Goal: Transaction & Acquisition: Purchase product/service

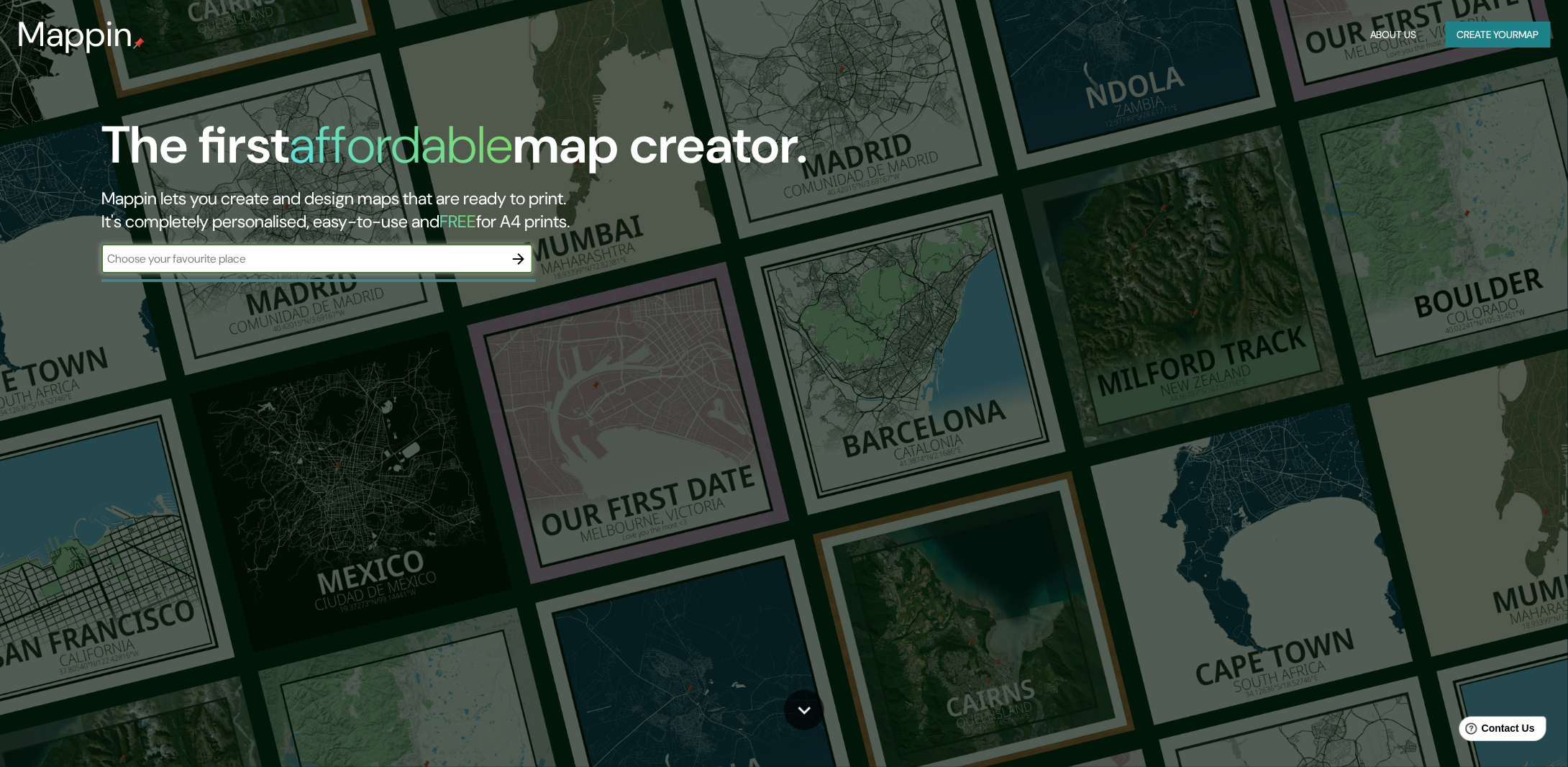
click at [209, 263] on input "text" at bounding box center [302, 258] width 403 height 16
type input "bentonville, ar"
click at [518, 258] on icon "button" at bounding box center [518, 259] width 11 height 11
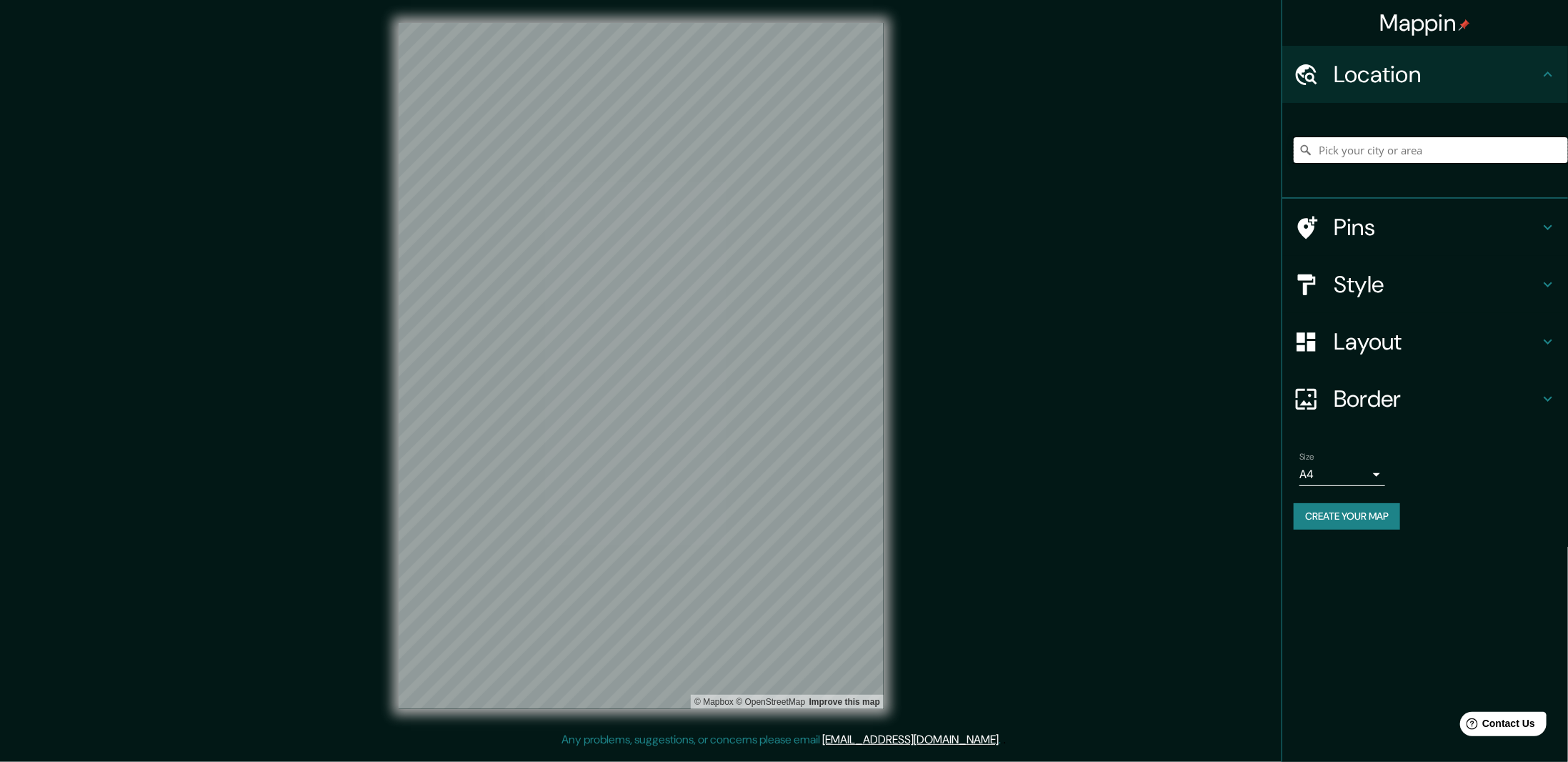
click at [1384, 152] on input "Pick your city or area" at bounding box center [1431, 150] width 274 height 26
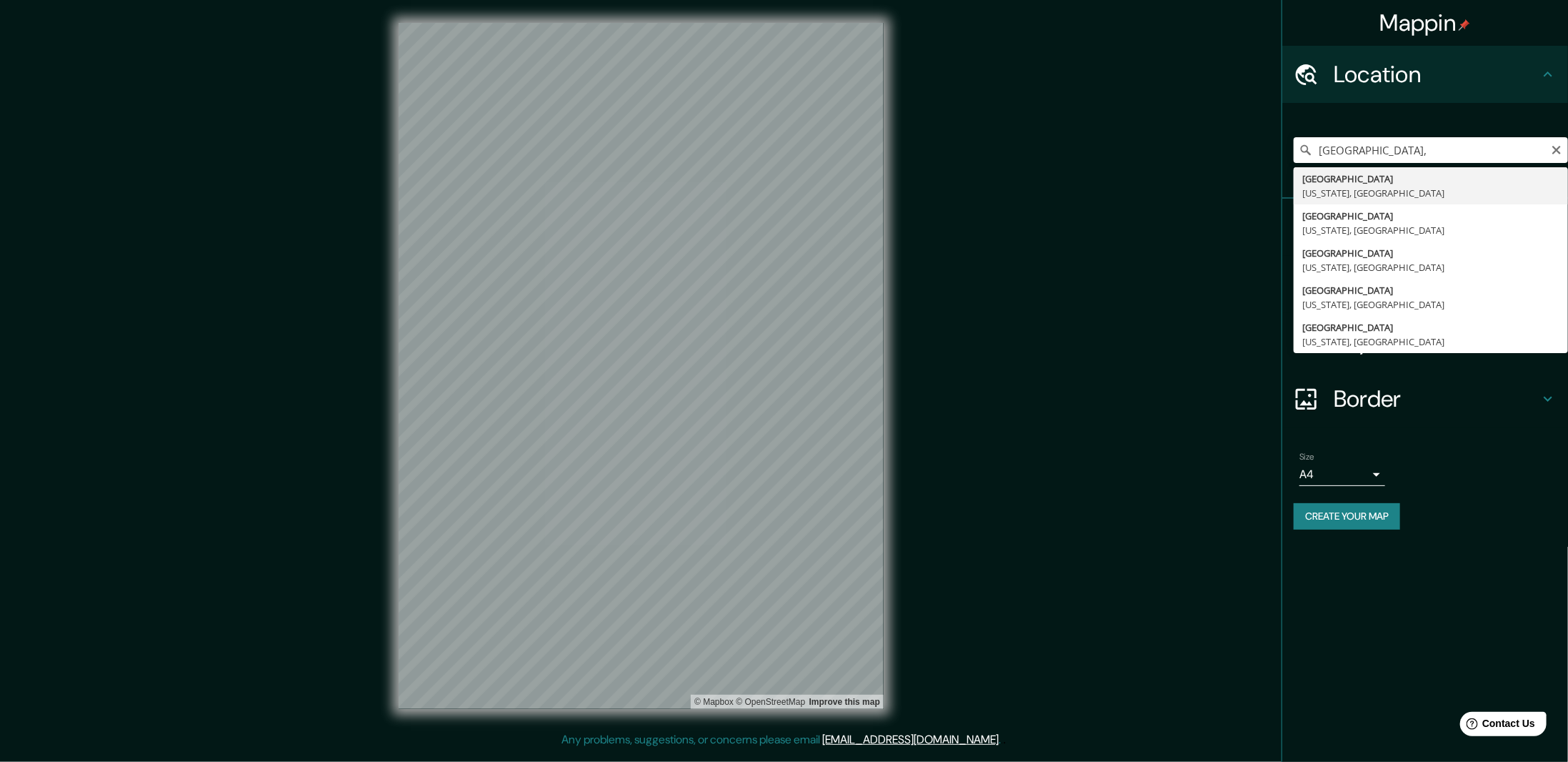
type input "Bentonville, Arkansas, United States"
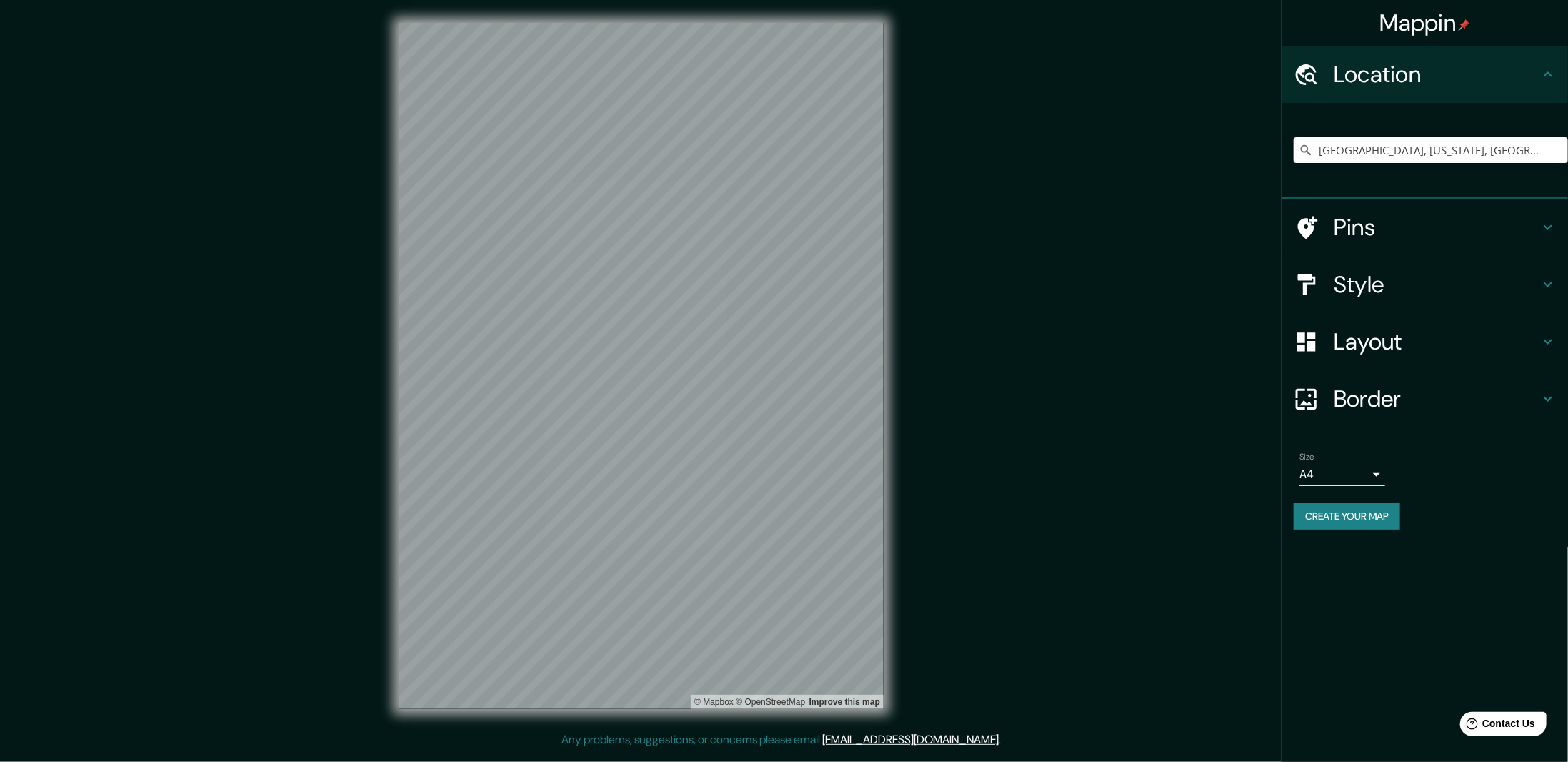
click at [1386, 223] on h4 "Pins" at bounding box center [1436, 227] width 206 height 29
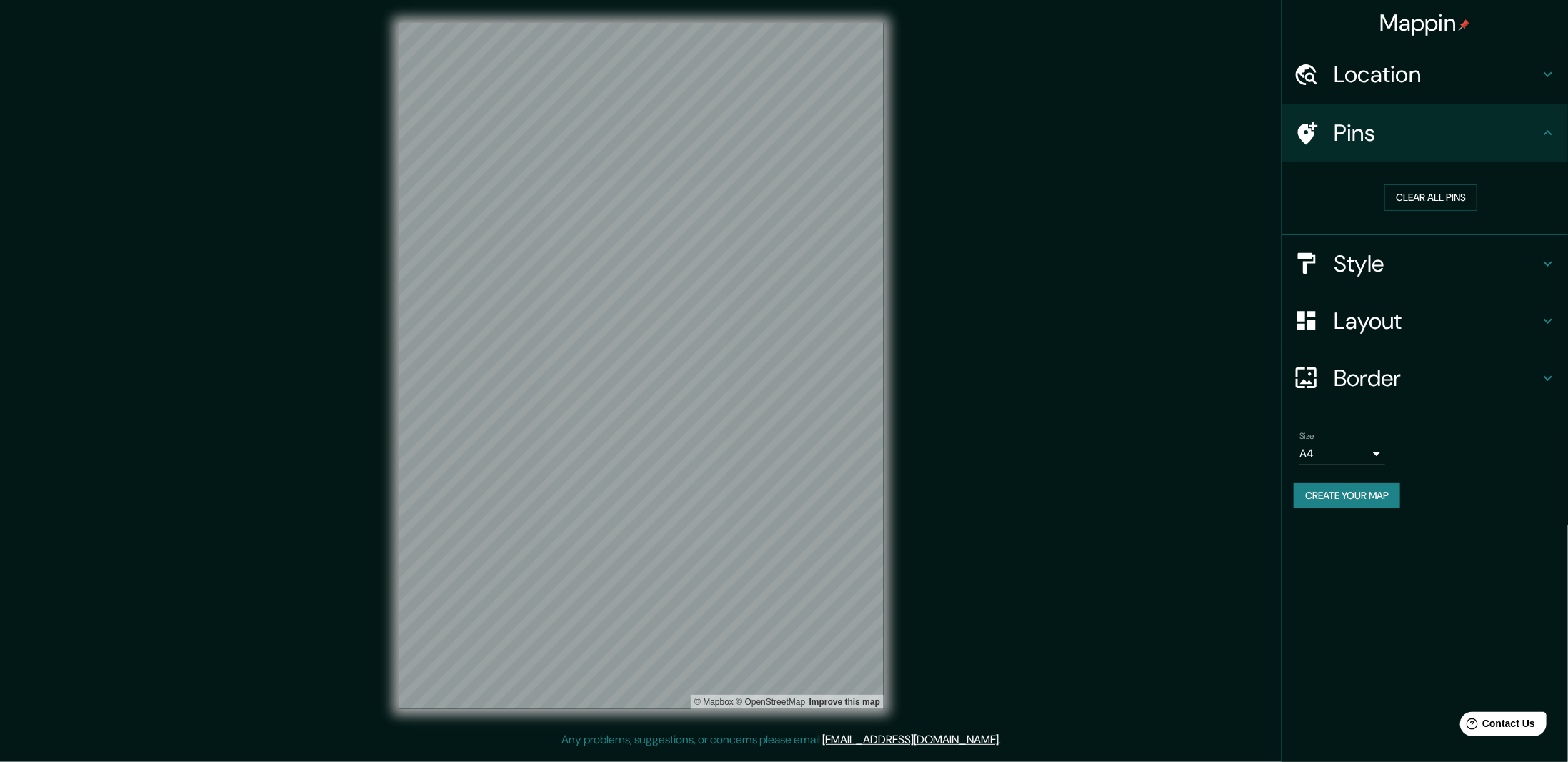
click at [1415, 247] on div "Style" at bounding box center [1425, 264] width 286 height 57
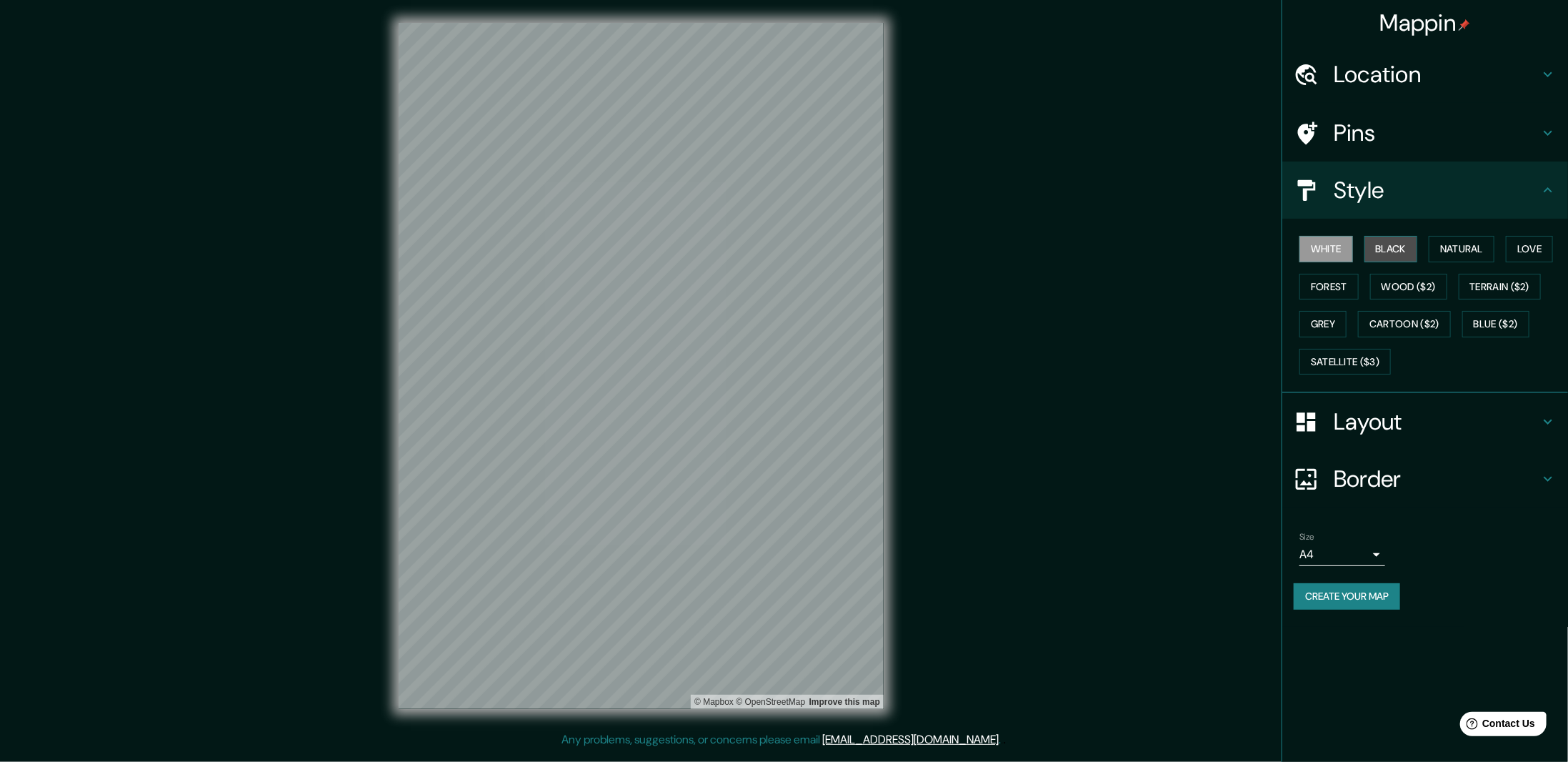
click at [1403, 254] on button "Black" at bounding box center [1391, 248] width 54 height 27
click at [1334, 252] on button "White" at bounding box center [1326, 248] width 54 height 27
click at [1476, 248] on button "Natural" at bounding box center [1462, 248] width 66 height 27
click at [1339, 250] on button "White" at bounding box center [1326, 248] width 54 height 27
click at [1465, 244] on button "Natural" at bounding box center [1462, 248] width 66 height 27
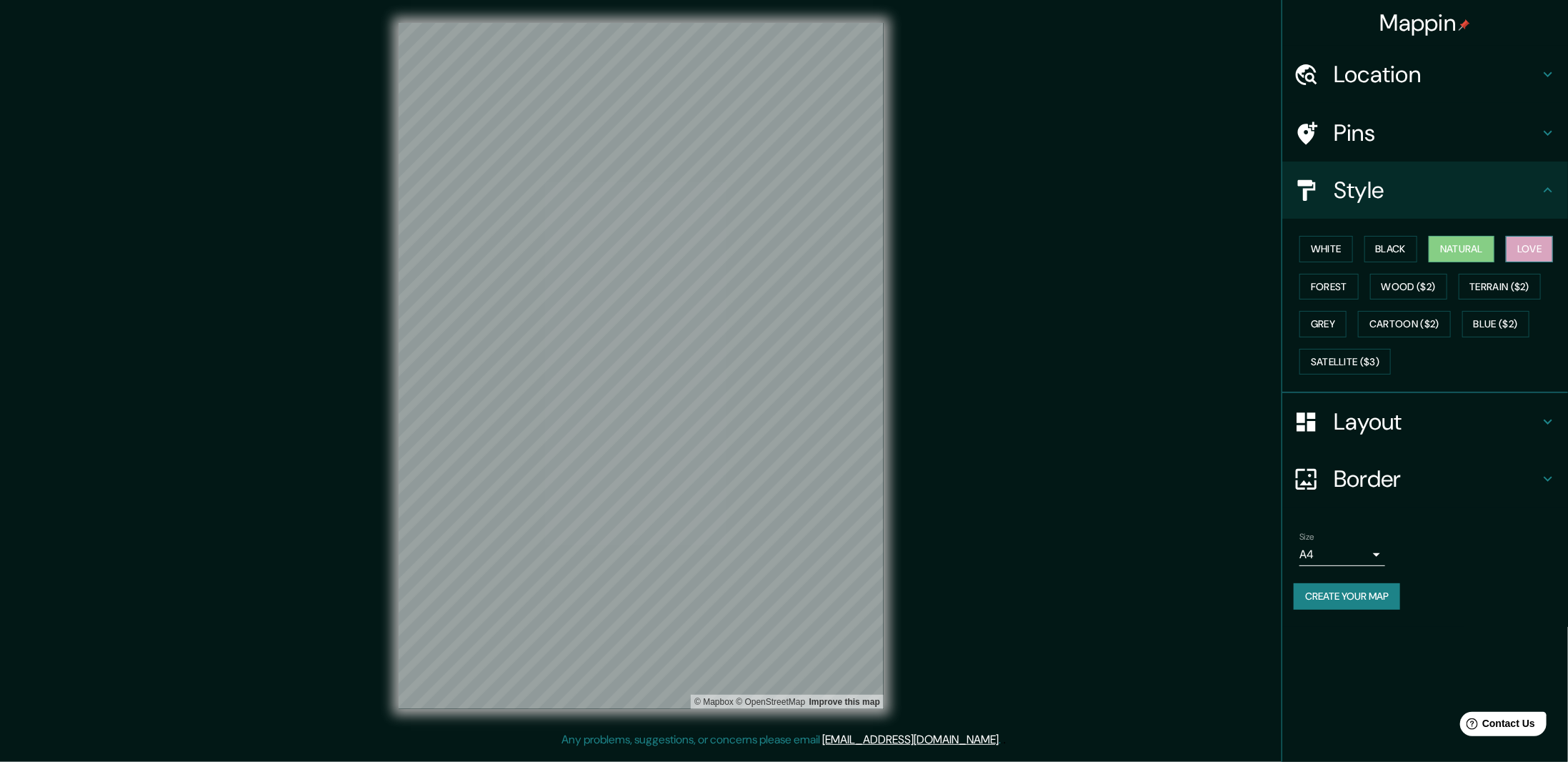
click at [1521, 249] on button "Love" at bounding box center [1529, 248] width 47 height 27
click at [1346, 278] on button "Forest" at bounding box center [1329, 287] width 59 height 27
click at [1427, 284] on button "Wood ($2)" at bounding box center [1409, 287] width 77 height 27
click at [1504, 291] on button "Terrain ($2)" at bounding box center [1500, 287] width 83 height 27
click at [1323, 318] on button "Grey" at bounding box center [1323, 324] width 47 height 27
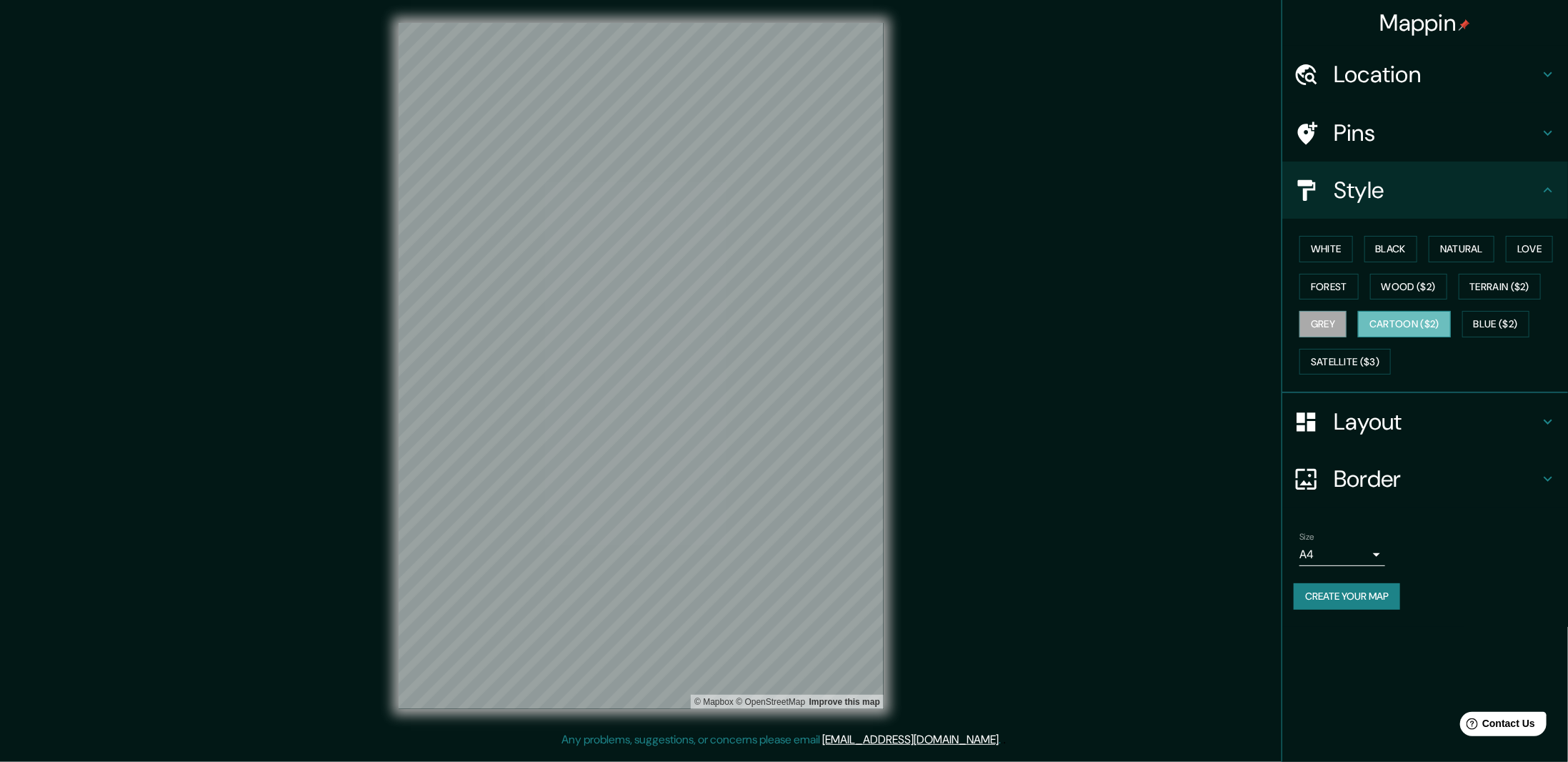
click at [1411, 324] on button "Cartoon ($2)" at bounding box center [1405, 324] width 93 height 27
click at [1507, 324] on button "Blue ($2)" at bounding box center [1496, 324] width 67 height 27
click at [1361, 358] on button "Satellite ($3)" at bounding box center [1345, 362] width 92 height 27
click at [1326, 284] on button "Forest" at bounding box center [1329, 287] width 59 height 27
click at [1400, 413] on h4 "Layout" at bounding box center [1436, 422] width 206 height 29
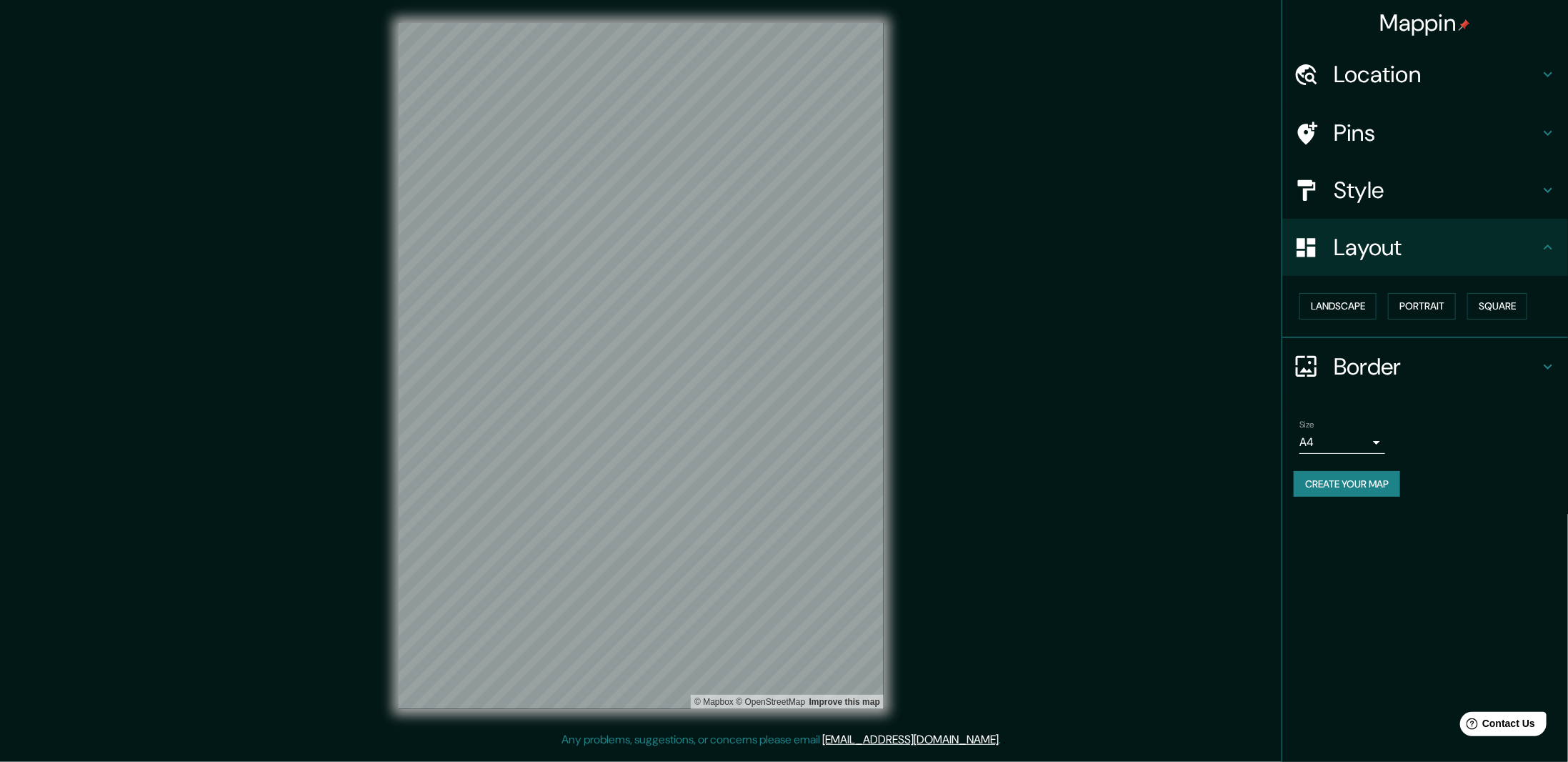
click at [1381, 197] on h4 "Style" at bounding box center [1436, 190] width 206 height 29
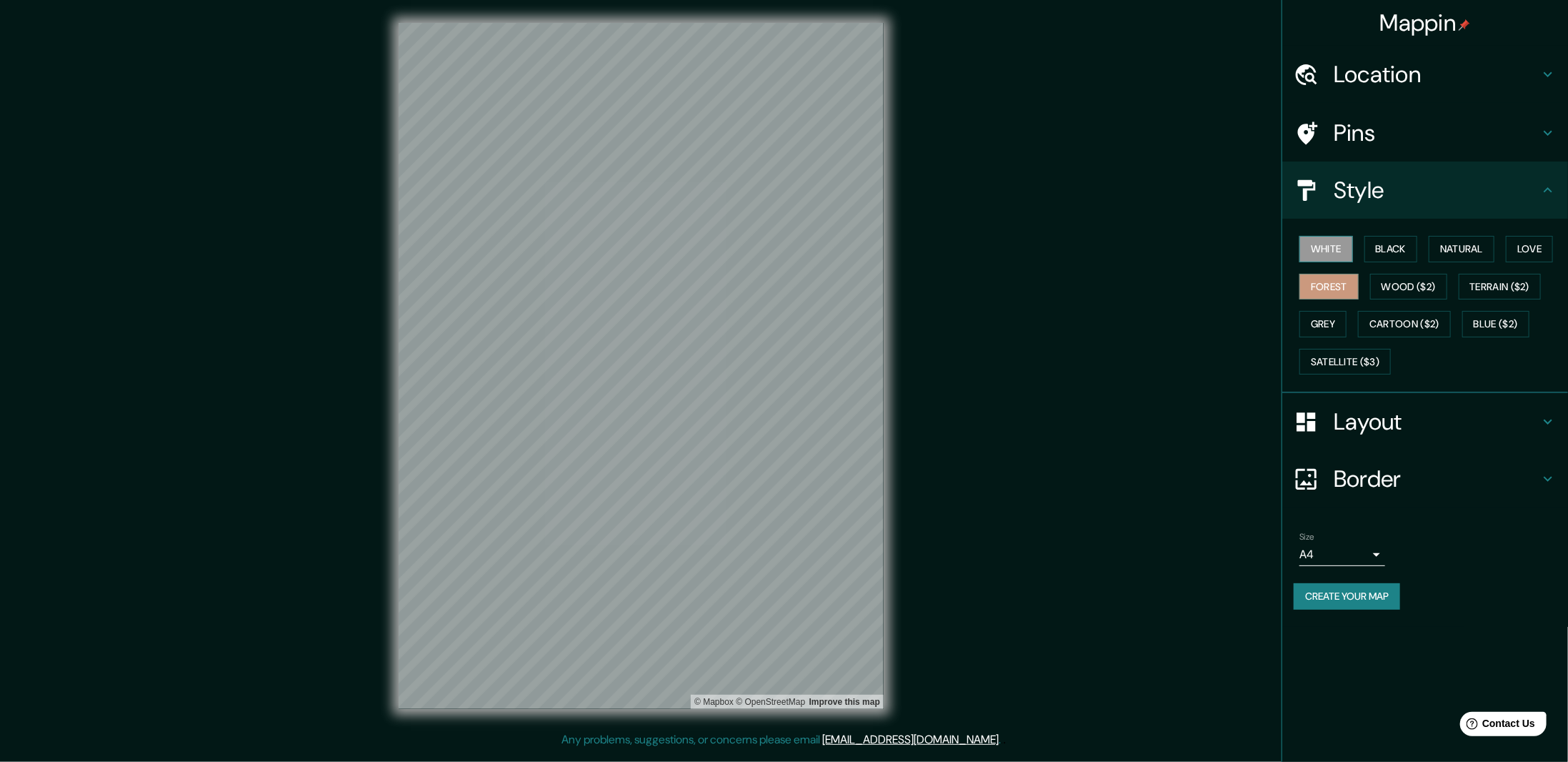
click at [1333, 244] on button "White" at bounding box center [1326, 248] width 54 height 27
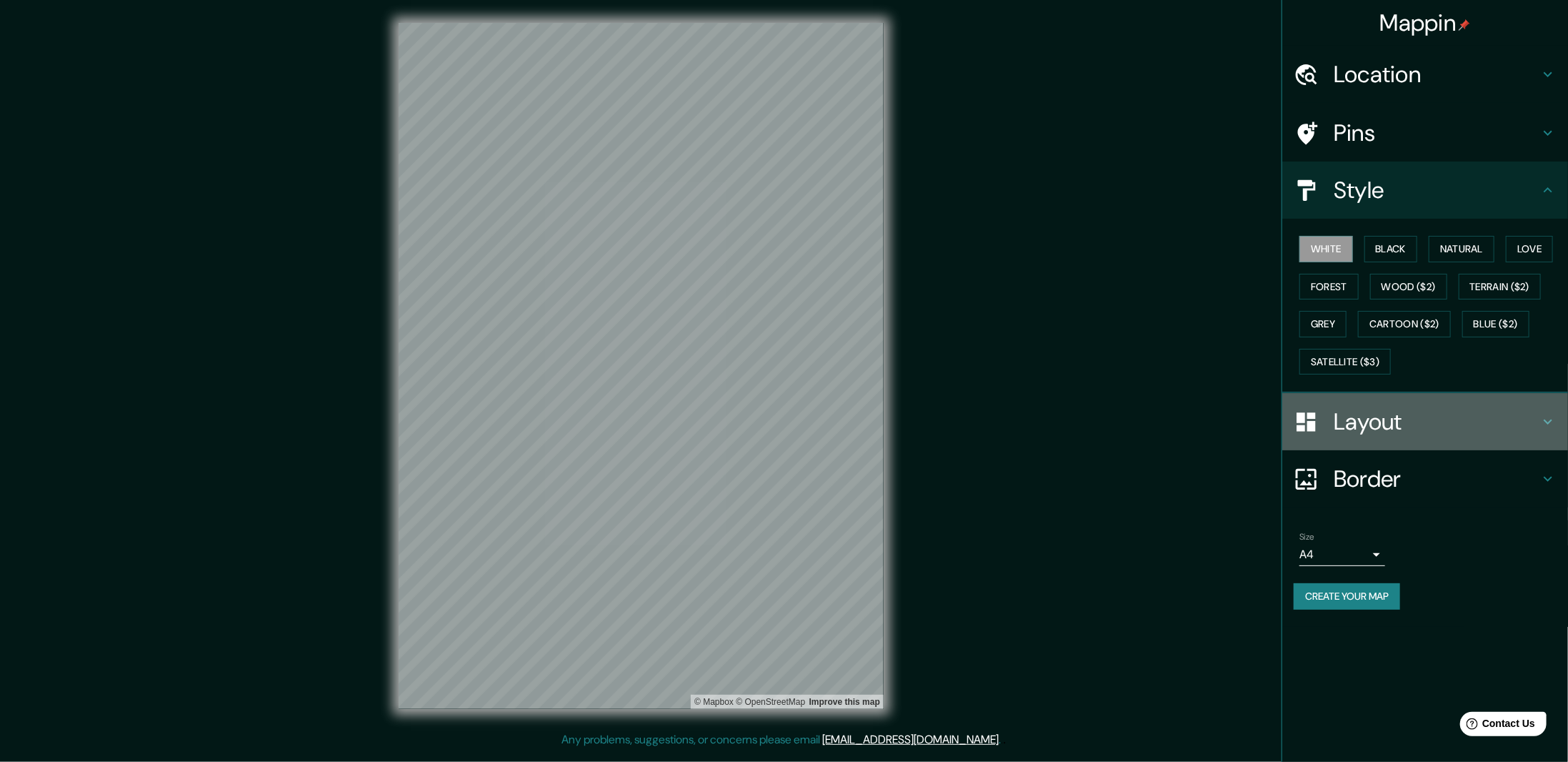
click at [1401, 419] on h4 "Layout" at bounding box center [1436, 422] width 206 height 29
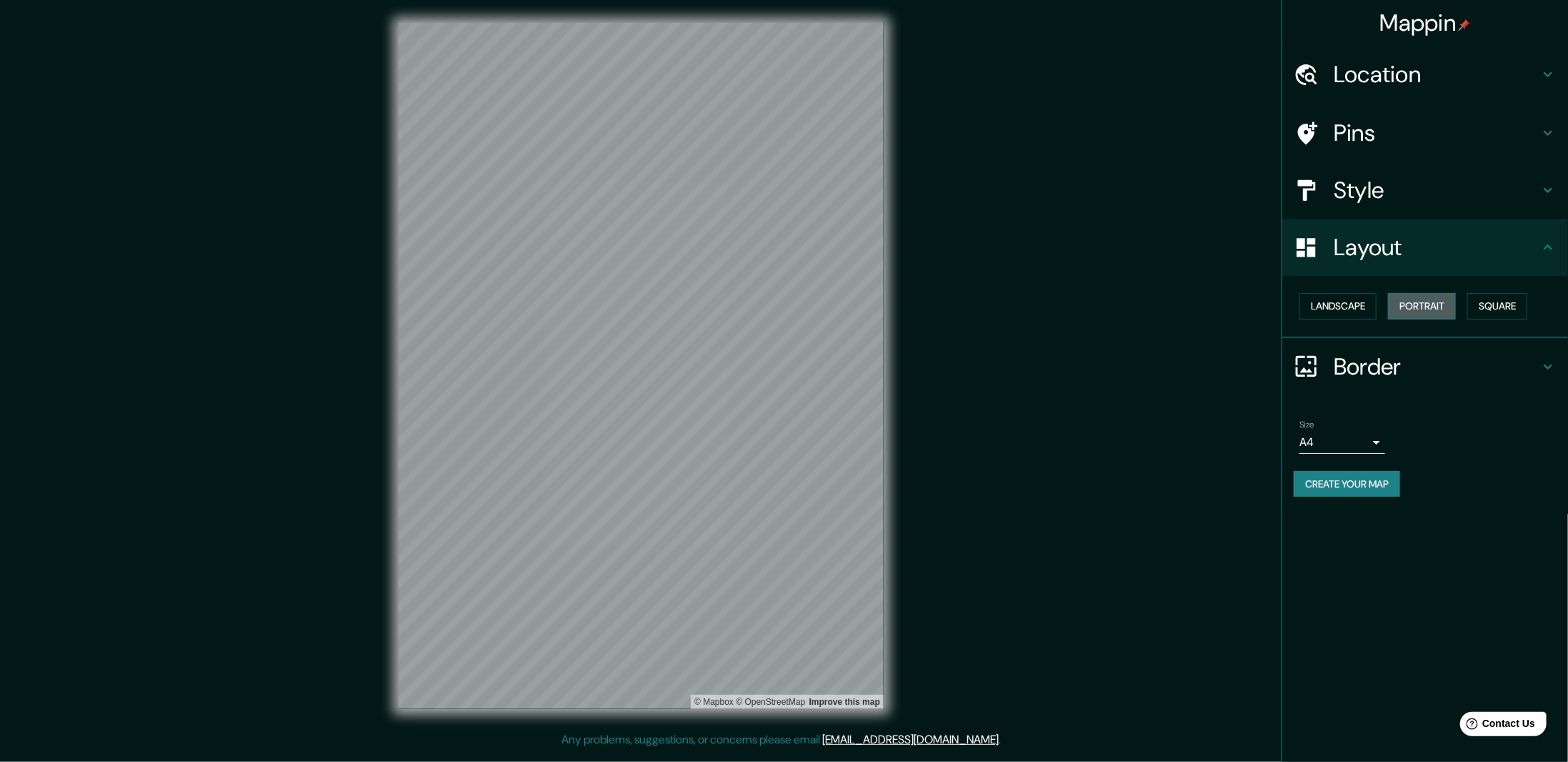
click at [1442, 305] on button "Portrait" at bounding box center [1422, 306] width 67 height 27
click at [1358, 304] on button "Landscape" at bounding box center [1338, 306] width 77 height 27
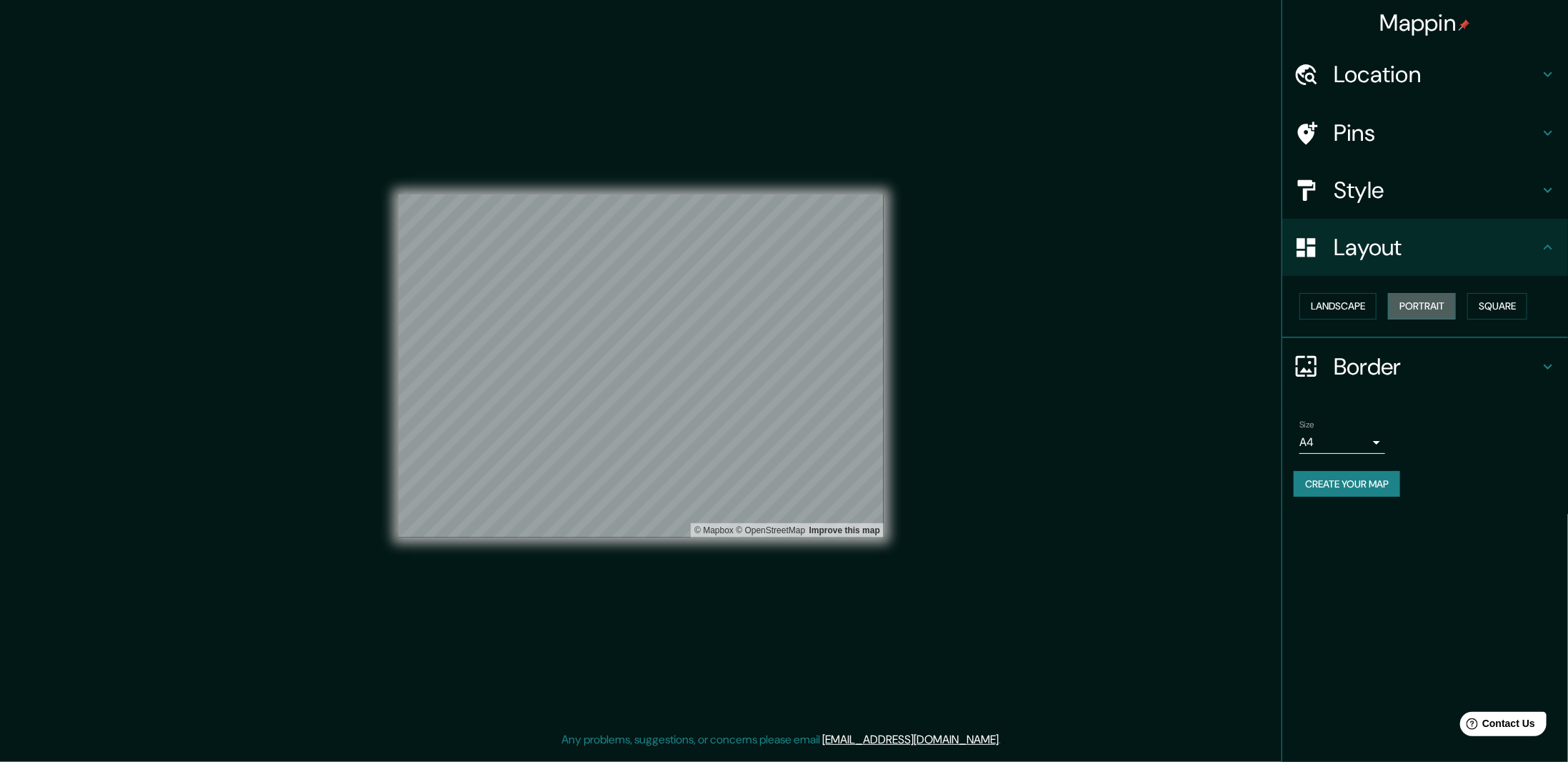
click at [1426, 302] on button "Portrait" at bounding box center [1422, 306] width 67 height 27
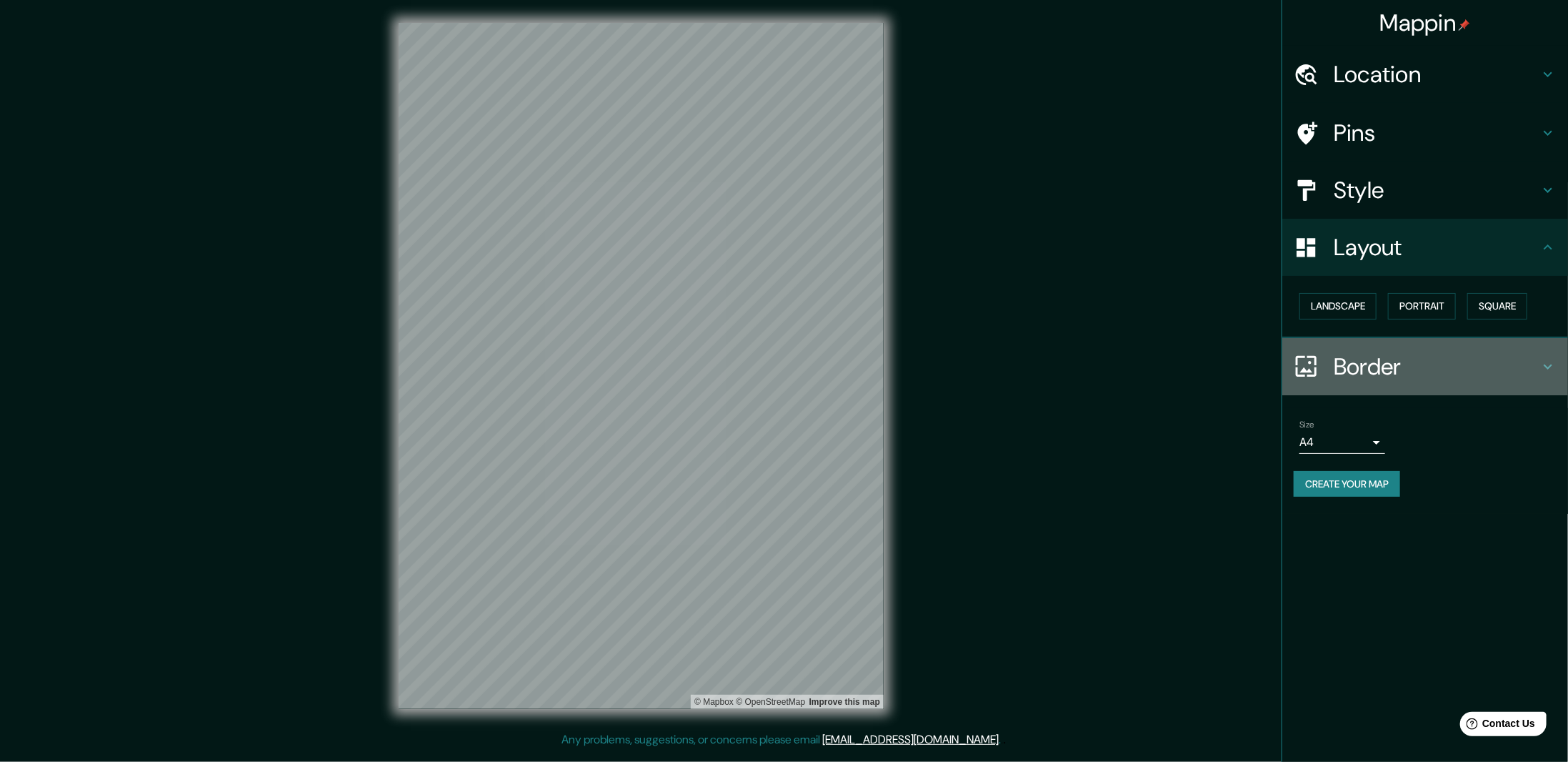
click at [1386, 371] on h4 "Border" at bounding box center [1436, 367] width 206 height 29
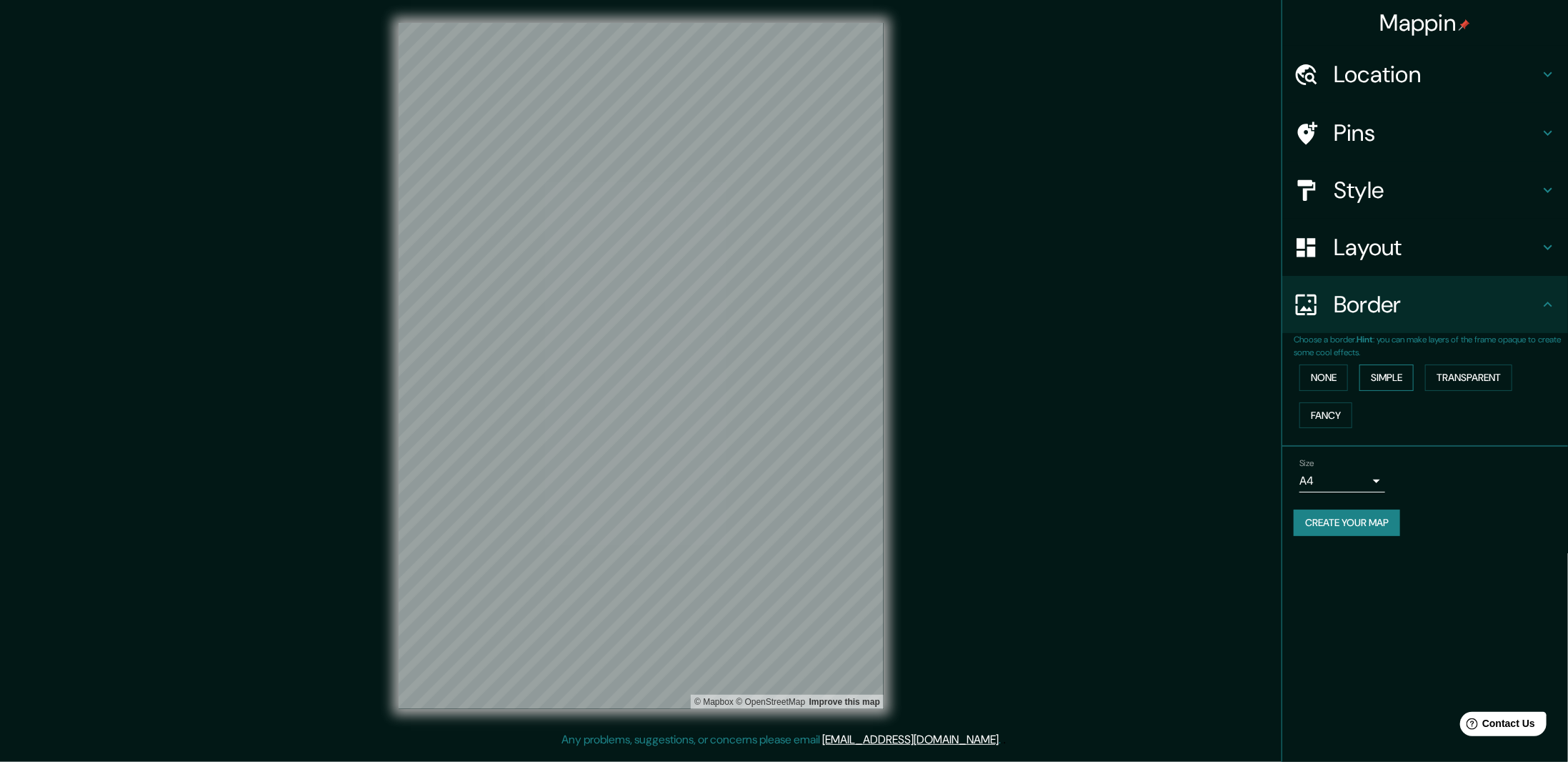
click at [1389, 368] on button "Simple" at bounding box center [1386, 378] width 55 height 27
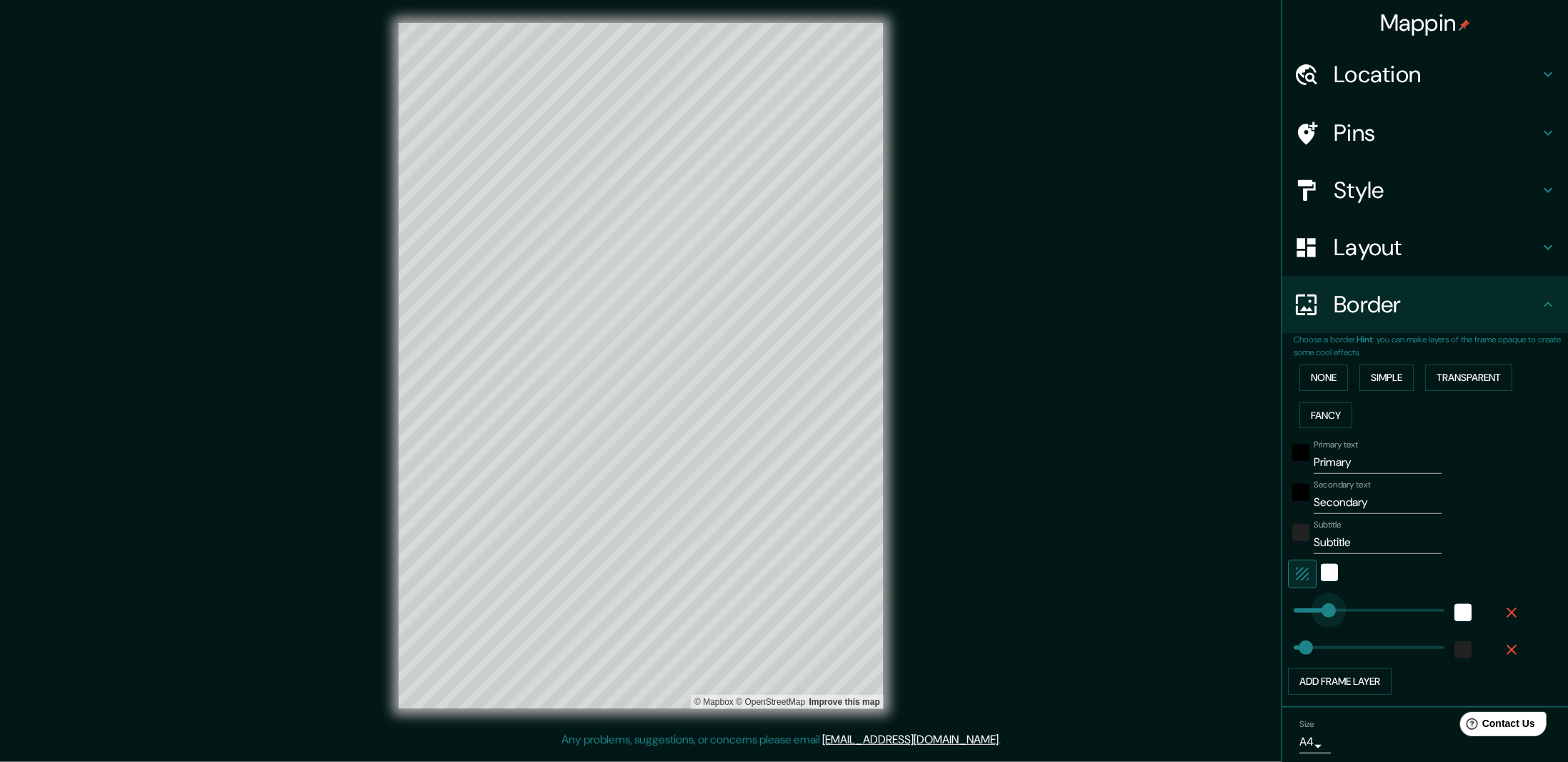
type input "156"
drag, startPoint x: 1334, startPoint y: 607, endPoint x: 1318, endPoint y: 608, distance: 16.0
type input "54"
type input "146"
type input "54"
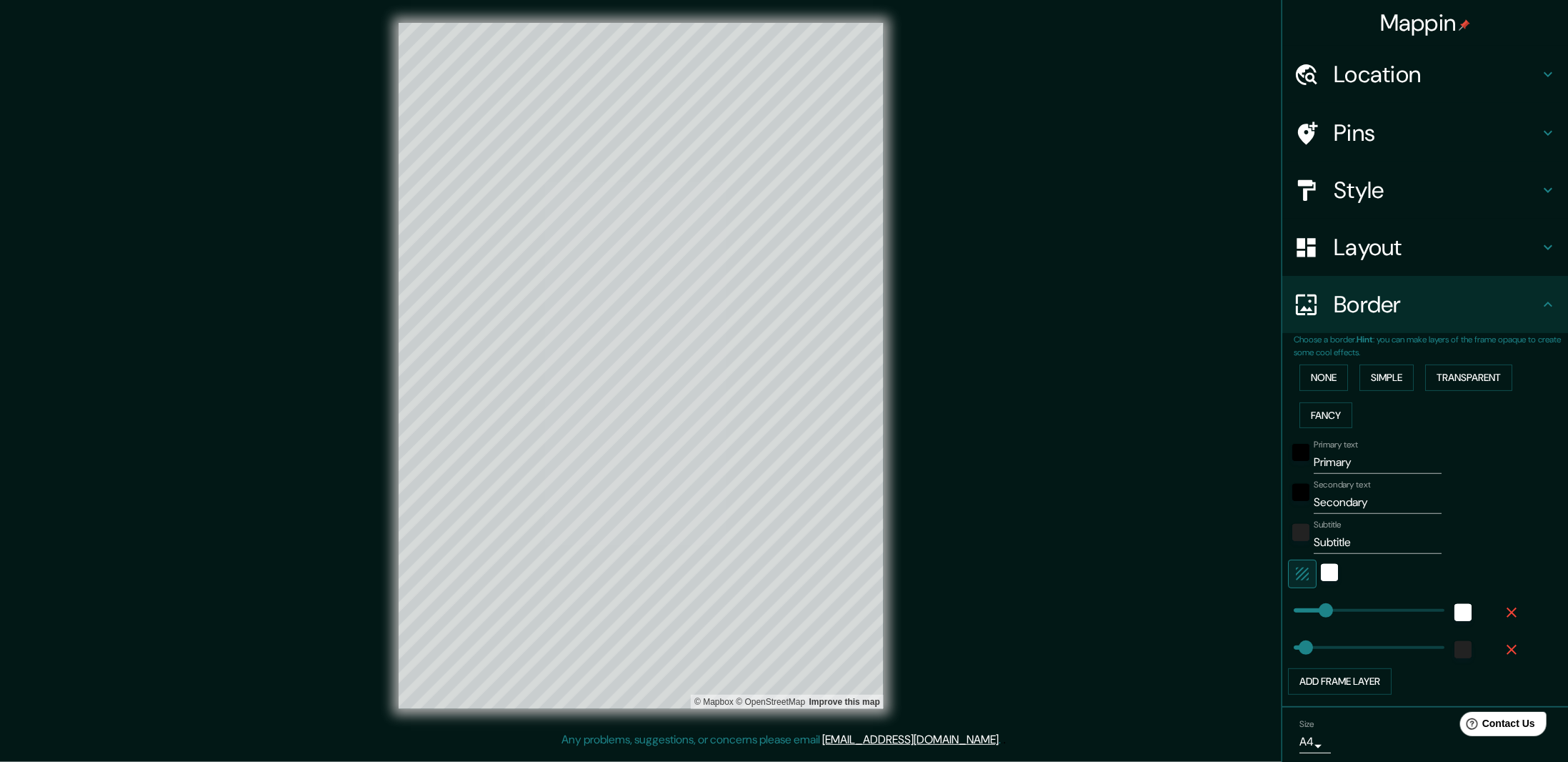
click at [1329, 466] on input "Primary" at bounding box center [1377, 462] width 128 height 23
type input "B"
type input "54"
type input "Benti"
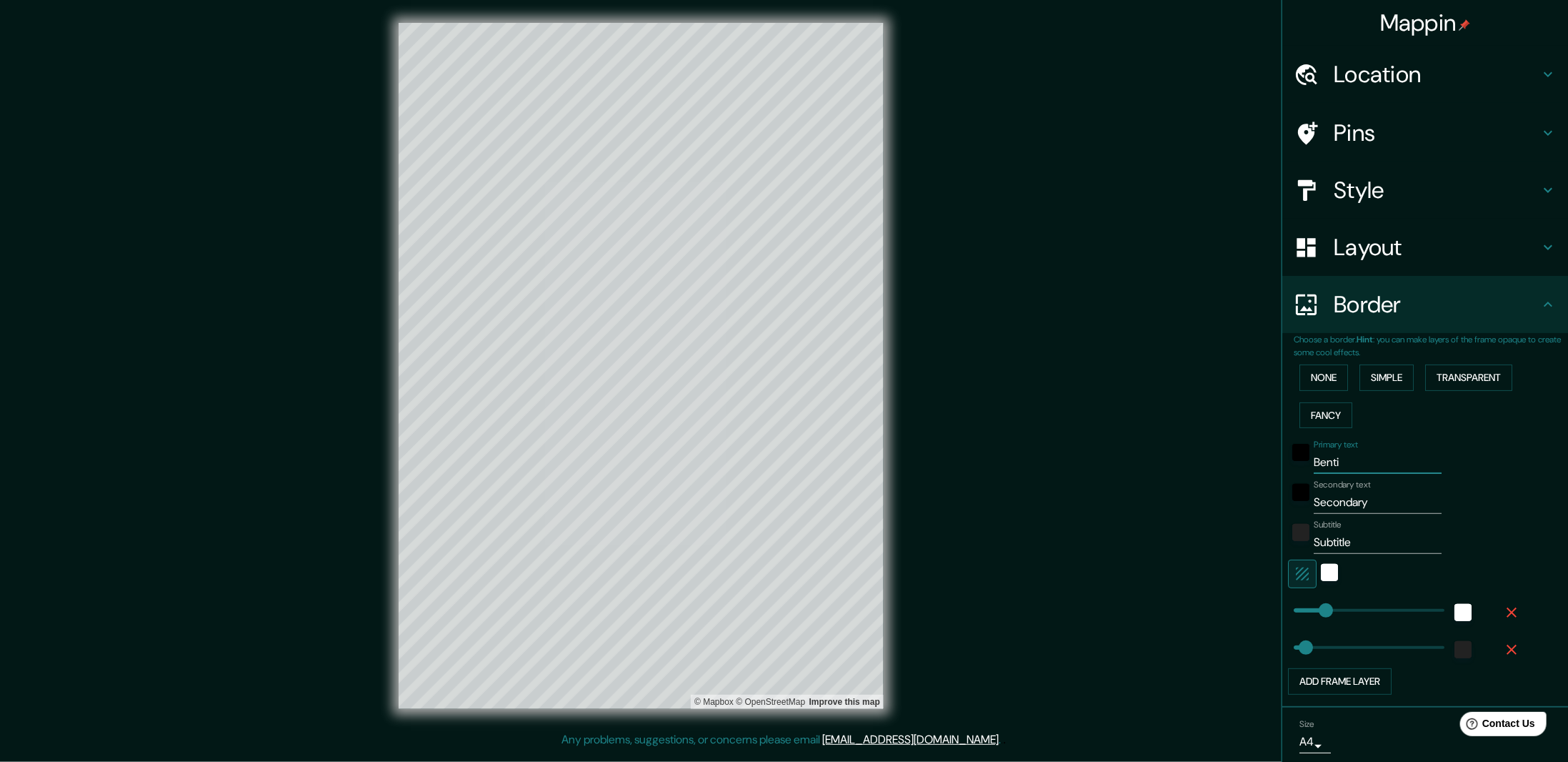
type input "54"
type input "Bentio"
type input "54"
type input "Benti"
type input "54"
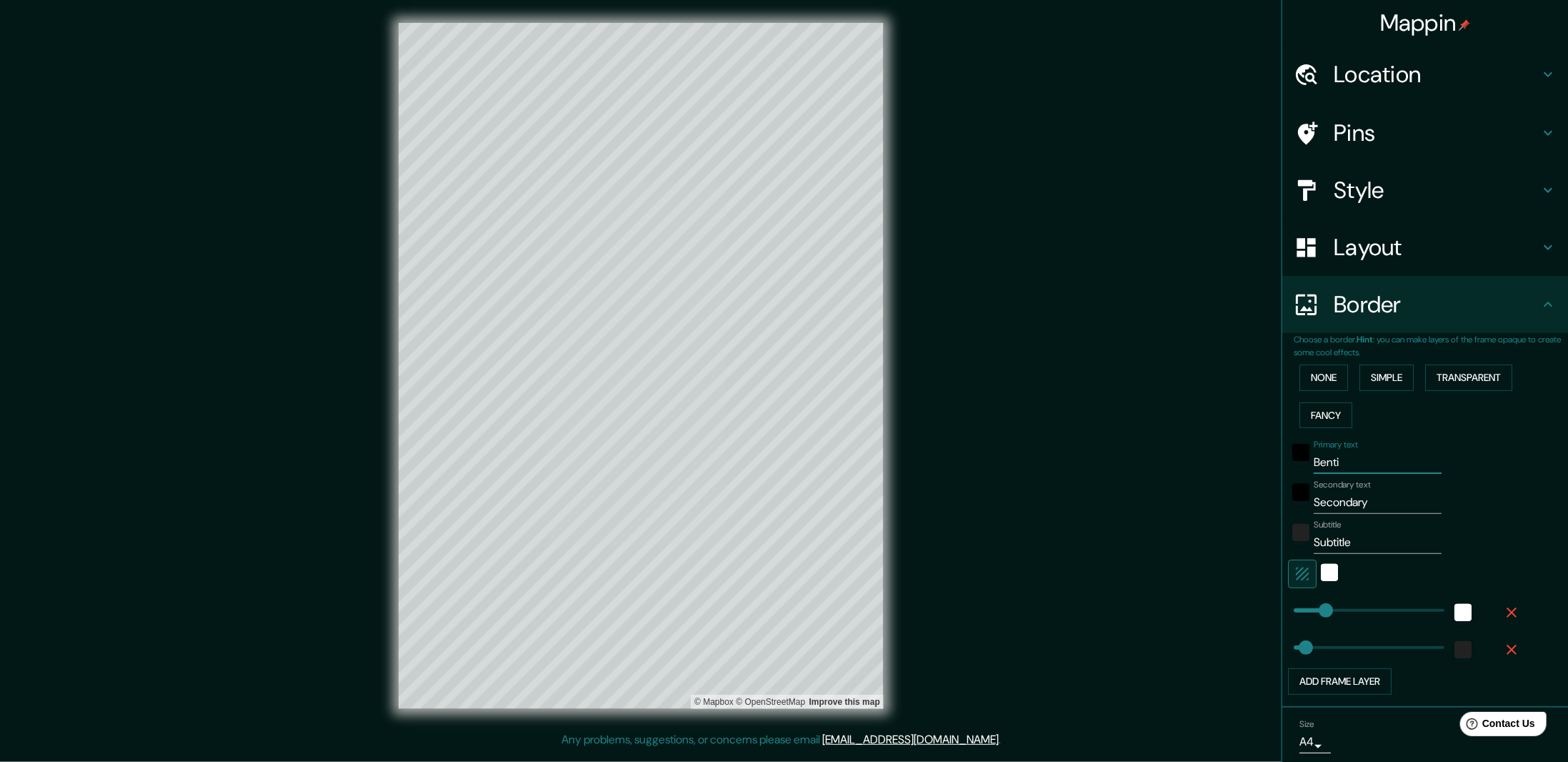
type input "Bent"
type input "54"
type input "Ben"
type input "54"
type input "B"
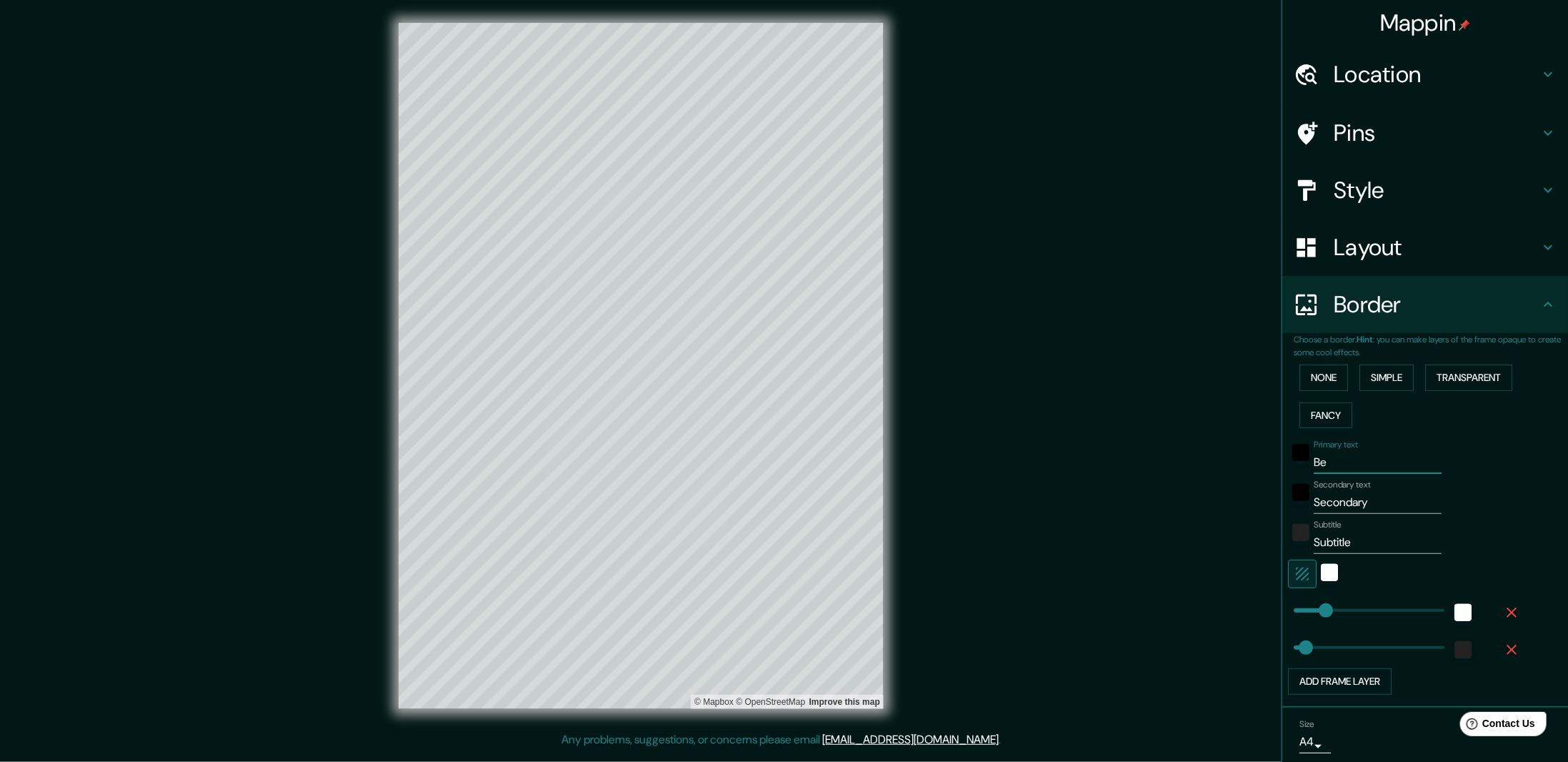
type input "54"
type input "N"
type input "54"
type input "No"
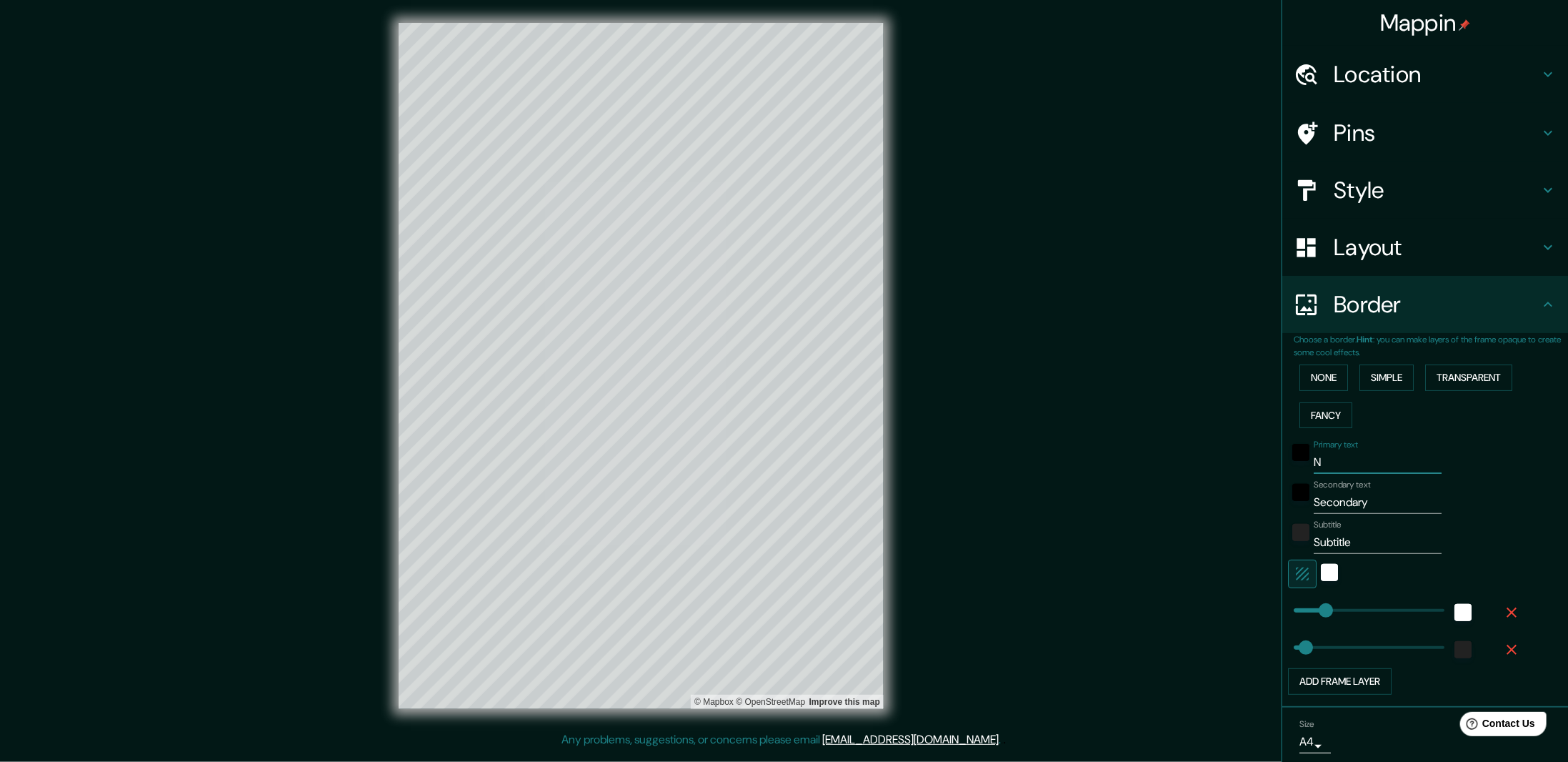
type input "54"
type input "Nor"
type input "54"
type input "North"
type input "54"
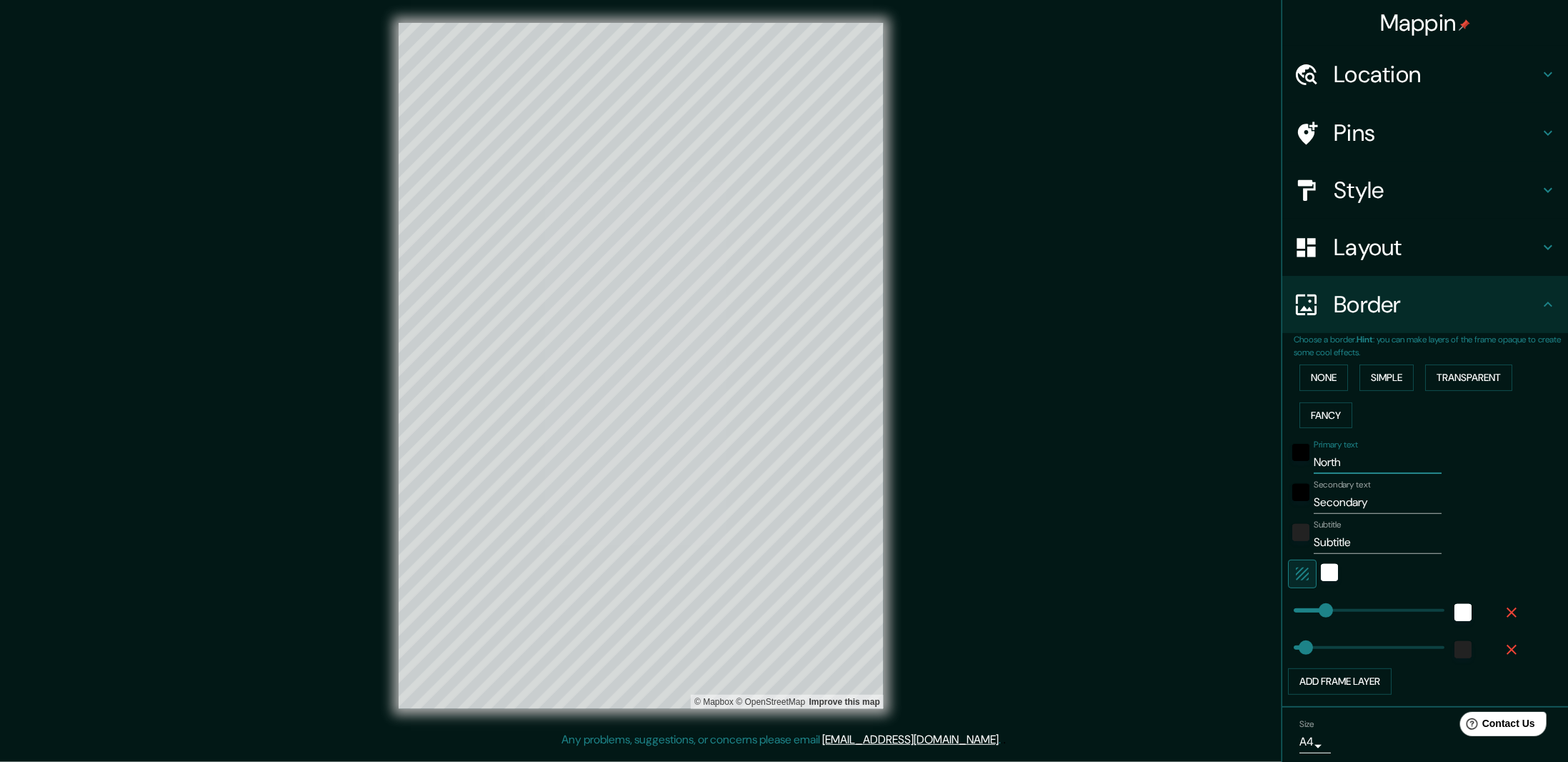
type input "Northw"
type input "54"
type input "Northwe"
type input "54"
type input "Northwes"
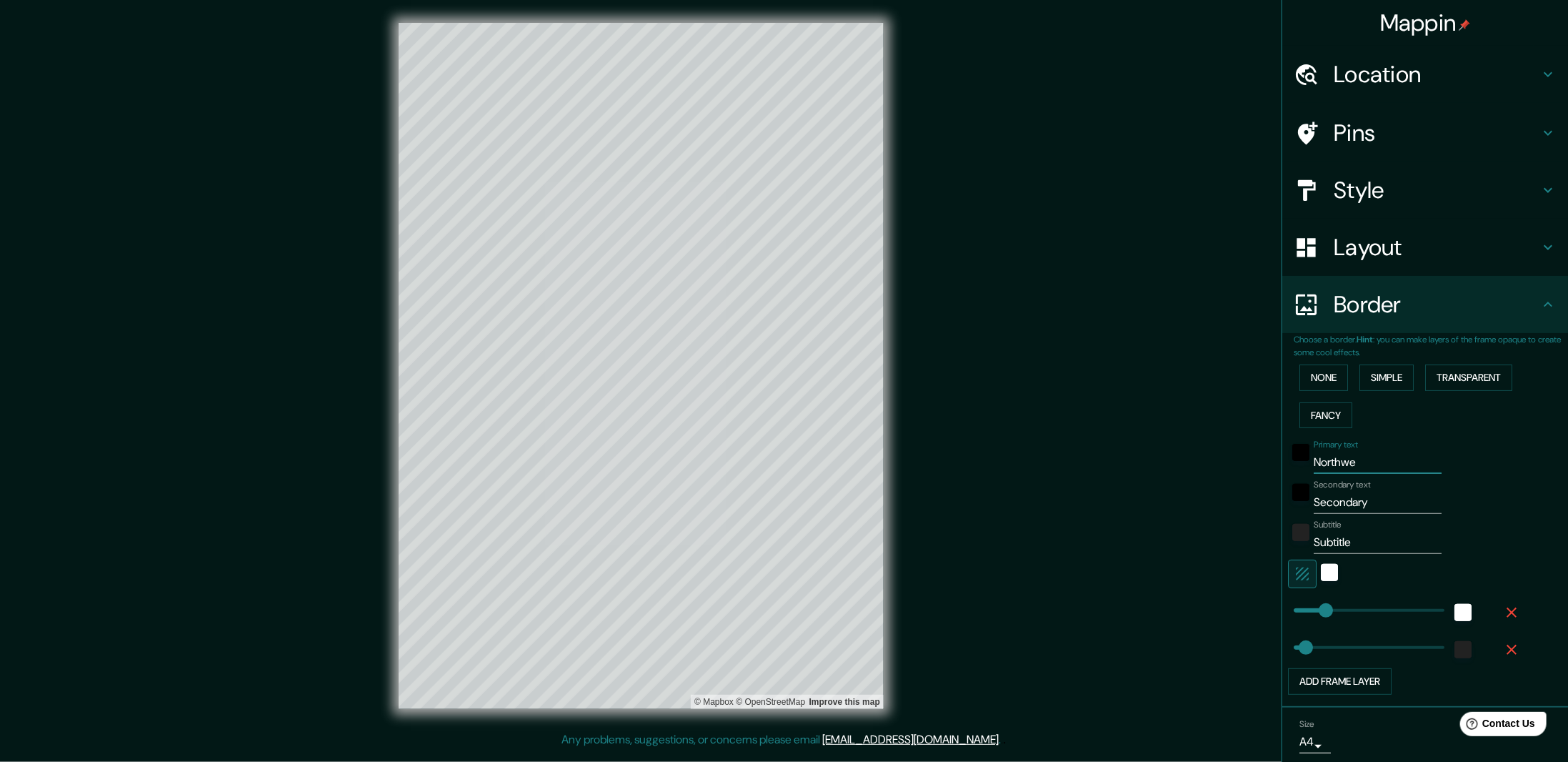
type input "54"
type input "Northwest"
type input "54"
click at [1341, 499] on input "Secondary" at bounding box center [1377, 502] width 128 height 23
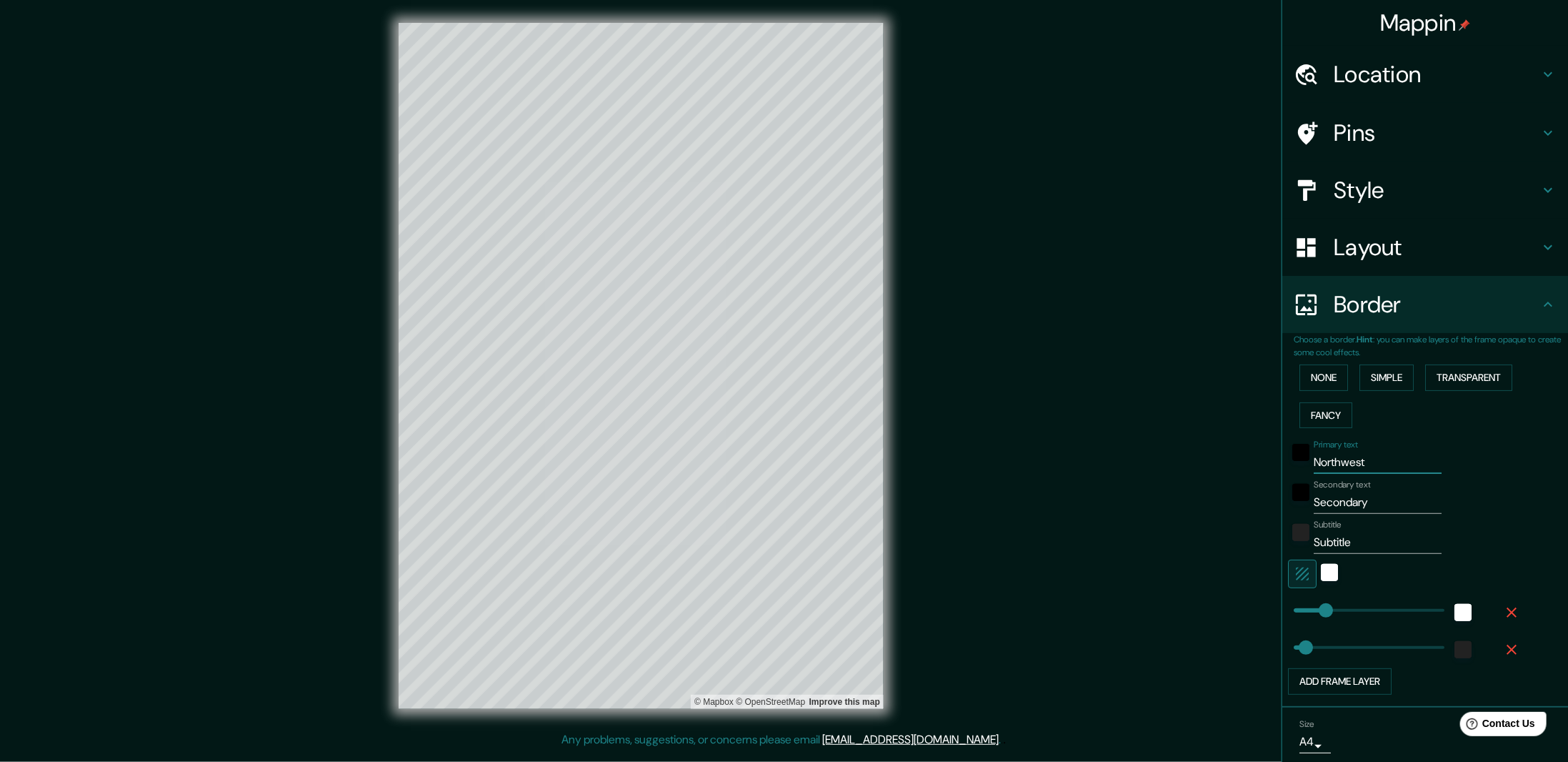
click at [1369, 458] on input "Northwest" at bounding box center [1377, 462] width 128 height 23
type input "Northwest"
type input "54"
type input "Northwest A"
type input "54"
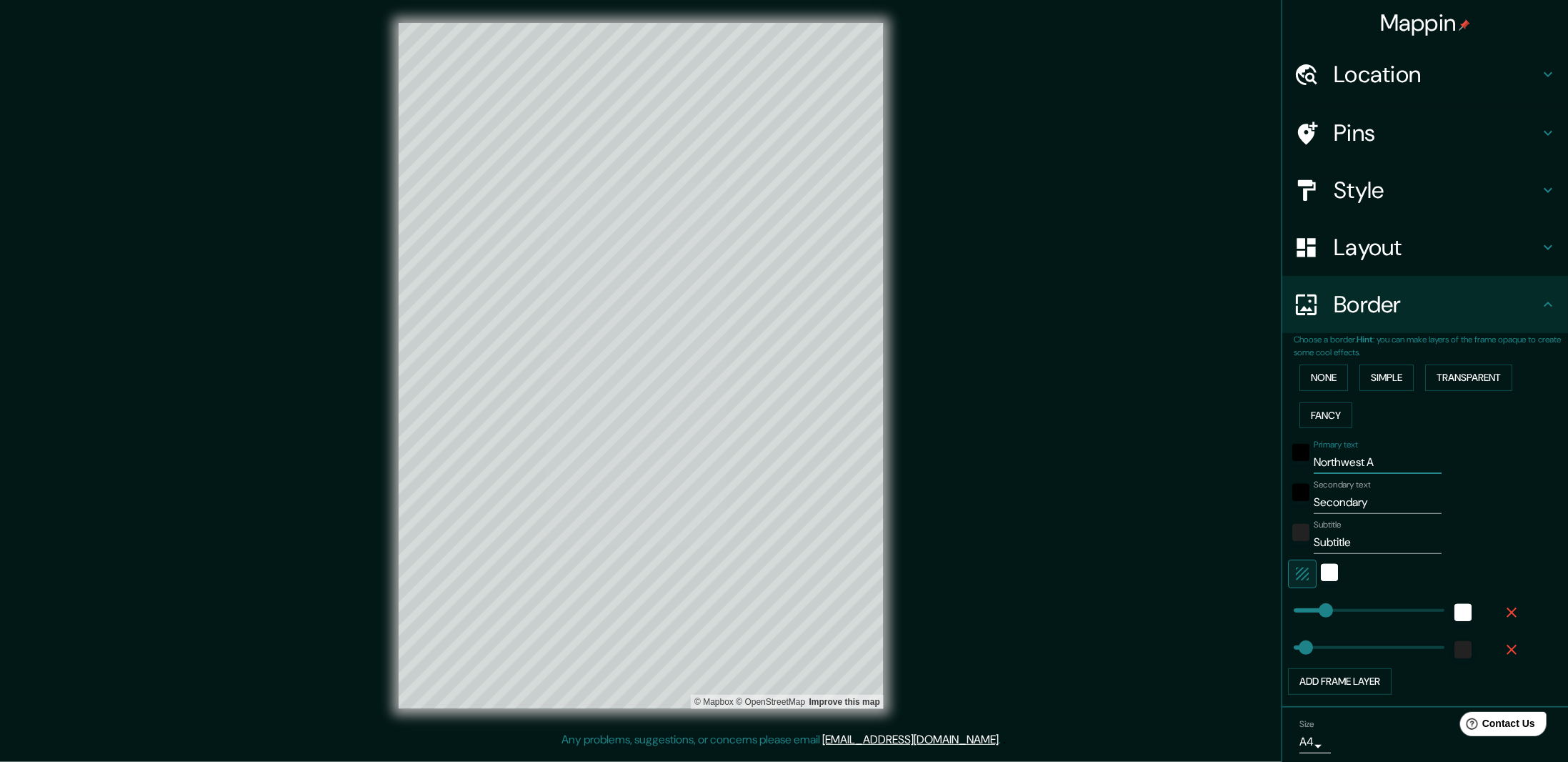
type input "Northwest Ar"
type input "54"
type input "Northwest Ark"
type input "54"
type input "Northwest Ar"
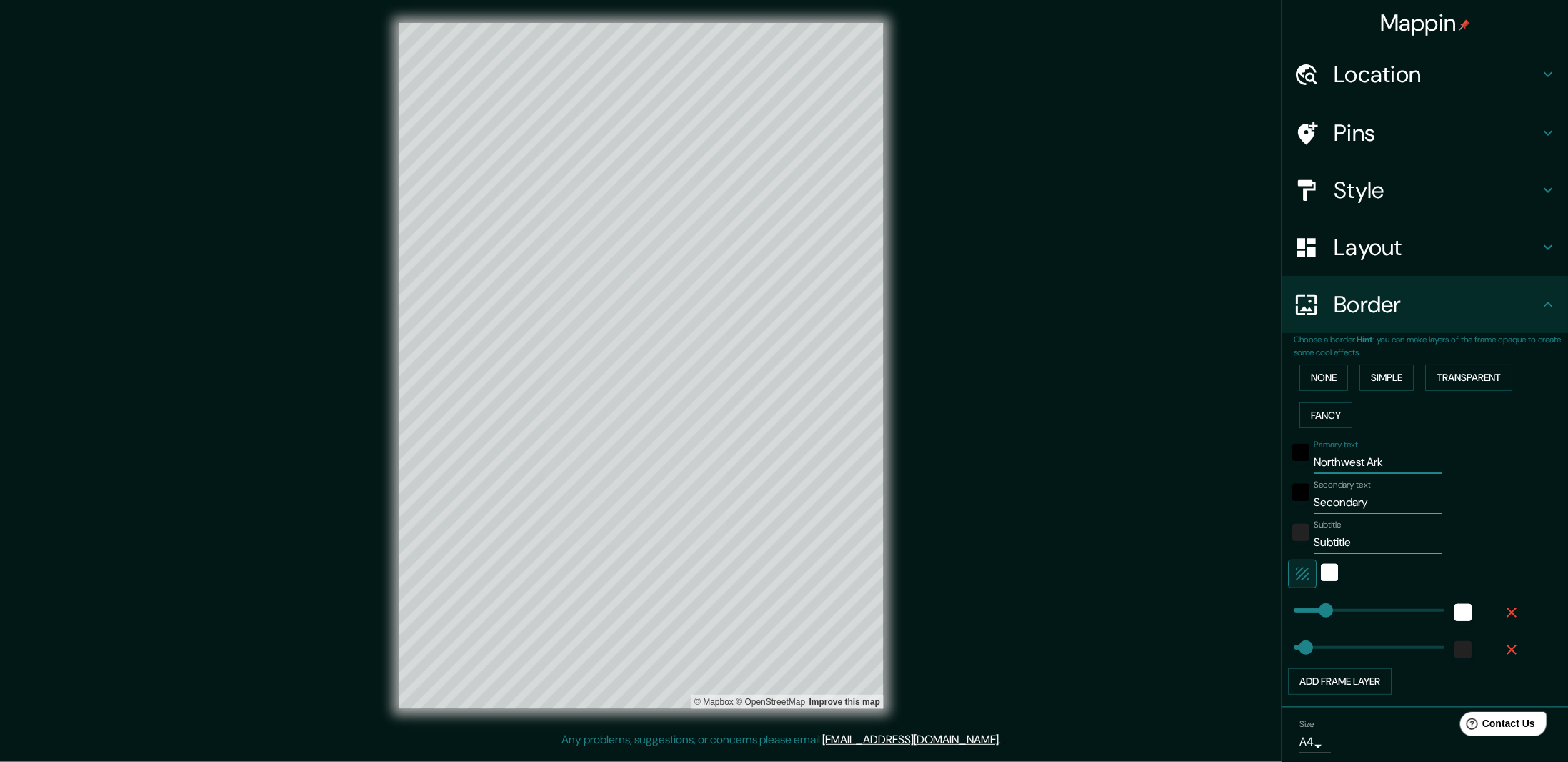
type input "54"
type input "Northwest A"
type input "54"
type input "N"
type input "54"
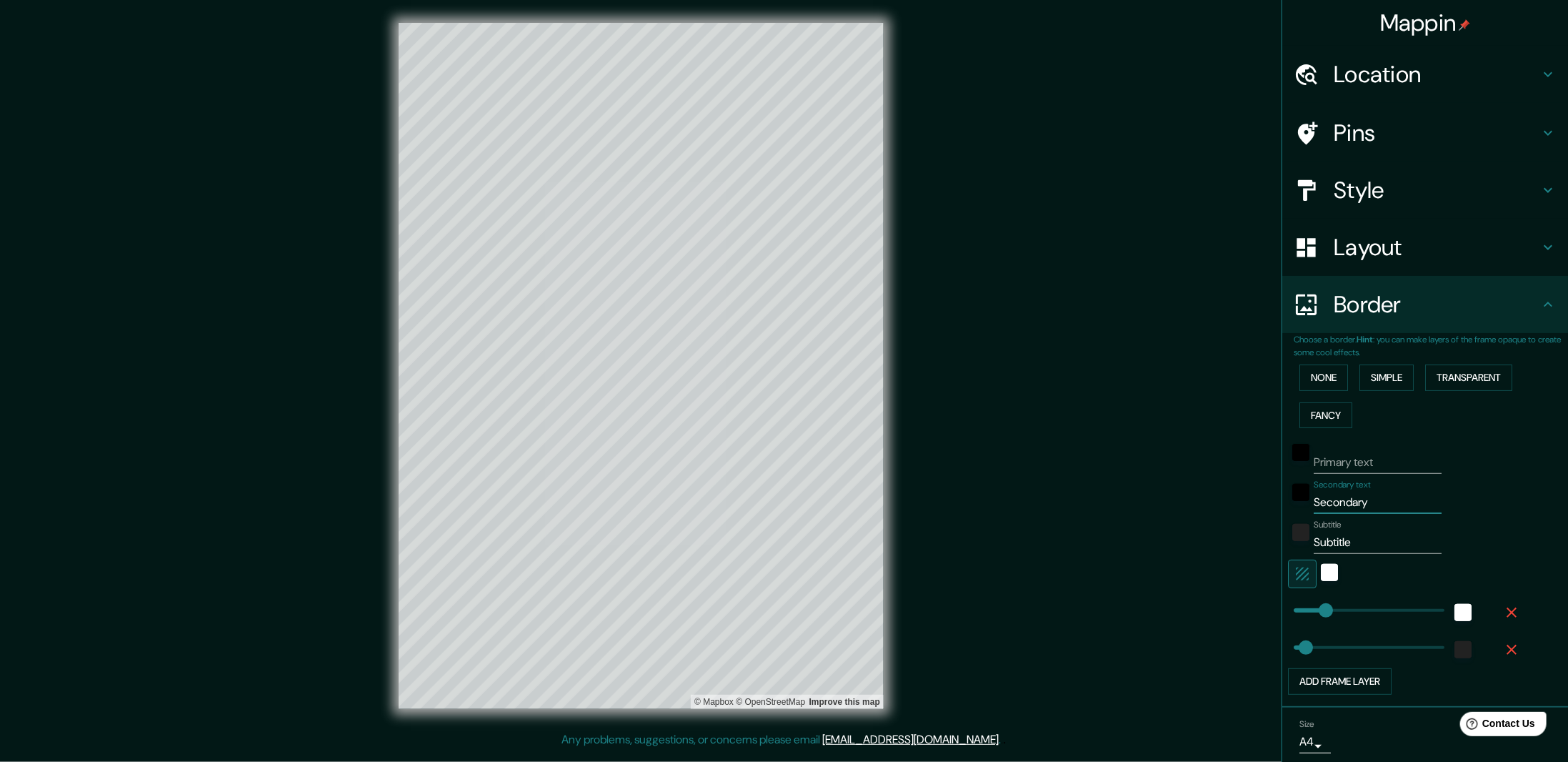
click at [1358, 508] on input "Secondary" at bounding box center [1377, 502] width 128 height 23
click at [1362, 459] on input "Primary text" at bounding box center [1377, 462] width 128 height 23
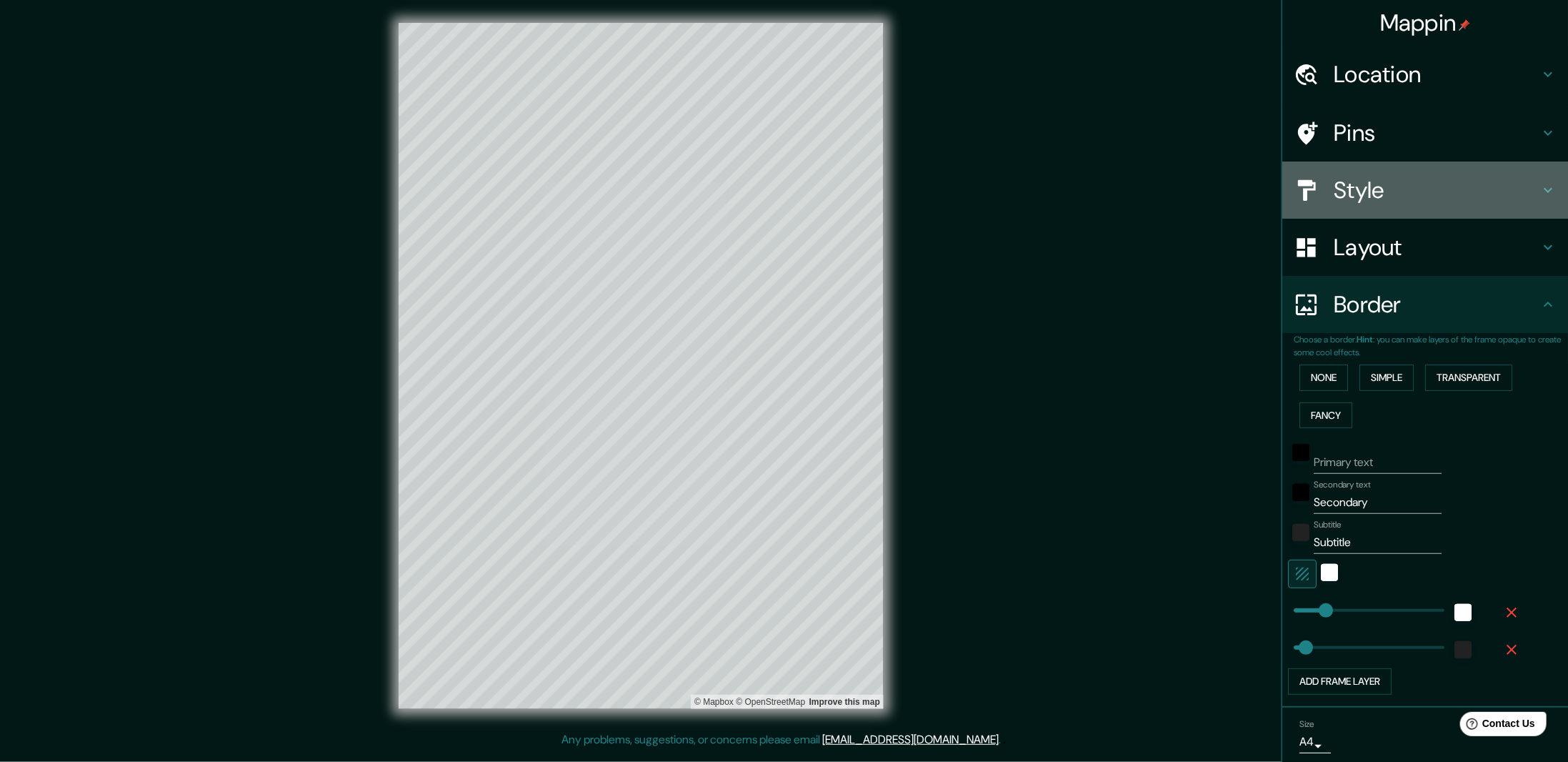
click at [1379, 181] on h4 "Style" at bounding box center [1436, 190] width 206 height 29
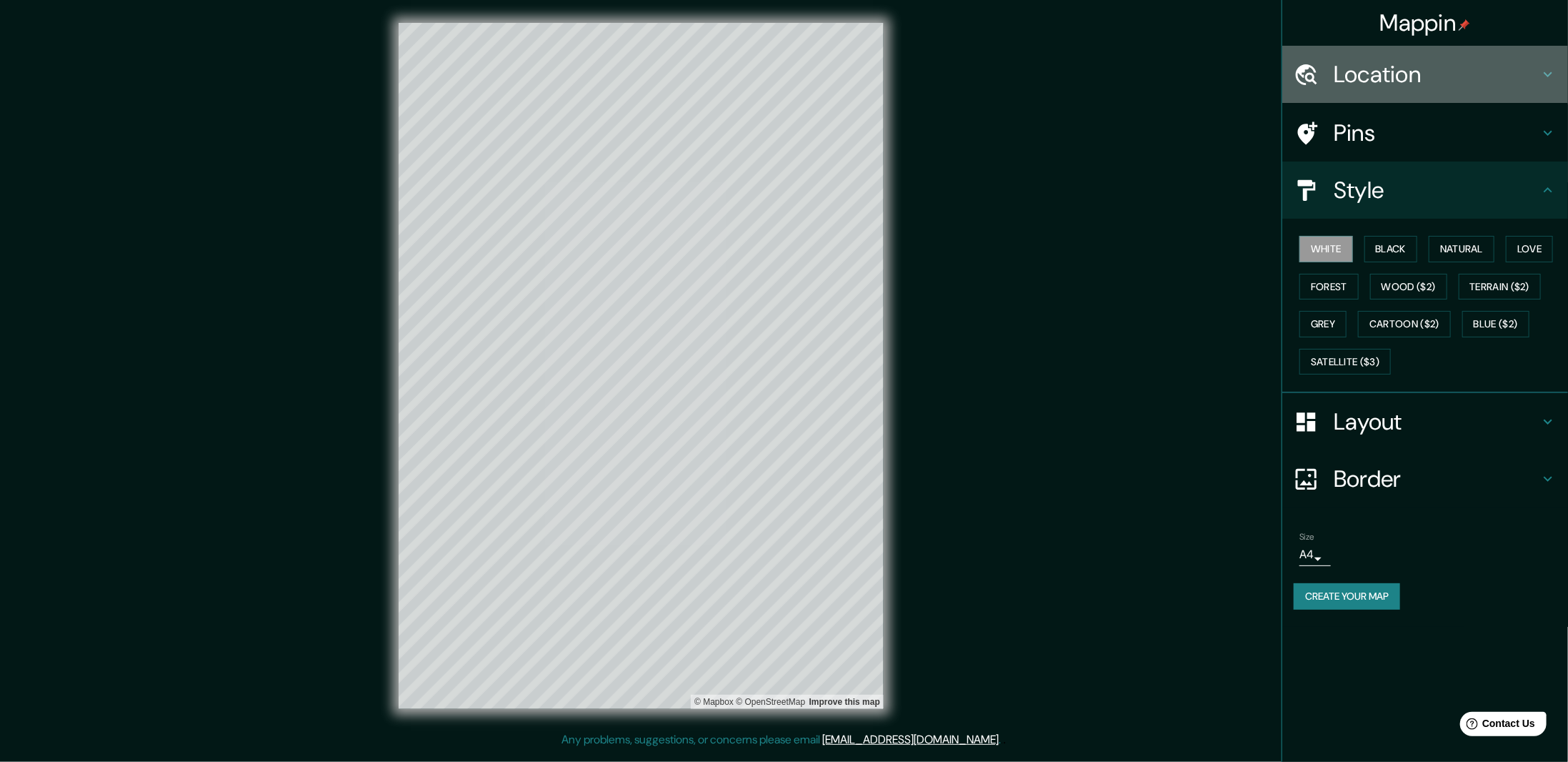
click at [1378, 86] on h4 "Location" at bounding box center [1436, 75] width 206 height 29
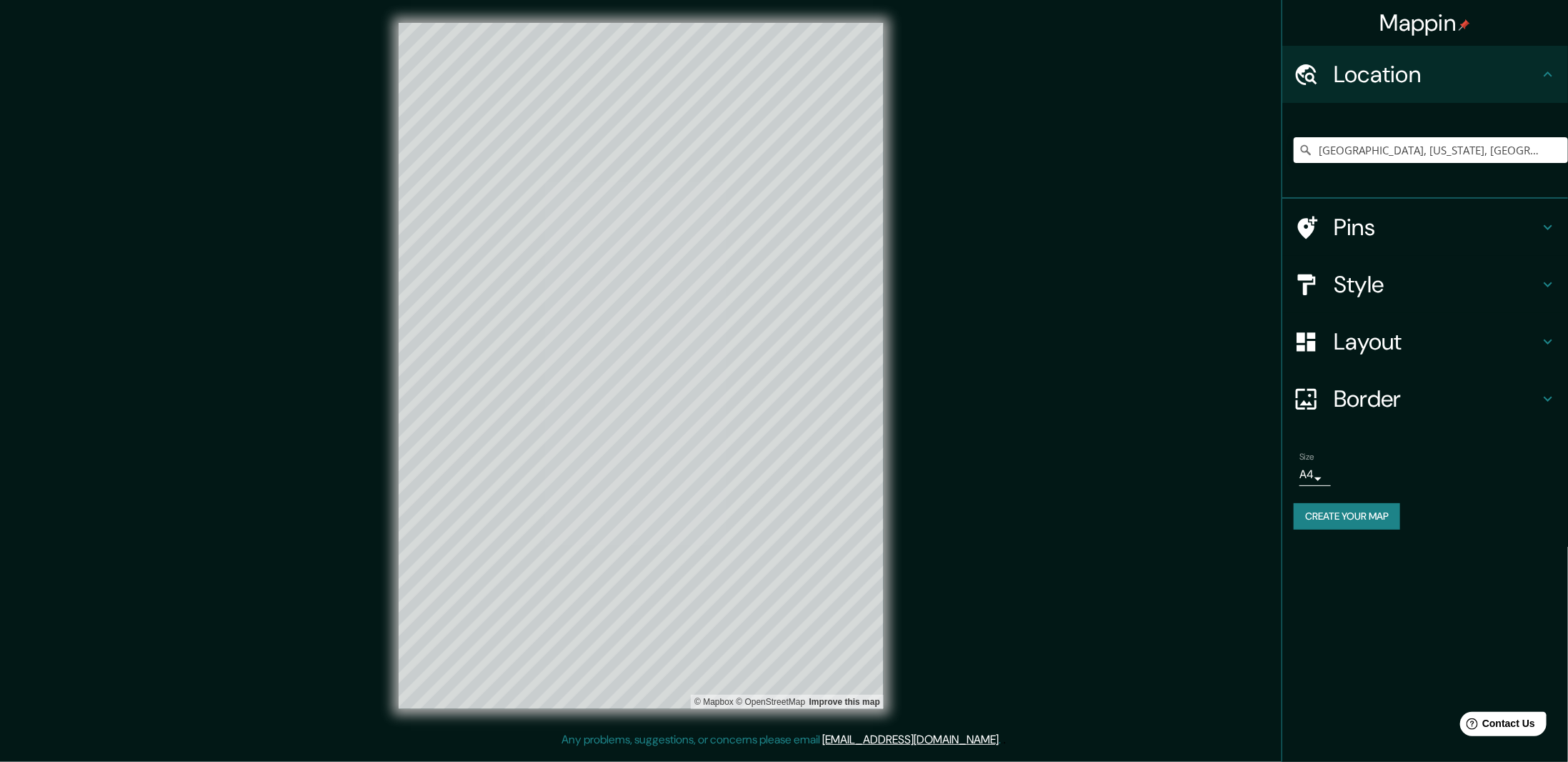
click at [1424, 235] on h4 "Pins" at bounding box center [1436, 227] width 206 height 29
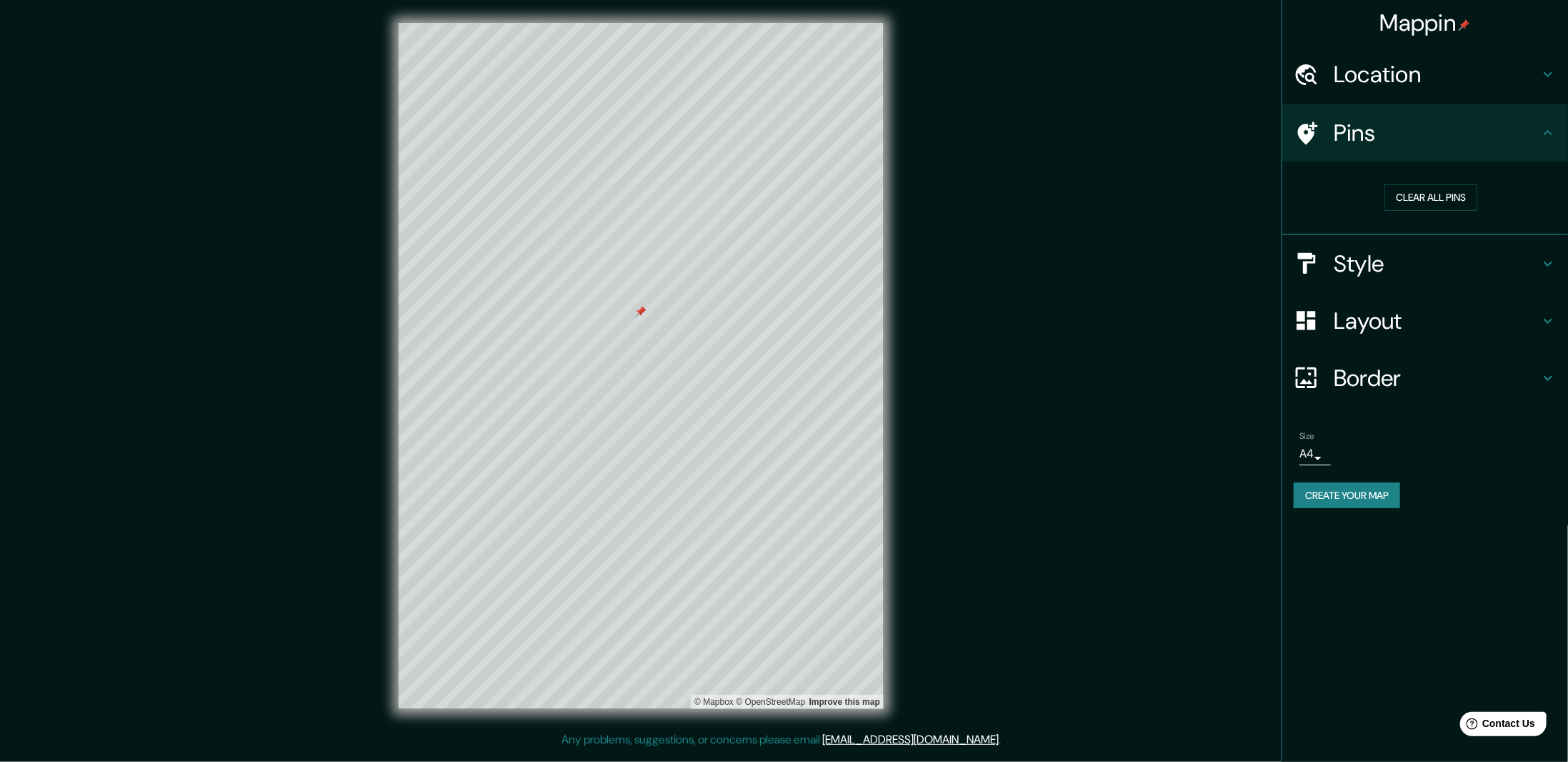
click at [638, 315] on div at bounding box center [641, 312] width 11 height 11
click at [1442, 195] on button "Clear all pins" at bounding box center [1431, 197] width 93 height 27
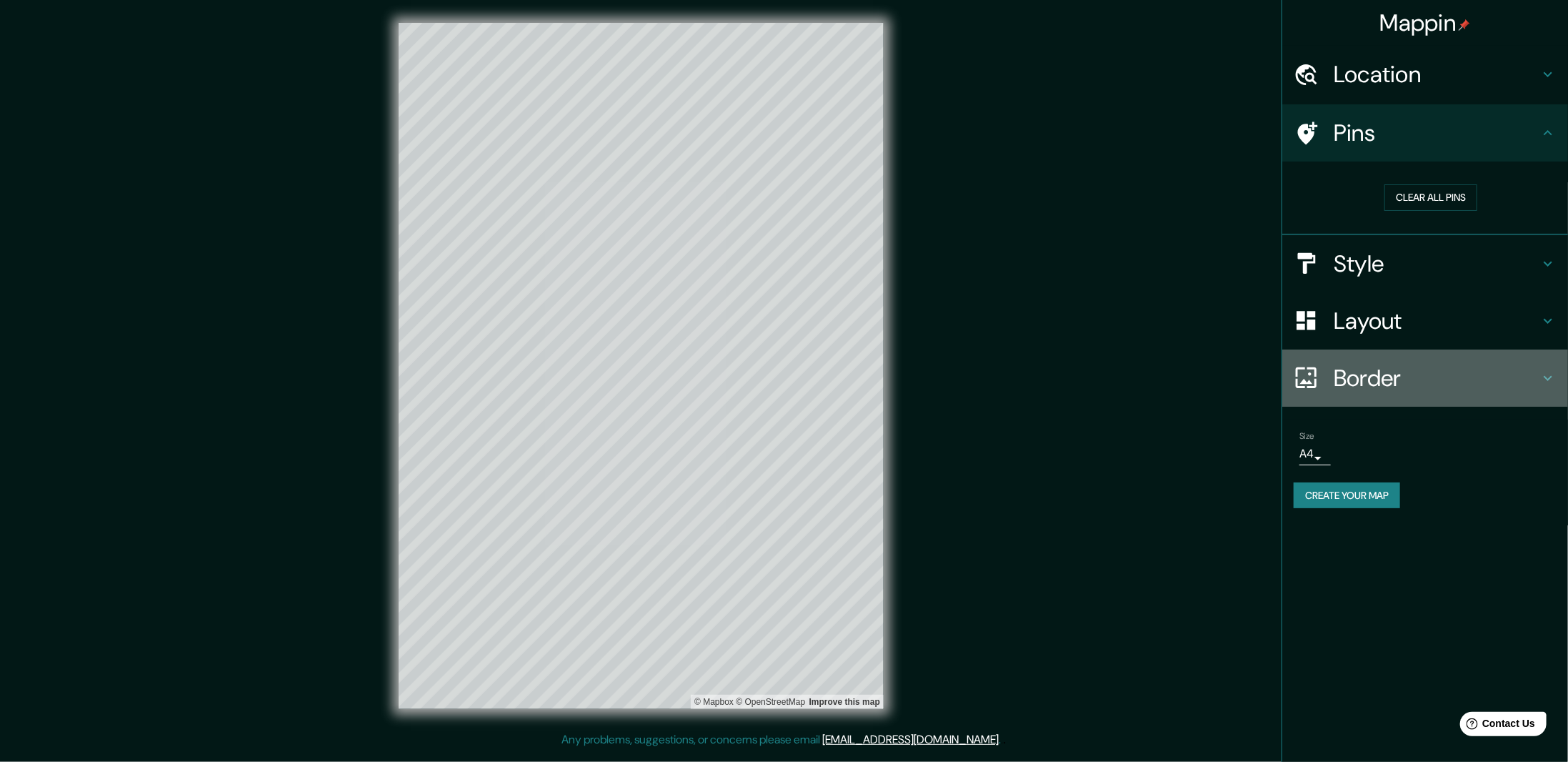
click at [1378, 380] on h4 "Border" at bounding box center [1436, 379] width 206 height 29
type input "54"
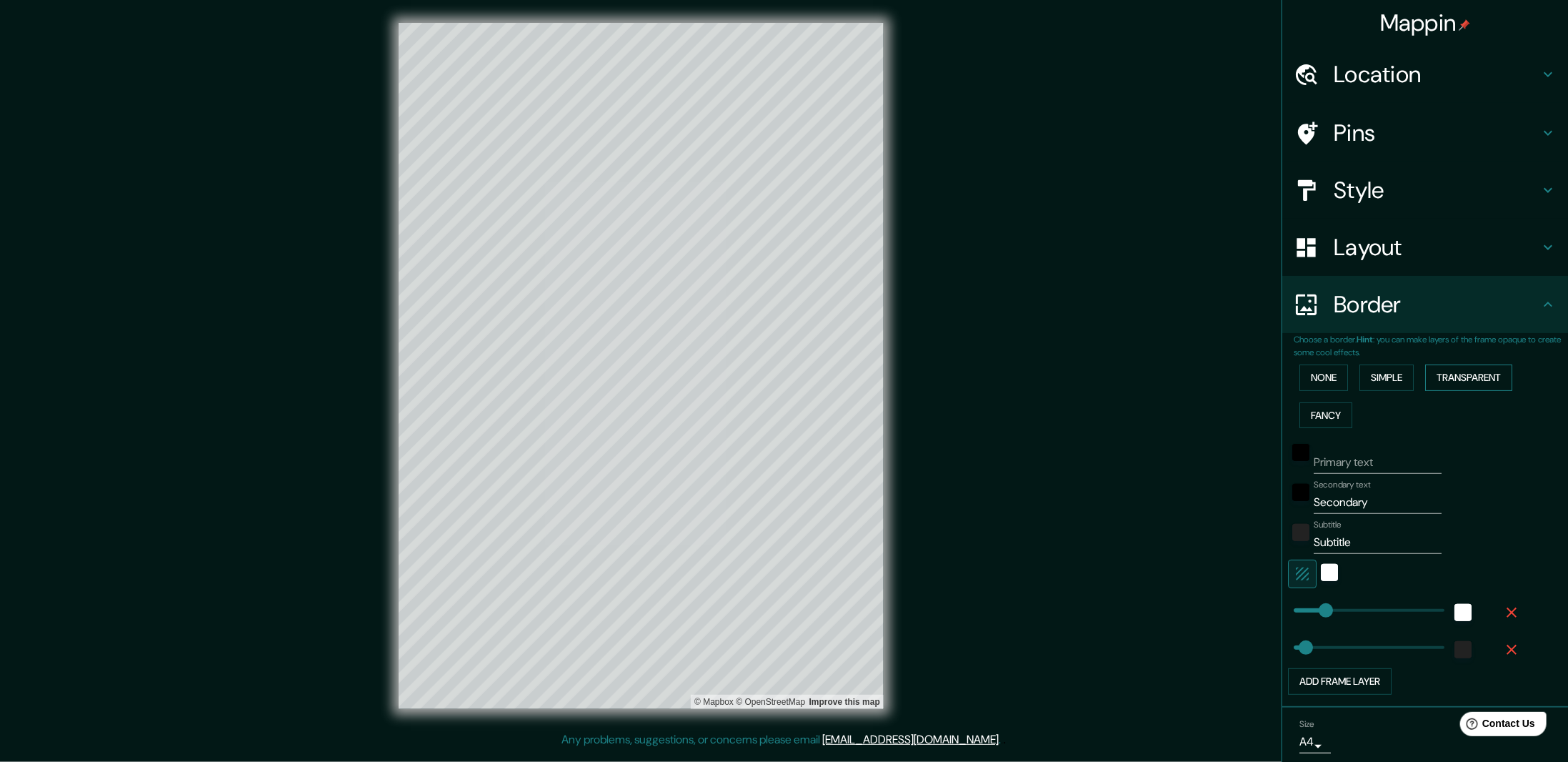
click at [1468, 377] on button "Transparent" at bounding box center [1468, 378] width 87 height 27
click at [1329, 413] on button "Fancy" at bounding box center [1326, 416] width 53 height 27
click at [1492, 374] on button "Transparent" at bounding box center [1468, 378] width 87 height 27
type input "214"
drag, startPoint x: 1350, startPoint y: 601, endPoint x: 1331, endPoint y: 604, distance: 19.2
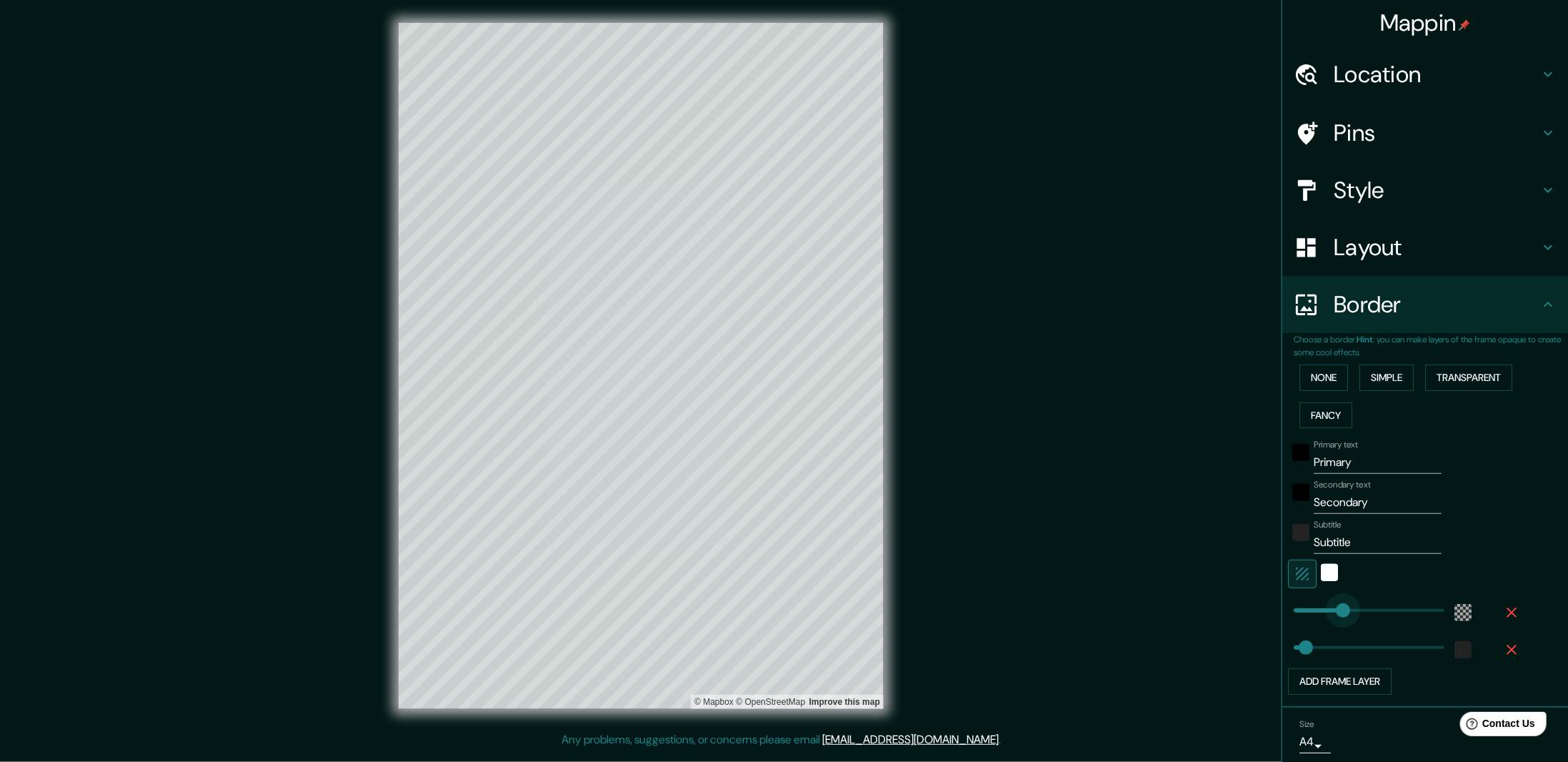
type input "54"
type input "127"
drag, startPoint x: 1331, startPoint y: 604, endPoint x: 1312, endPoint y: 606, distance: 19.1
type input "54"
type input "221"
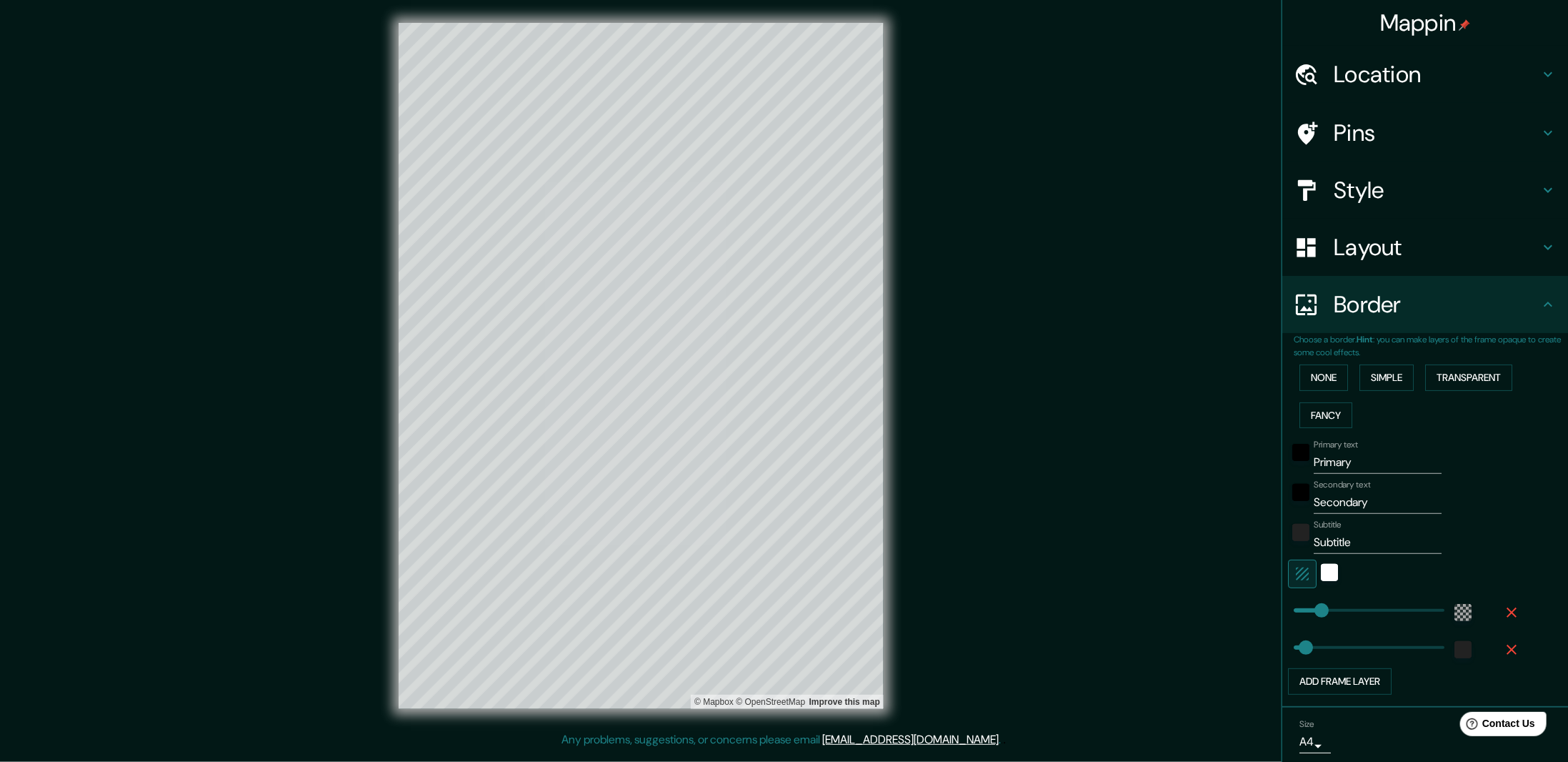
type input "54"
type input "0"
drag, startPoint x: 1333, startPoint y: 604, endPoint x: 1275, endPoint y: 607, distance: 58.1
type input "54"
type input "56"
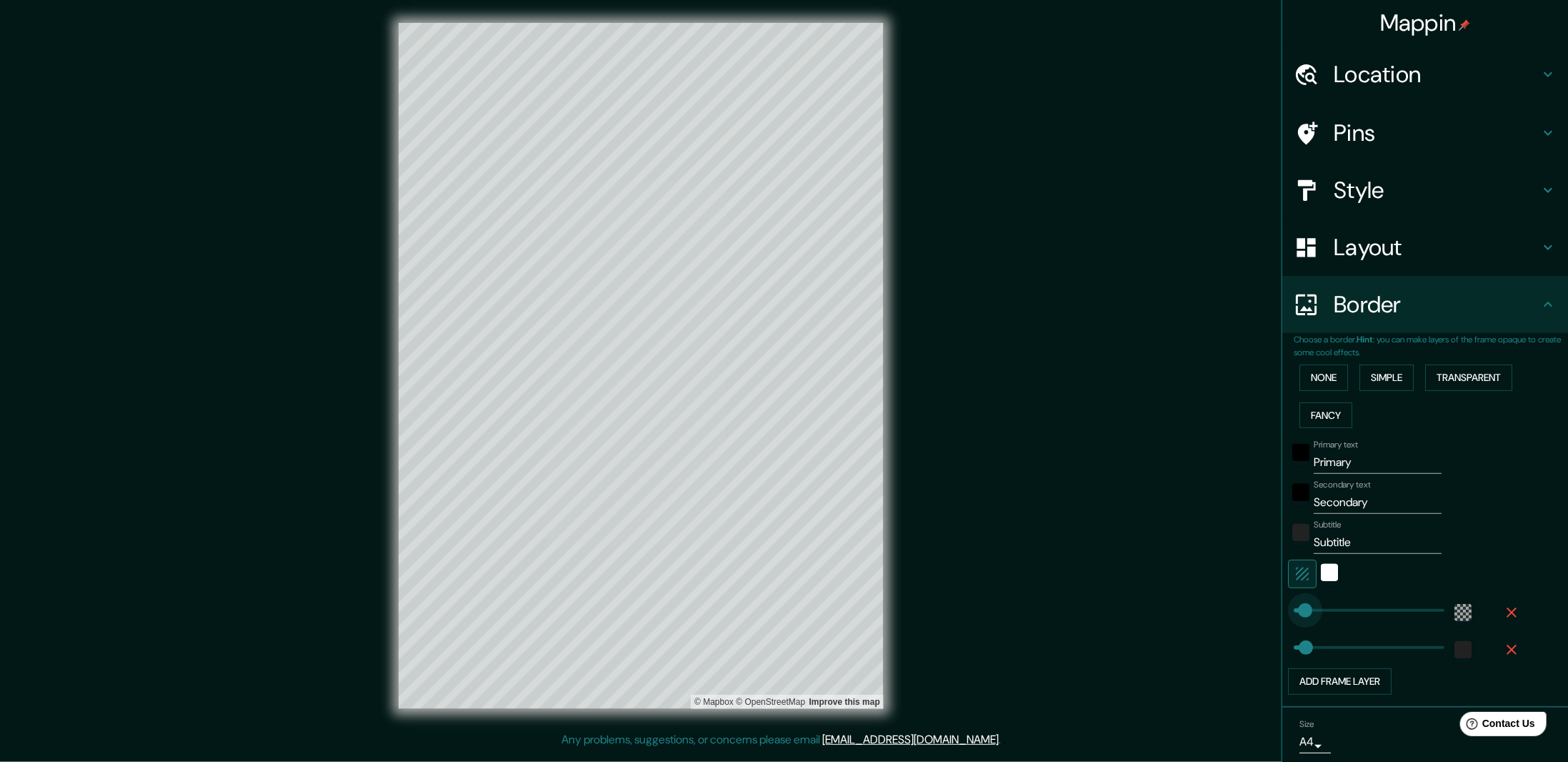
drag, startPoint x: 1286, startPoint y: 604, endPoint x: 1296, endPoint y: 604, distance: 10.0
type input "54"
type input "121"
drag, startPoint x: 1297, startPoint y: 604, endPoint x: 1310, endPoint y: 601, distance: 13.3
type input "54"
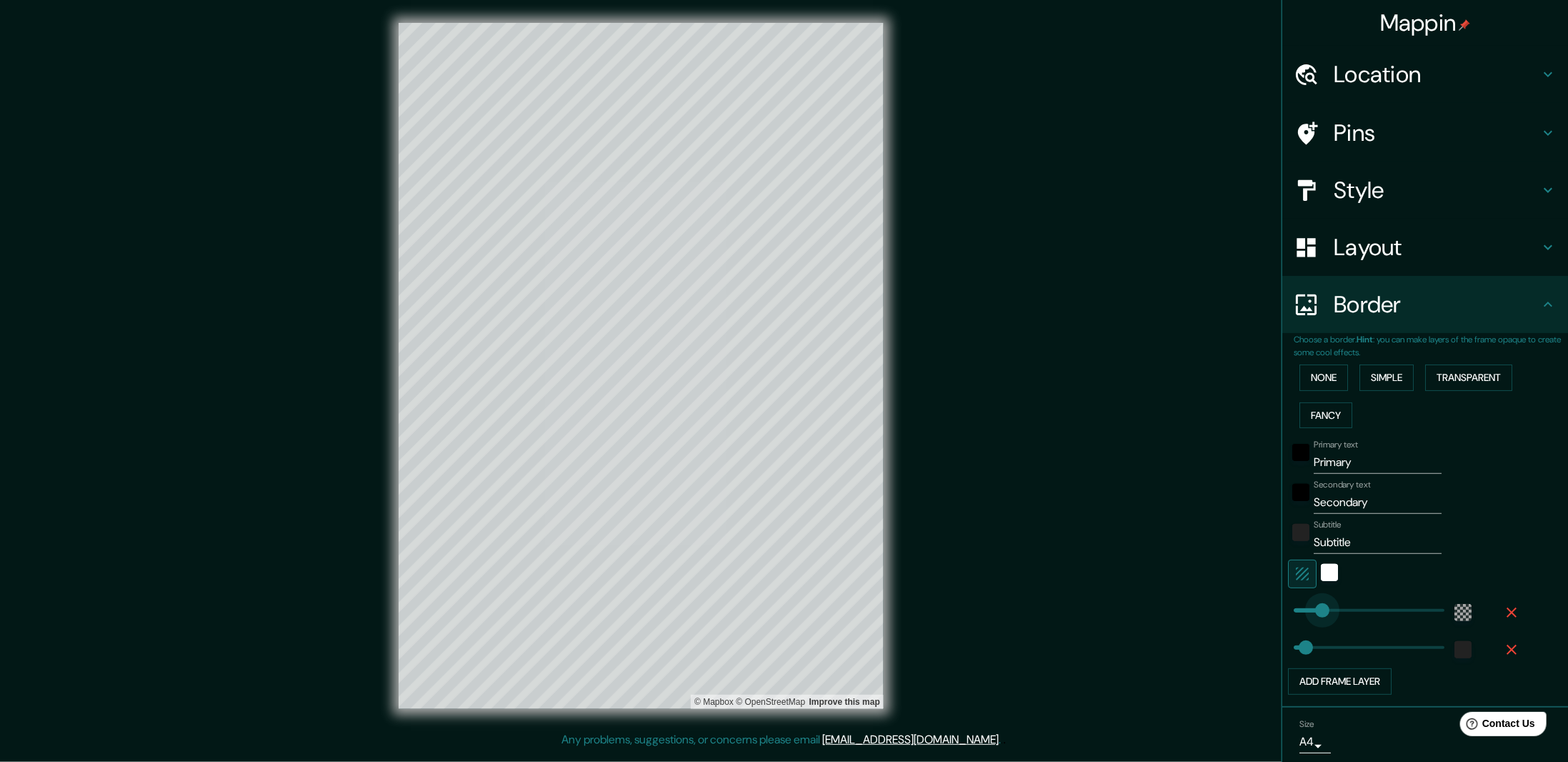
type input "198"
drag, startPoint x: 1313, startPoint y: 601, endPoint x: 1327, endPoint y: 600, distance: 14.0
type input "185"
drag, startPoint x: 1298, startPoint y: 645, endPoint x: 1325, endPoint y: 641, distance: 27.3
type input "0"
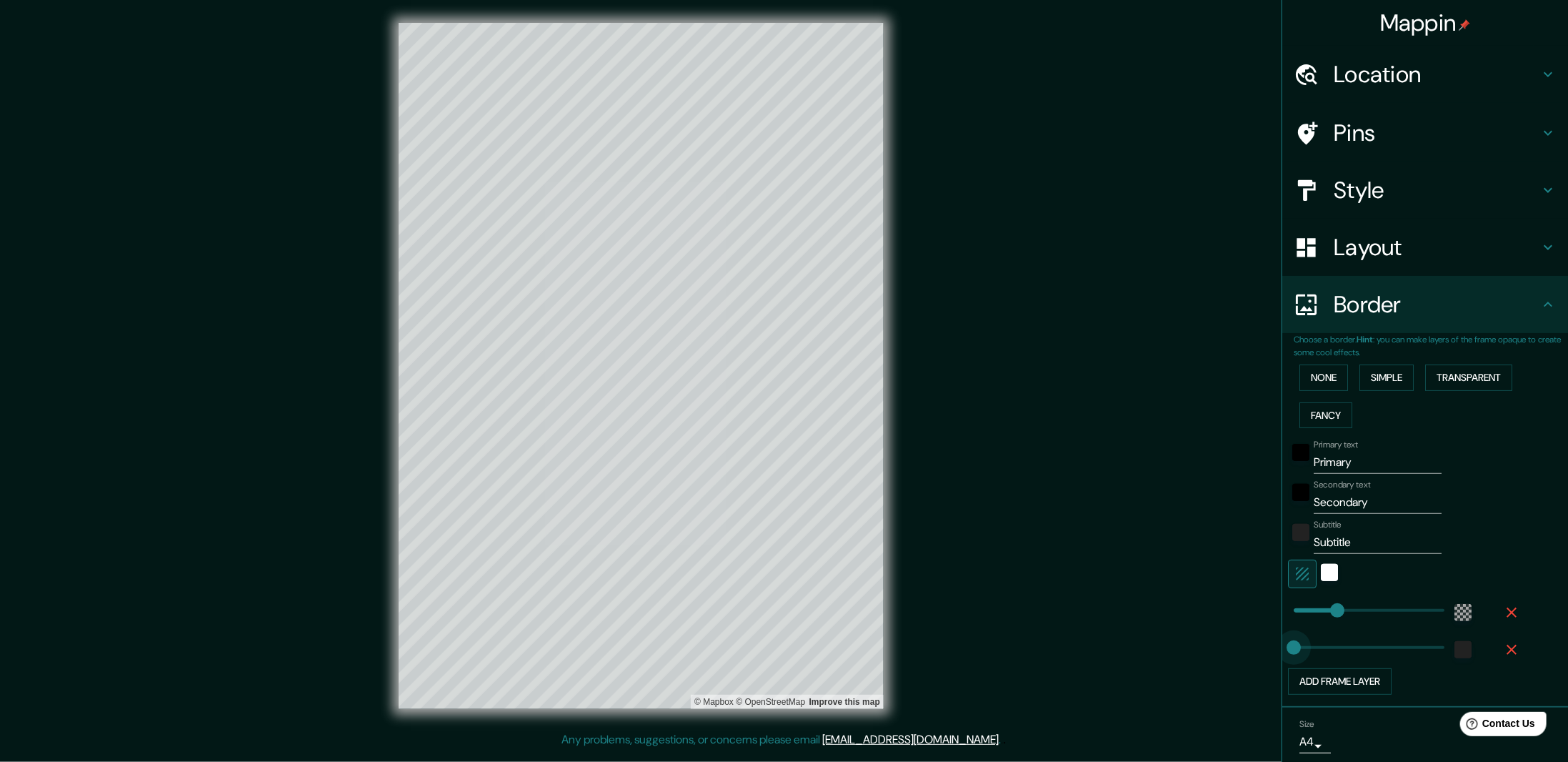
drag, startPoint x: 1286, startPoint y: 637, endPoint x: 1278, endPoint y: 637, distance: 8.0
type input "117"
drag, startPoint x: 1287, startPoint y: 643, endPoint x: 1309, endPoint y: 642, distance: 22.0
type input "0"
drag, startPoint x: 1277, startPoint y: 642, endPoint x: 1256, endPoint y: 643, distance: 21.0
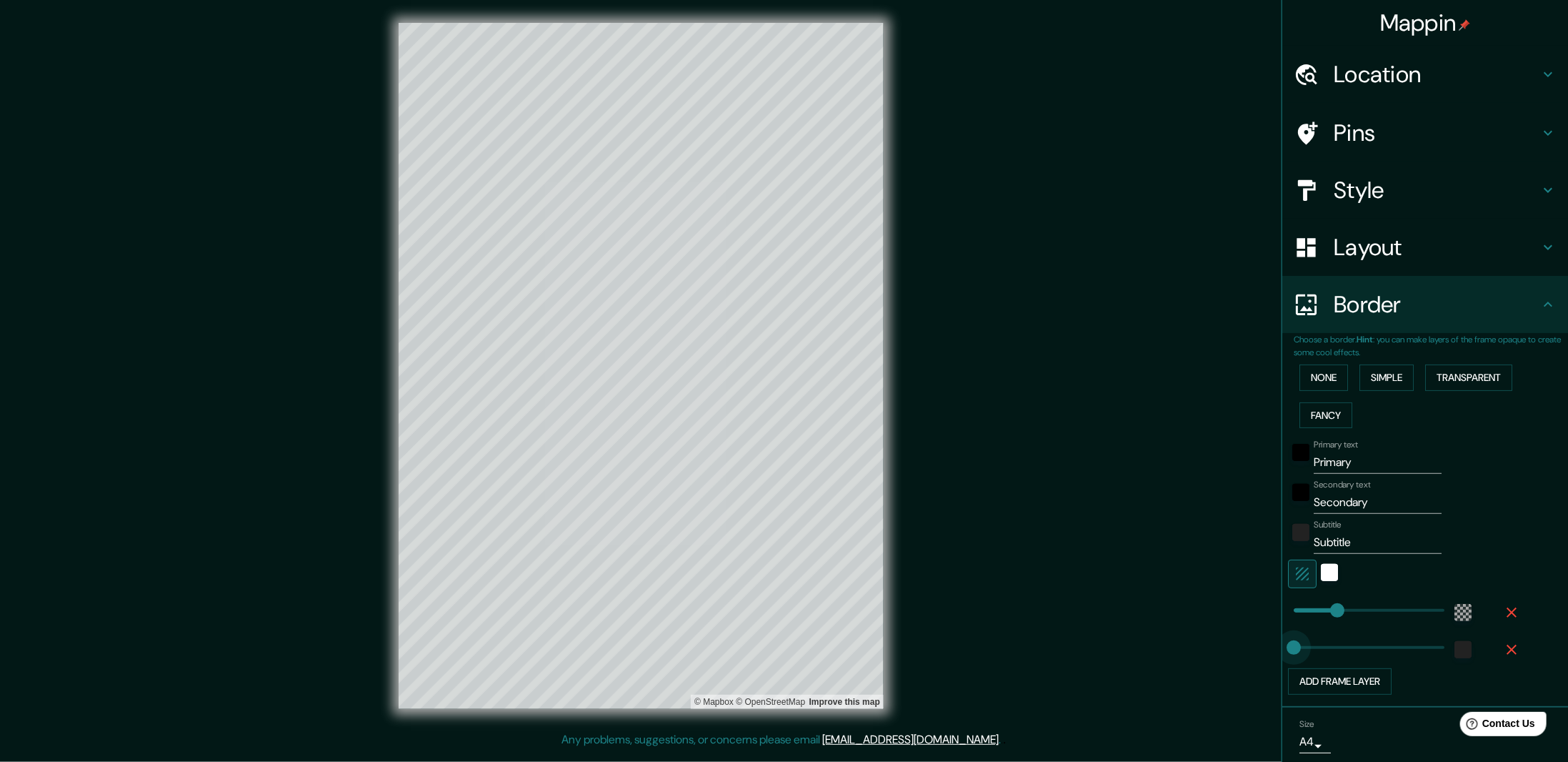
click at [1264, 643] on div "Mappin Location Bentonville, Arkansas, United States Pins Style Layout Border C…" at bounding box center [784, 377] width 1568 height 754
type input "543"
drag, startPoint x: 1273, startPoint y: 644, endPoint x: 1409, endPoint y: 642, distance: 136.0
type input "279"
drag, startPoint x: 1409, startPoint y: 641, endPoint x: 1345, endPoint y: 642, distance: 64.0
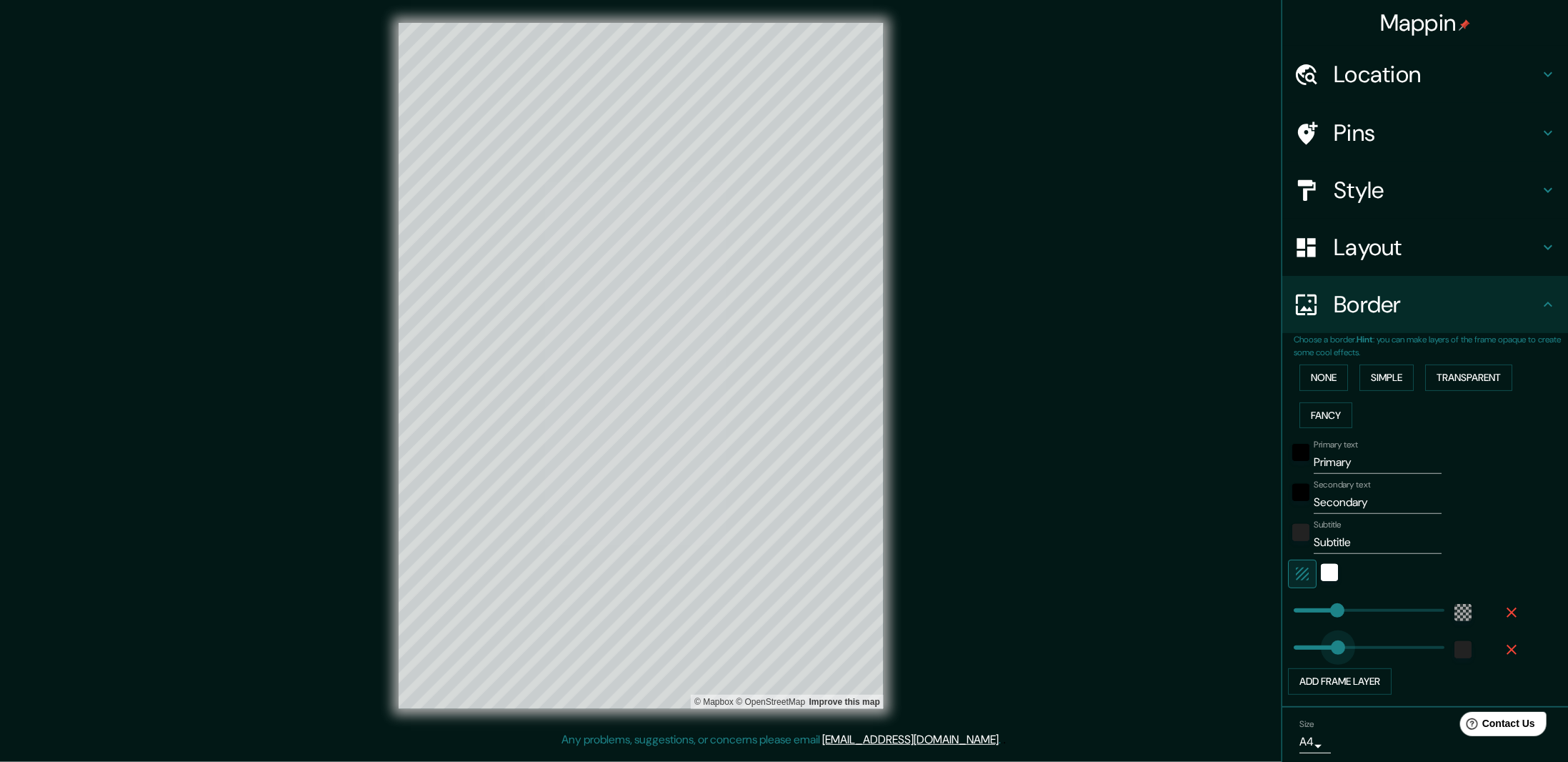
type input "198"
drag, startPoint x: 1345, startPoint y: 642, endPoint x: 1327, endPoint y: 642, distance: 18.0
click at [1503, 644] on icon "button" at bounding box center [1511, 649] width 17 height 17
click at [1321, 572] on div "white" at bounding box center [1329, 572] width 17 height 17
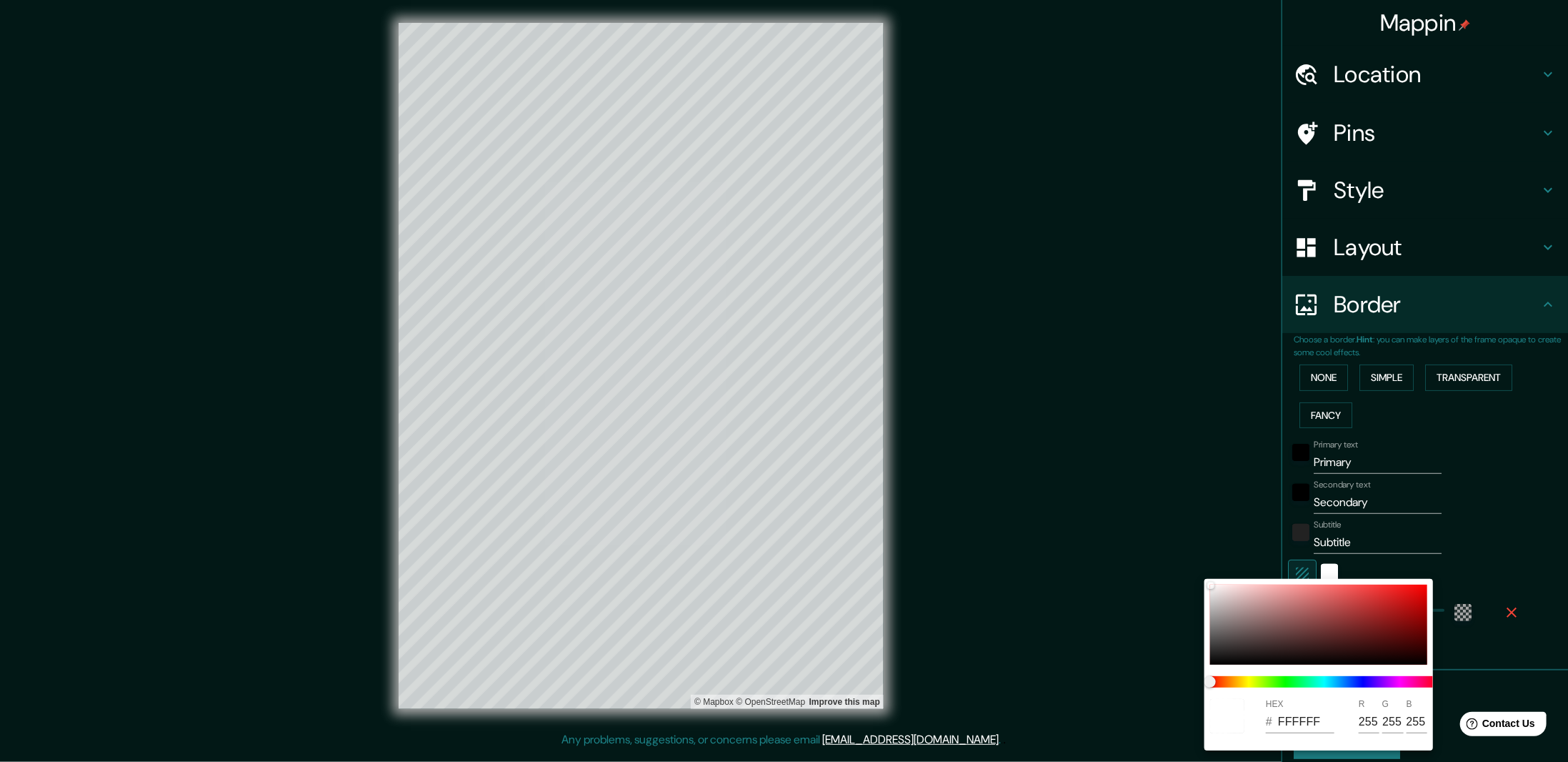
click at [1296, 568] on div at bounding box center [784, 381] width 1568 height 762
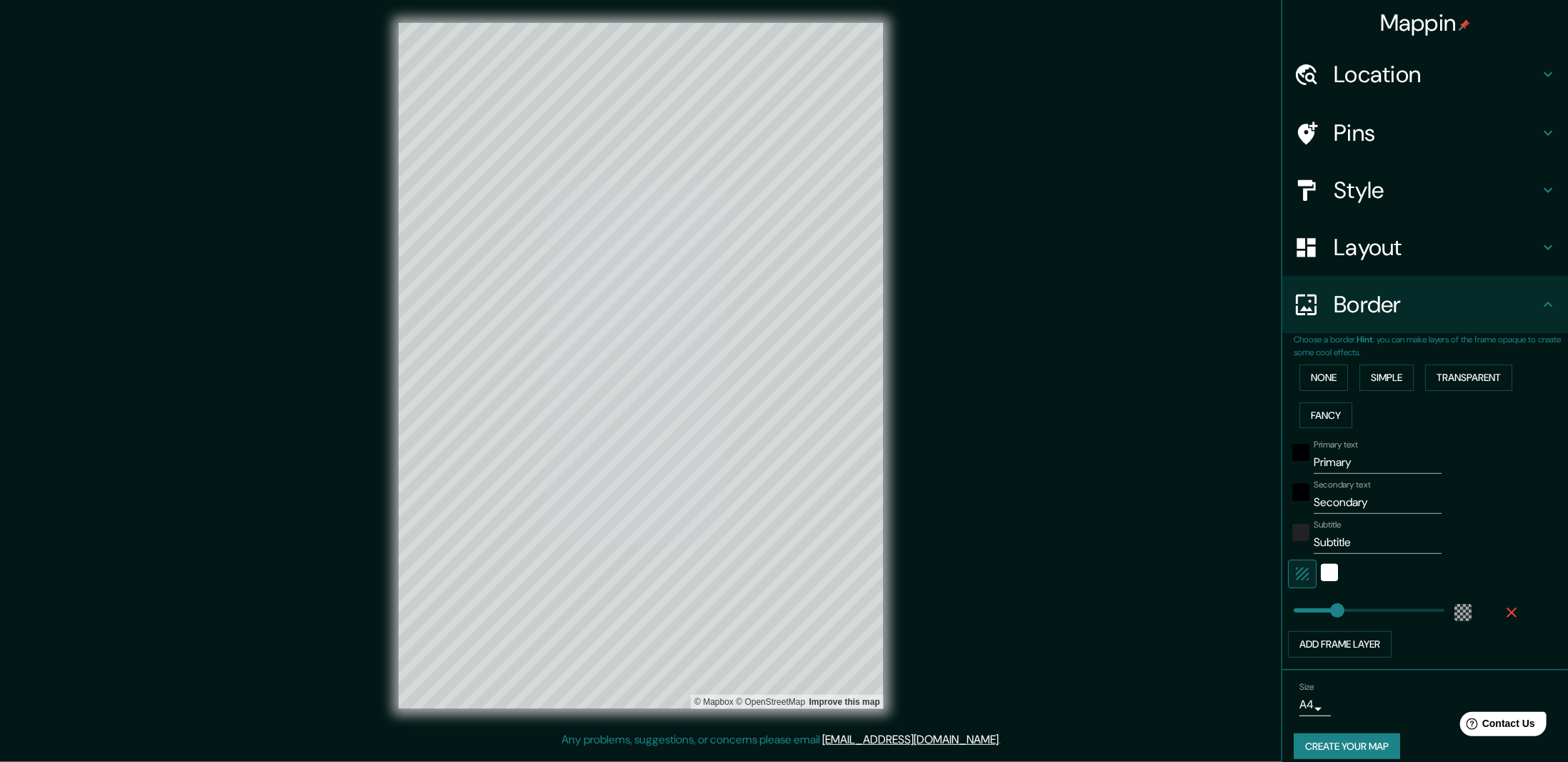
click at [1296, 568] on icon "button" at bounding box center [1302, 574] width 13 height 13
click at [1328, 567] on div at bounding box center [1405, 574] width 235 height 29
click at [1321, 570] on div at bounding box center [1405, 574] width 235 height 29
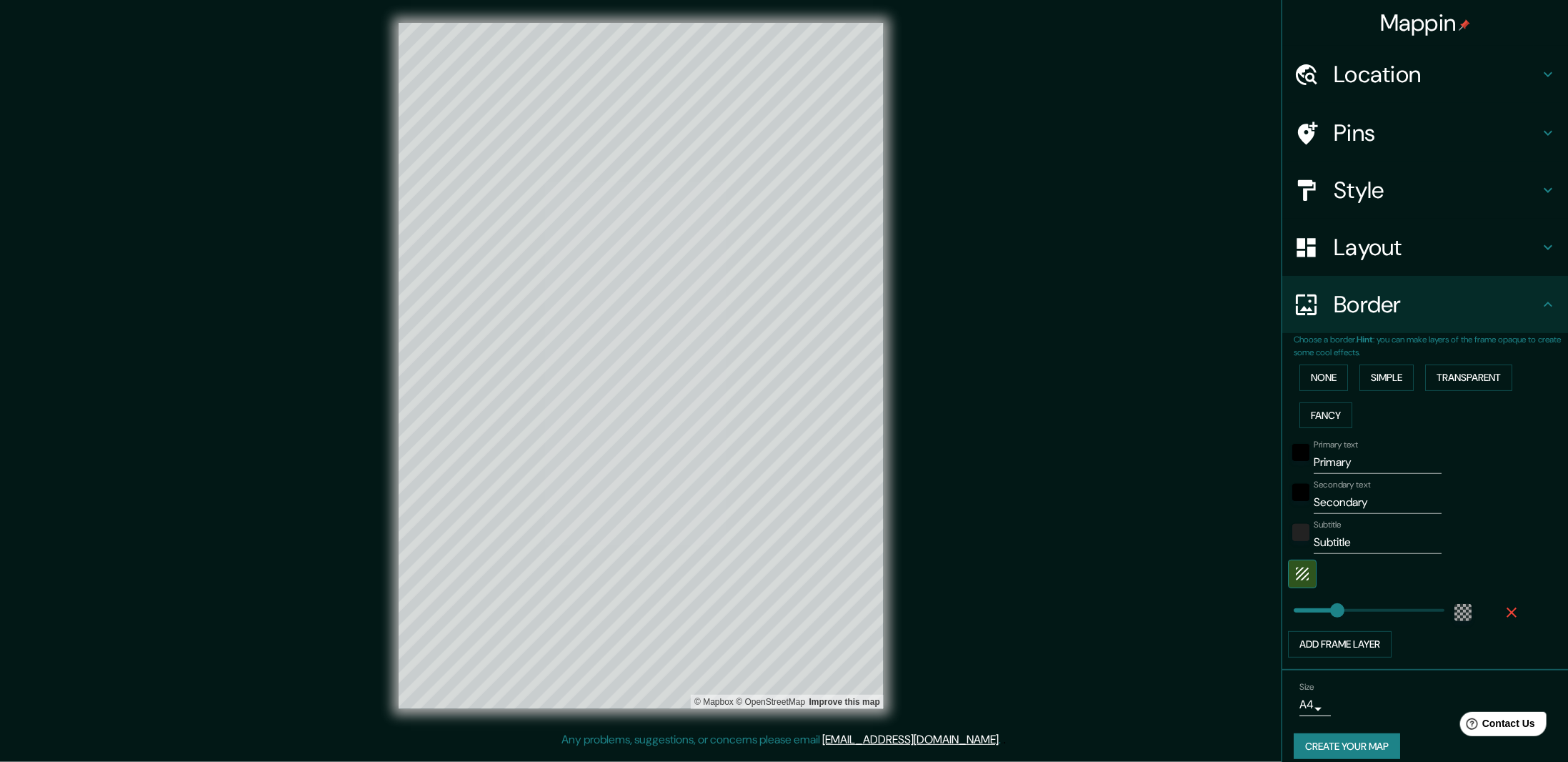
click at [1365, 569] on div at bounding box center [1405, 574] width 235 height 29
click at [1410, 451] on input "Primary" at bounding box center [1377, 462] width 128 height 23
click at [1448, 445] on div "Primary text Primary" at bounding box center [1405, 457] width 235 height 35
click at [1408, 453] on input "Primary" at bounding box center [1377, 462] width 128 height 23
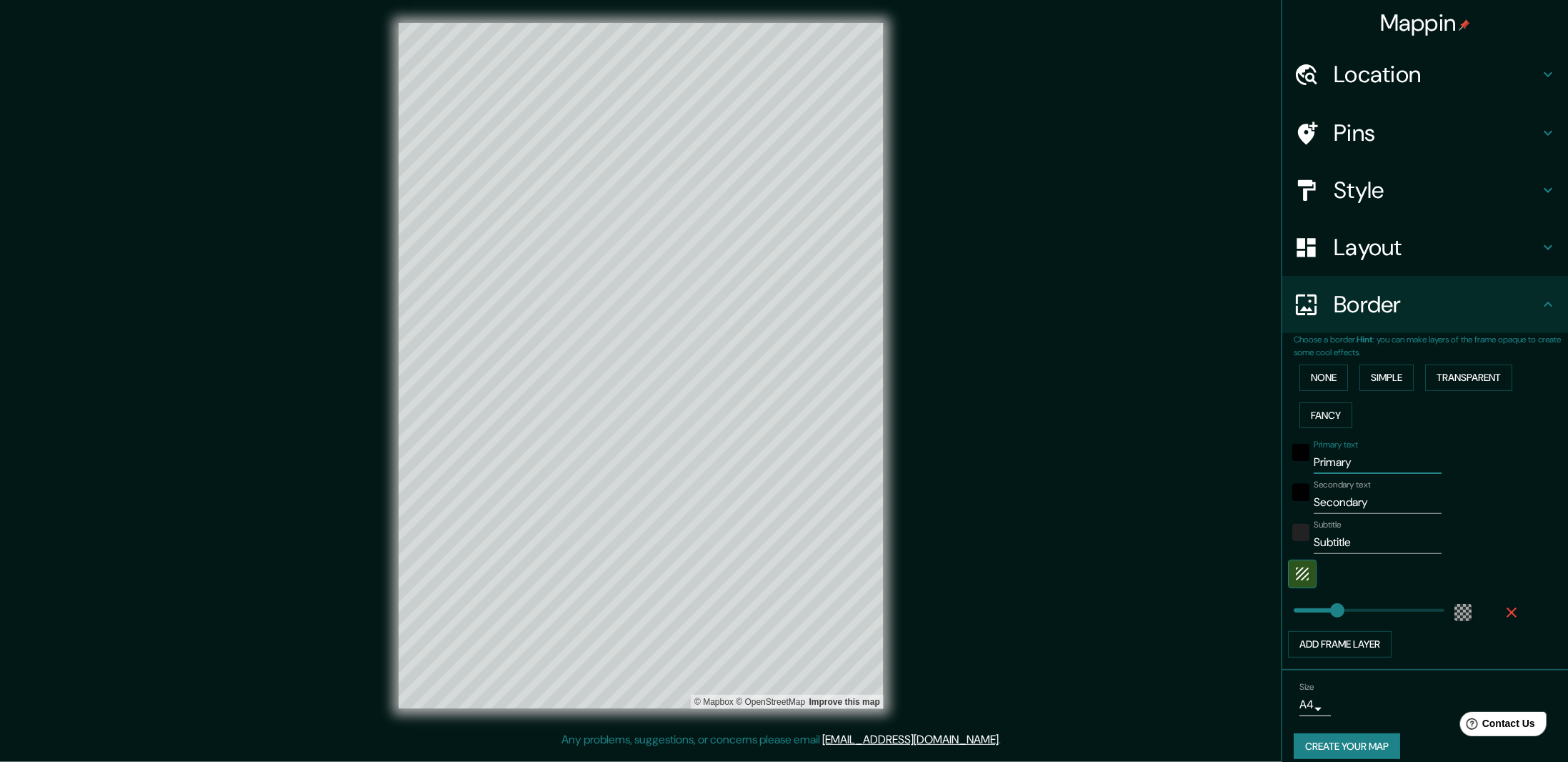
click at [1408, 453] on input "Primary" at bounding box center [1377, 462] width 128 height 23
click at [1352, 494] on input "Secondary" at bounding box center [1377, 502] width 128 height 23
type input "Northwest Arkansas"
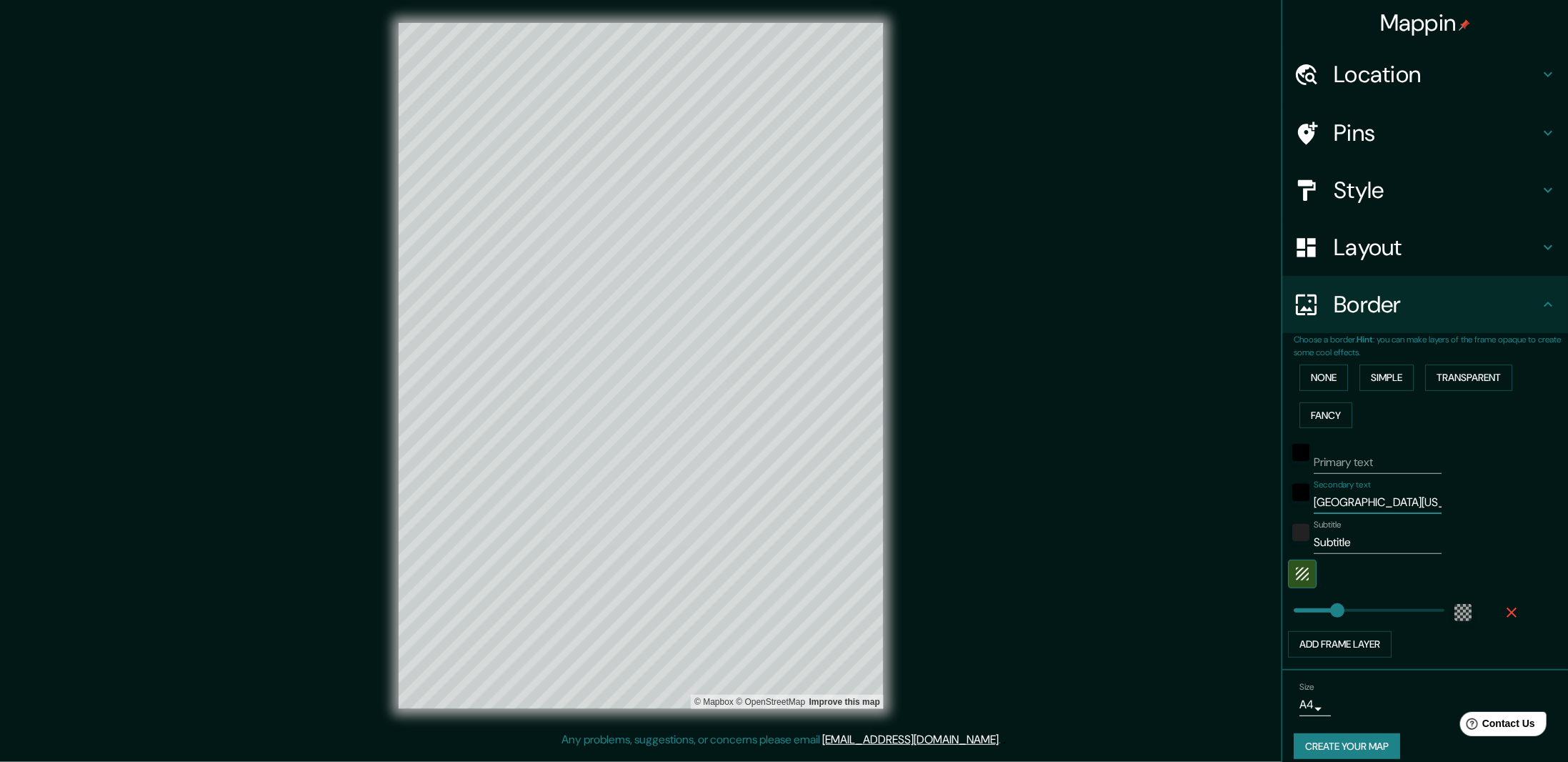
click at [1347, 543] on input "Subtitle" at bounding box center [1377, 543] width 128 height 23
click at [1515, 494] on div "Primary text Secondary text Northwest Arkansas Subtitle Add frame layer" at bounding box center [1431, 546] width 274 height 223
click at [1316, 572] on div at bounding box center [1405, 574] width 235 height 29
click at [1296, 574] on icon "button" at bounding box center [1302, 574] width 13 height 13
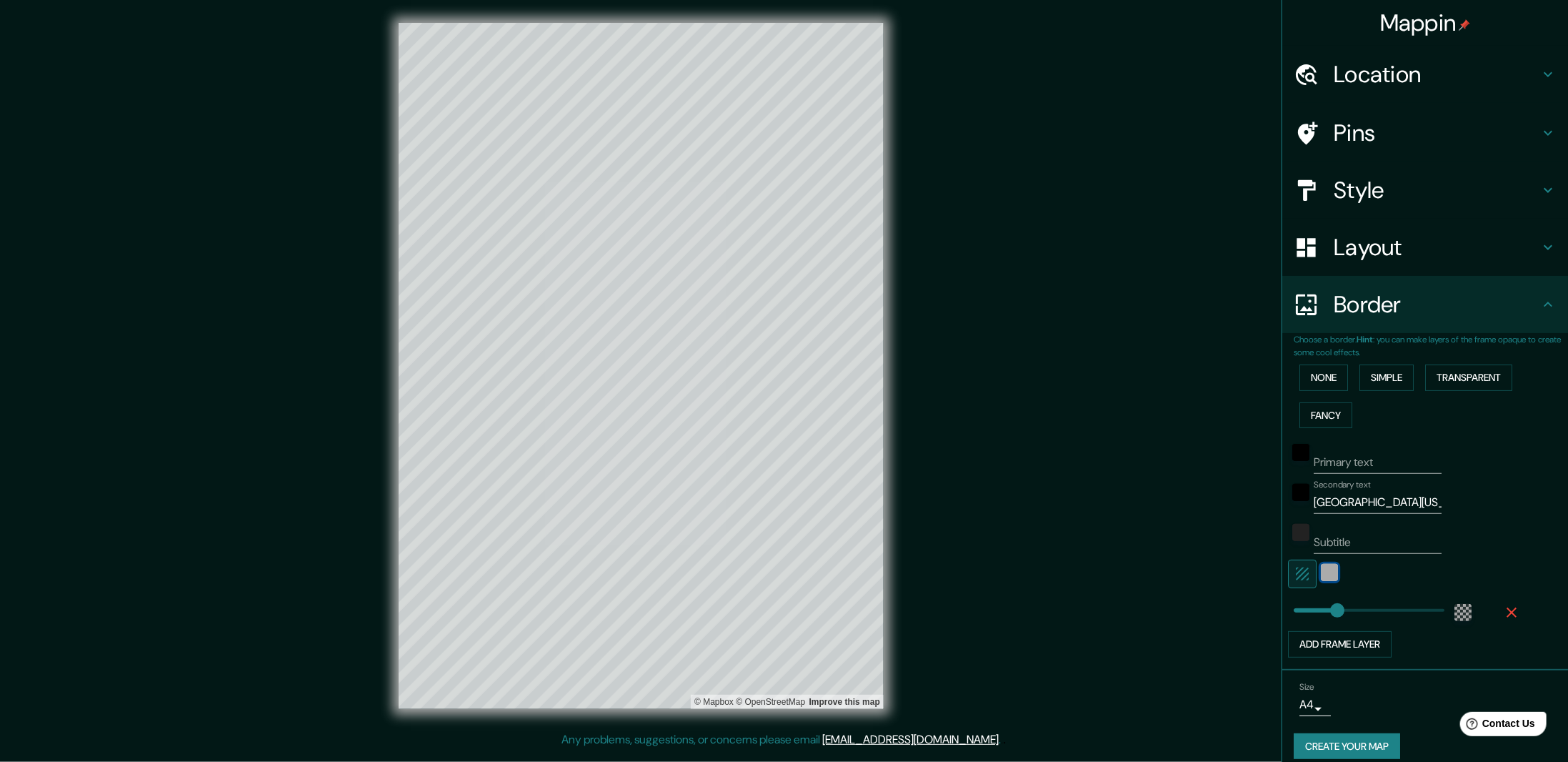
click at [1321, 570] on div "white" at bounding box center [1329, 572] width 17 height 17
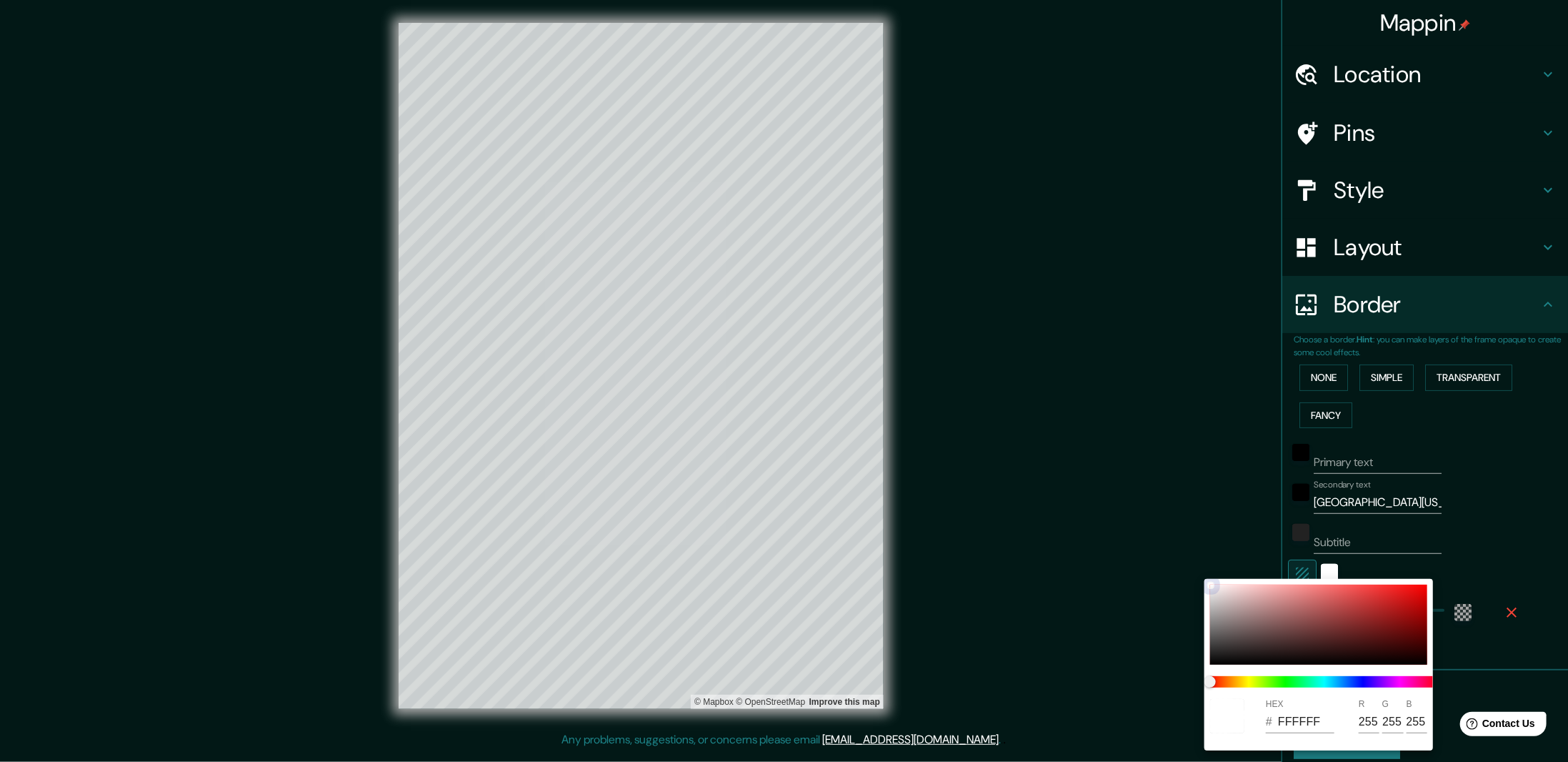
type input "B1ACAC"
type input "177"
type input "172"
click at [1198, 580] on div "HEX # B1ACAC R 177 G 172 B 172" at bounding box center [784, 381] width 1568 height 762
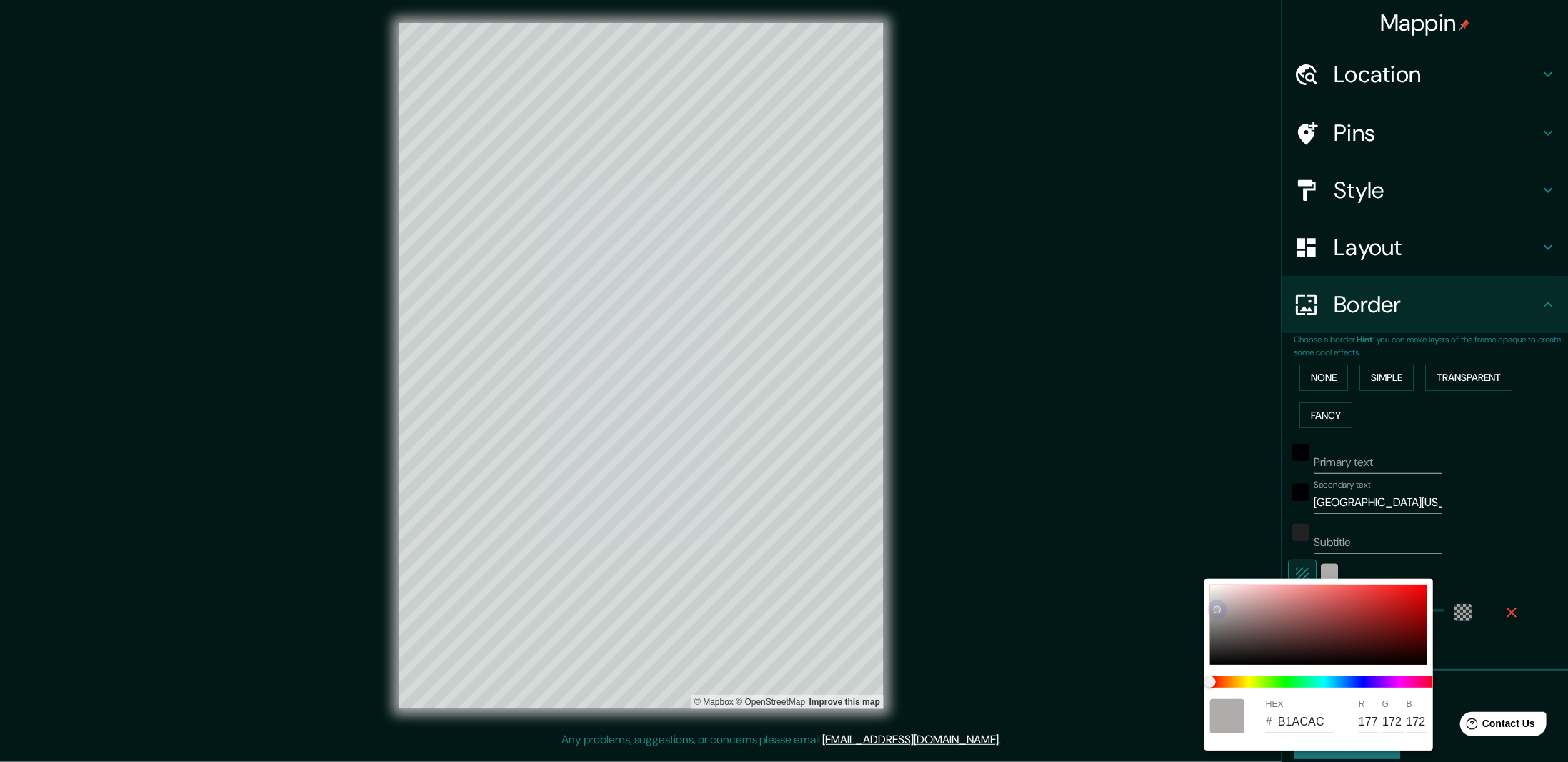
type input "D1D0D0"
type input "209"
type input "208"
drag, startPoint x: 1212, startPoint y: 599, endPoint x: 1181, endPoint y: 509, distance: 95.2
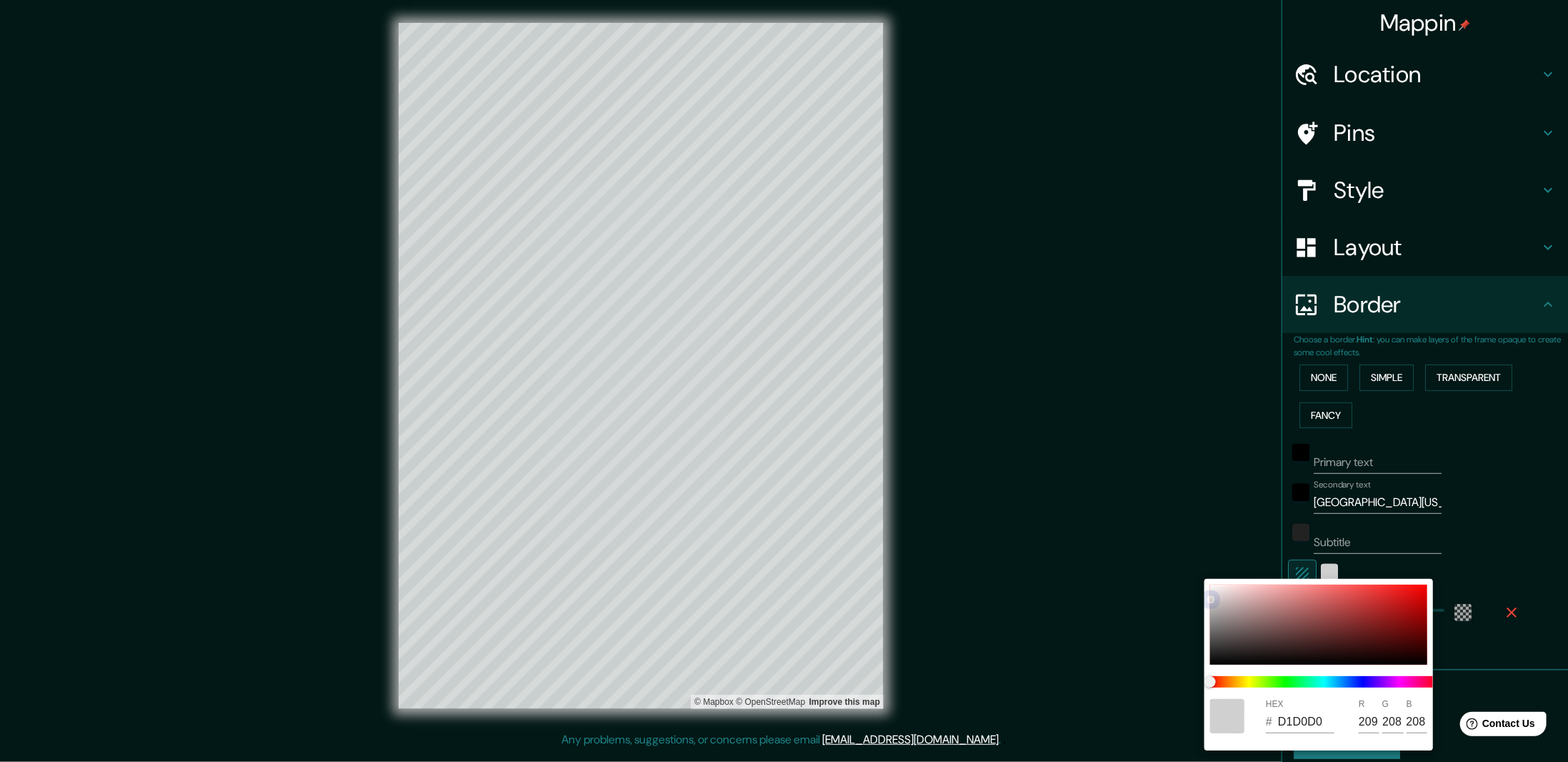
click at [1181, 509] on div "HEX # D1D0D0 R 209 G 208 B 208" at bounding box center [784, 381] width 1568 height 762
click at [1213, 588] on div at bounding box center [1318, 625] width 217 height 80
type input "F6F3F3"
type input "246"
type input "243"
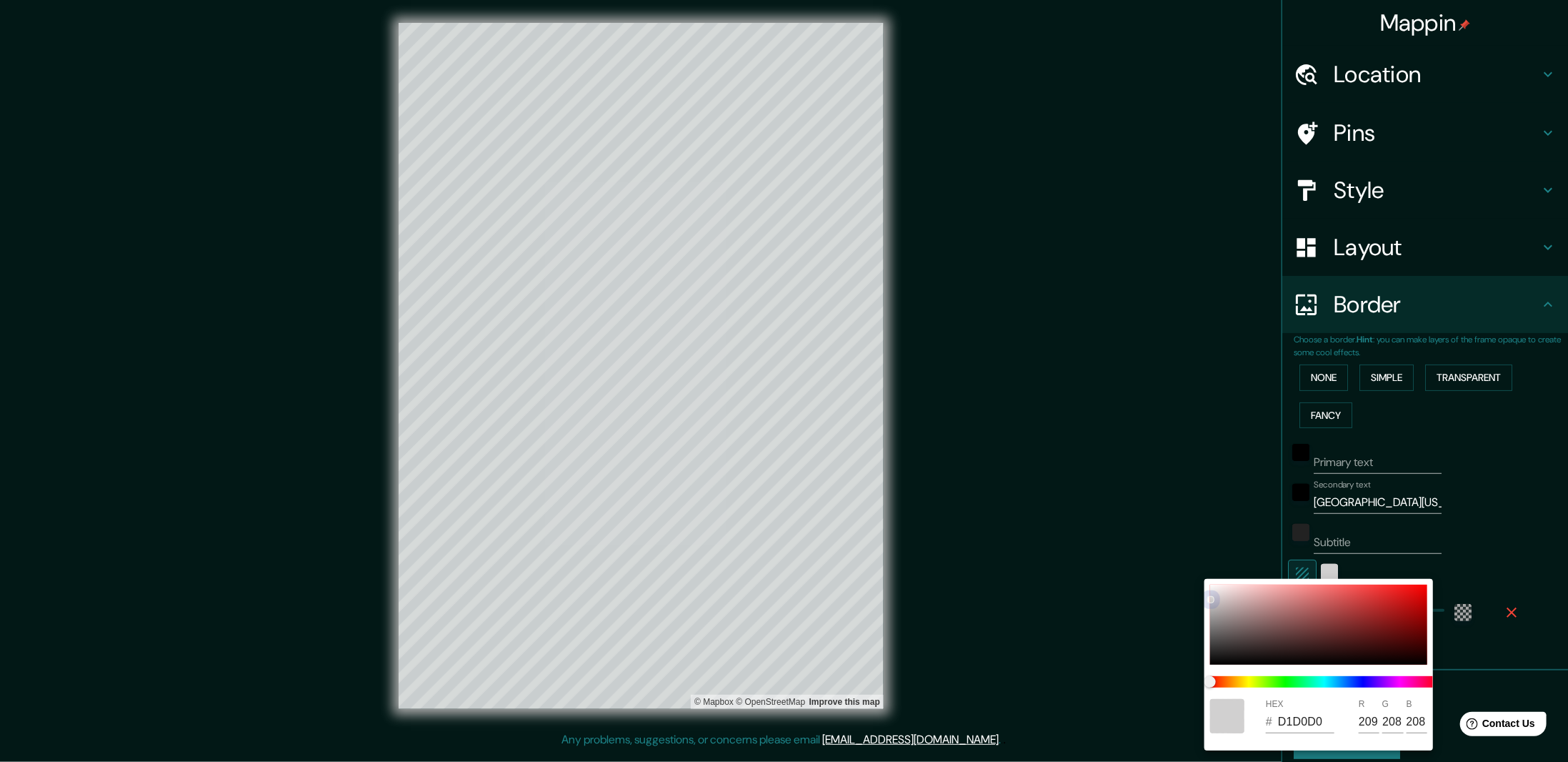
type input "243"
type input "FAF9F9"
type input "250"
type input "249"
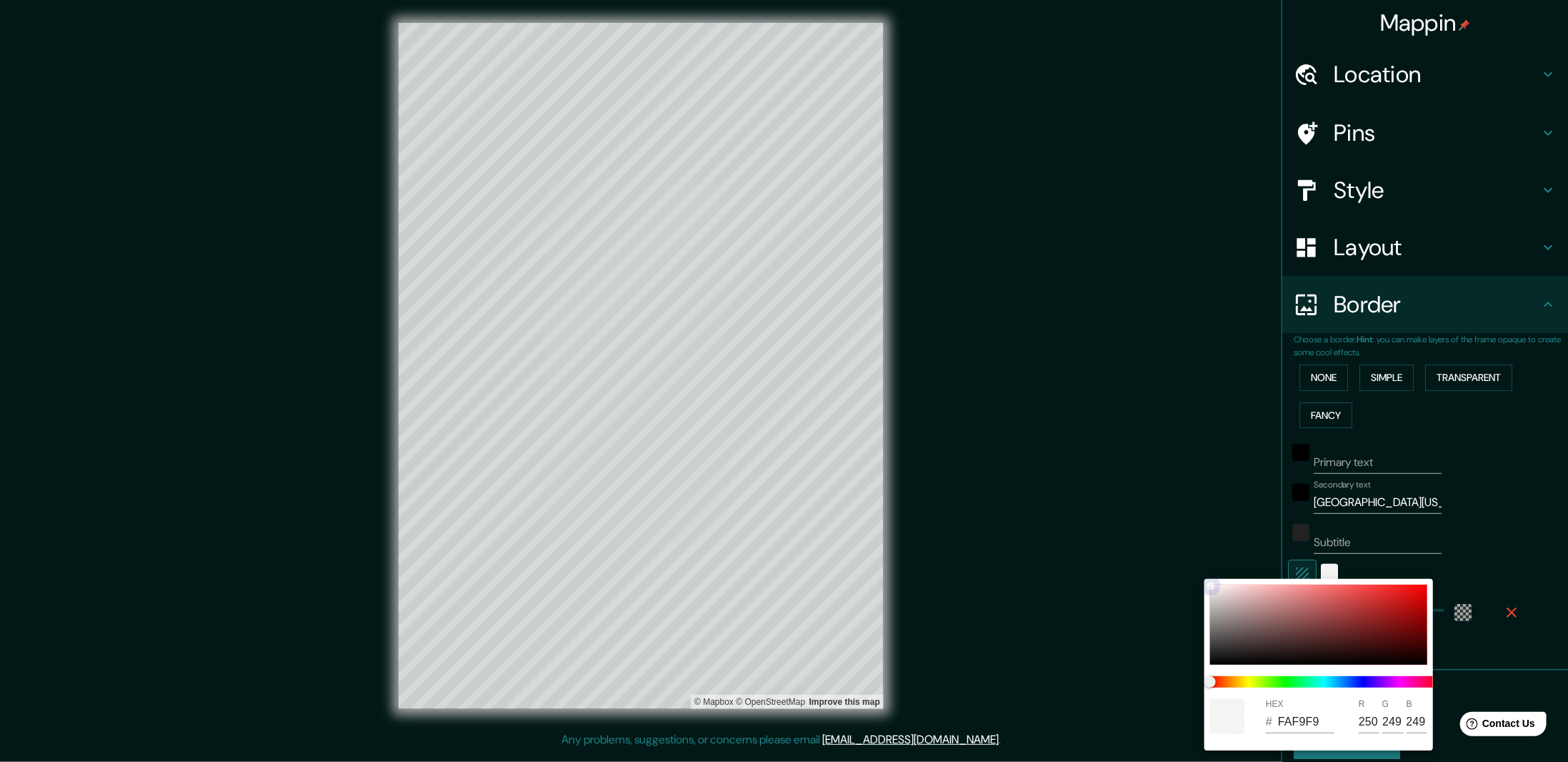
type input "FDFCFC"
type input "253"
type input "252"
drag, startPoint x: 1207, startPoint y: 580, endPoint x: 1194, endPoint y: 564, distance: 20.6
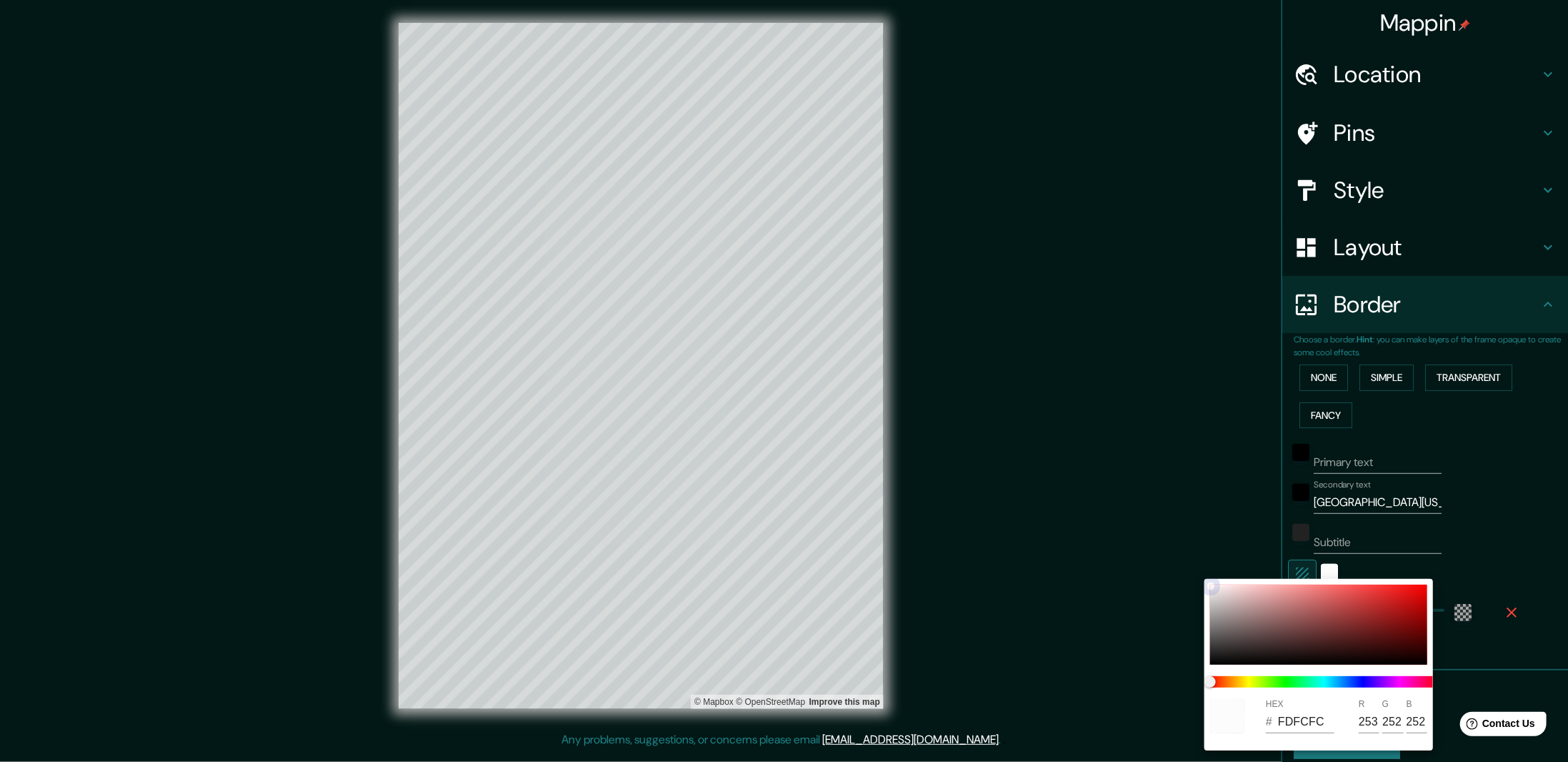
click at [1194, 564] on div "HEX # FDFCFC R 253 G 252 B 252" at bounding box center [784, 381] width 1568 height 762
click at [1362, 563] on div at bounding box center [784, 381] width 1568 height 762
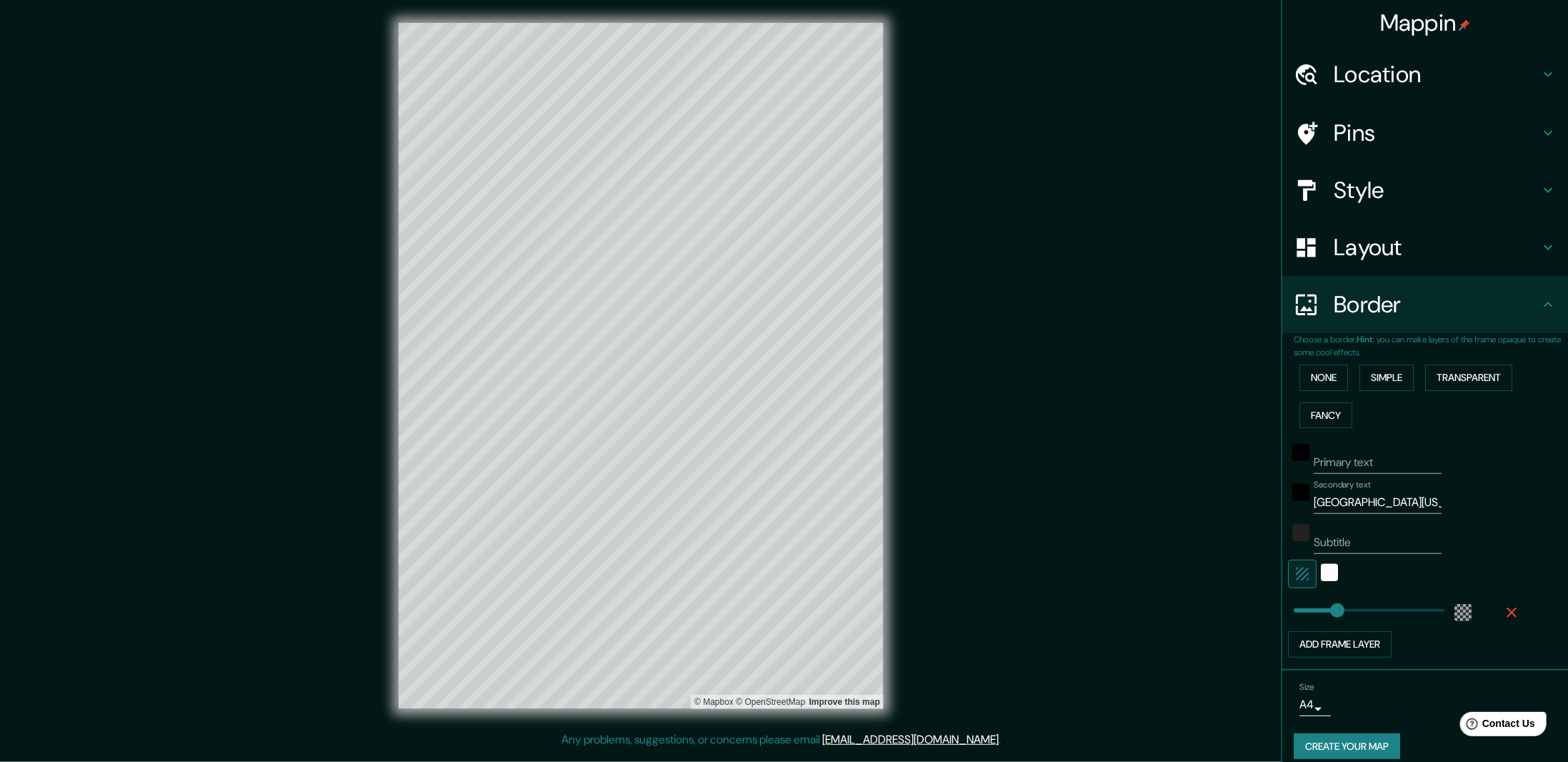
drag, startPoint x: 1361, startPoint y: 570, endPoint x: 1405, endPoint y: 572, distance: 44.0
click at [1405, 572] on div at bounding box center [1405, 574] width 235 height 29
drag, startPoint x: 1382, startPoint y: 570, endPoint x: 1345, endPoint y: 578, distance: 37.9
click at [1414, 574] on div at bounding box center [1405, 574] width 235 height 29
click at [1296, 574] on icon "button" at bounding box center [1302, 573] width 17 height 17
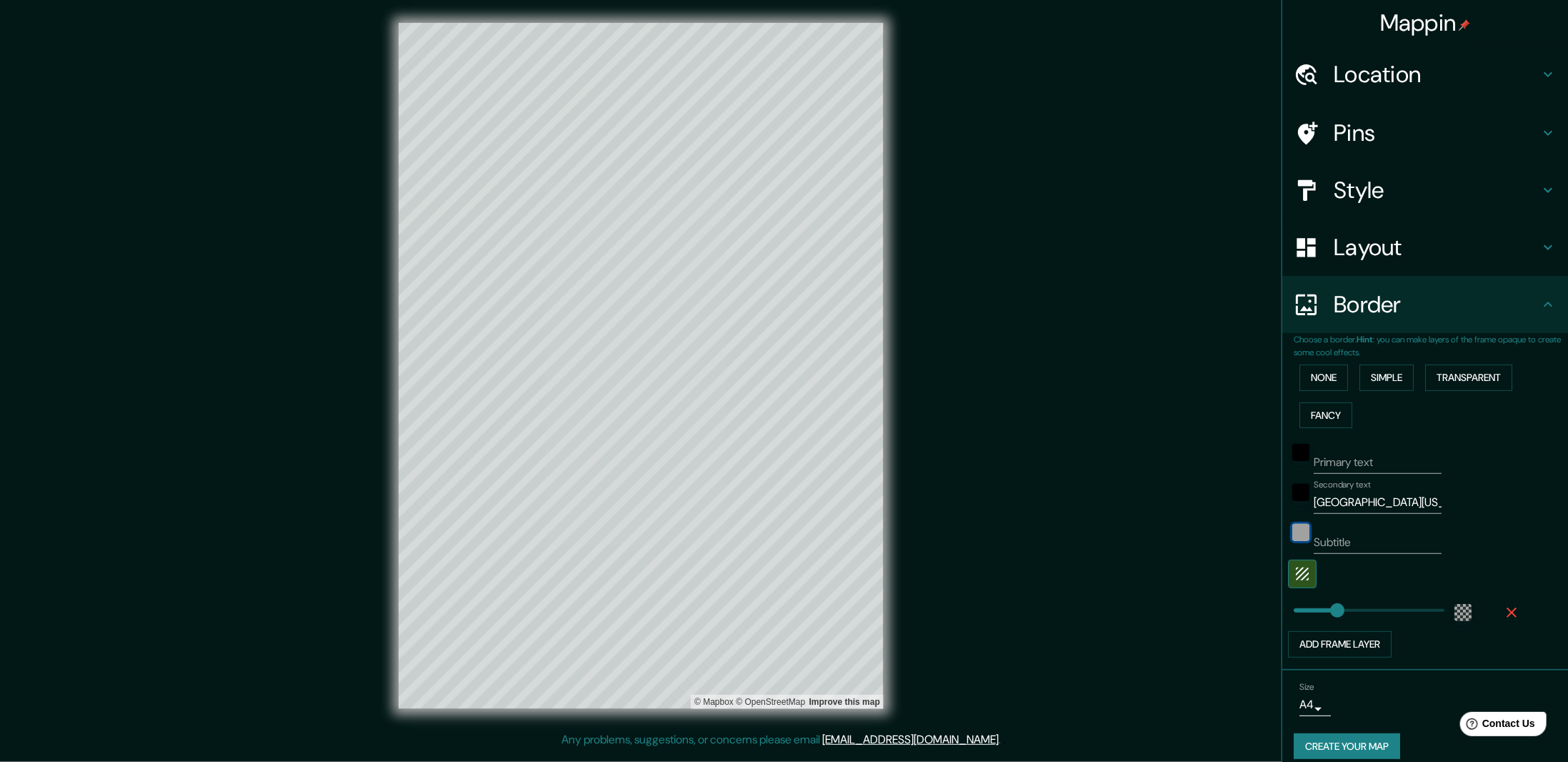
click at [1292, 528] on div "color-222222" at bounding box center [1301, 532] width 17 height 17
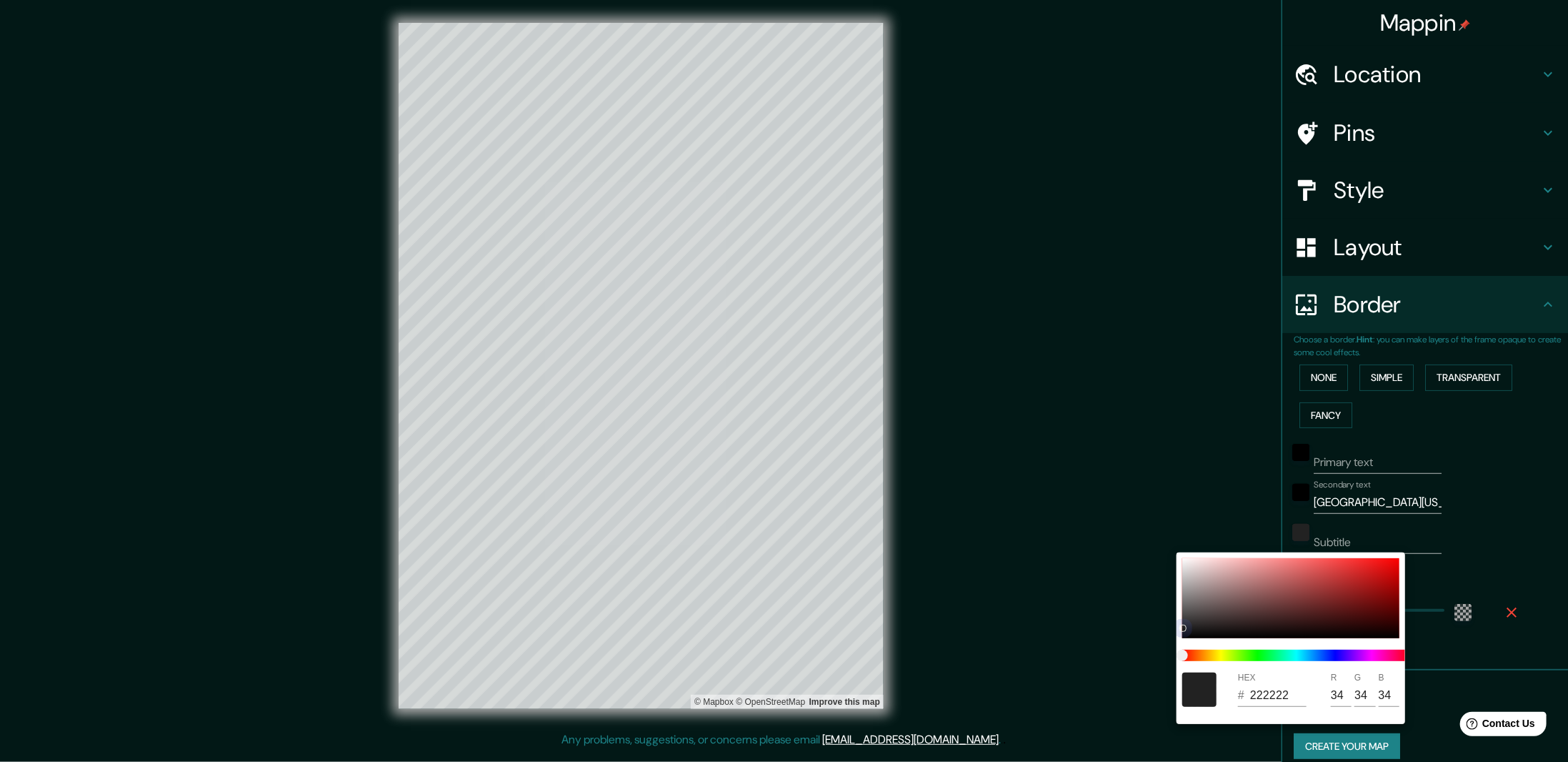
type input "272626"
type input "39"
type input "38"
drag, startPoint x: 1189, startPoint y: 624, endPoint x: 1176, endPoint y: 662, distance: 40.2
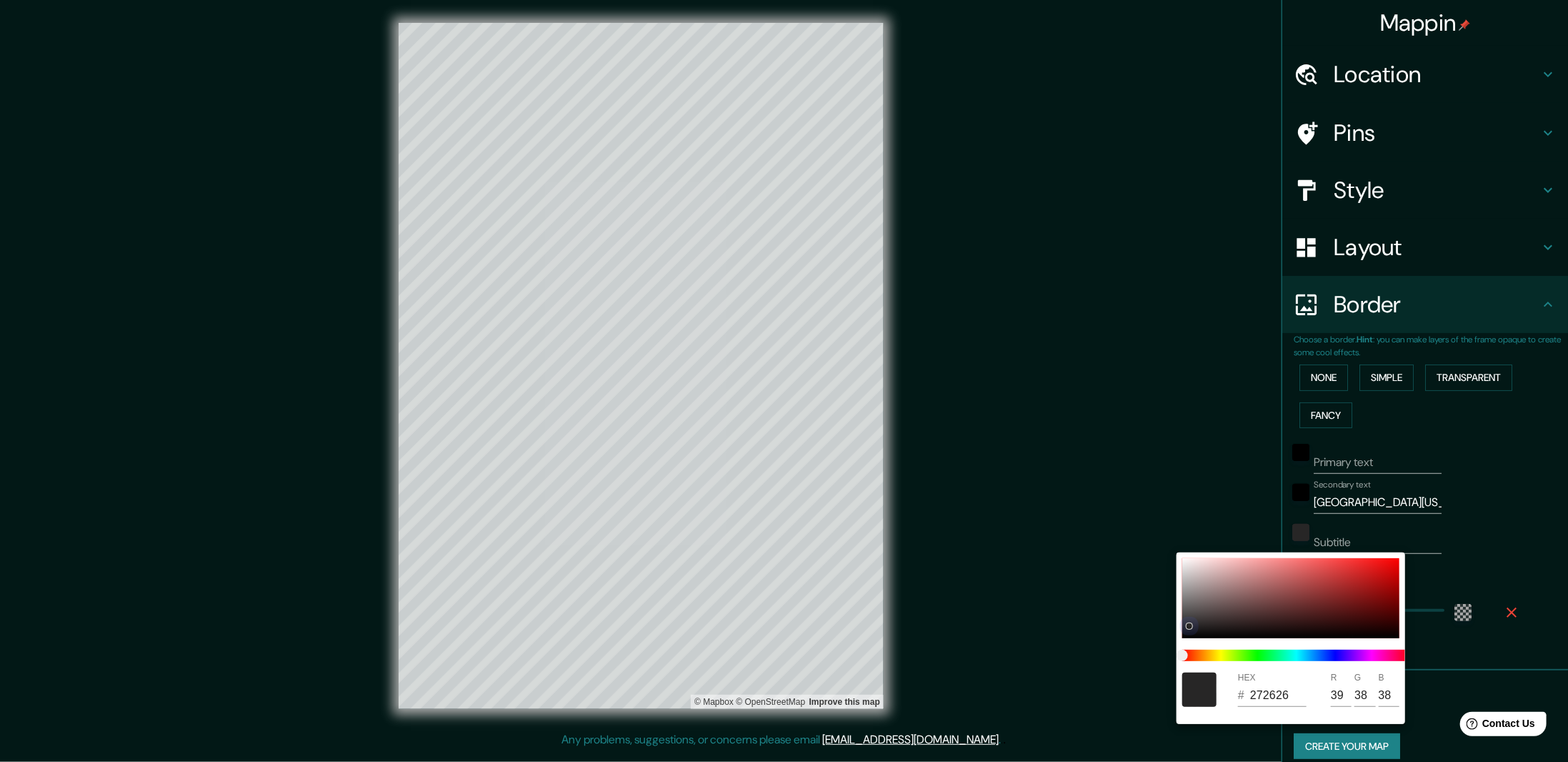
click at [1177, 662] on div "HEX # 272626 R 39 G 38 B 38" at bounding box center [1291, 637] width 229 height 171
type input "222020"
type input "34"
type input "32"
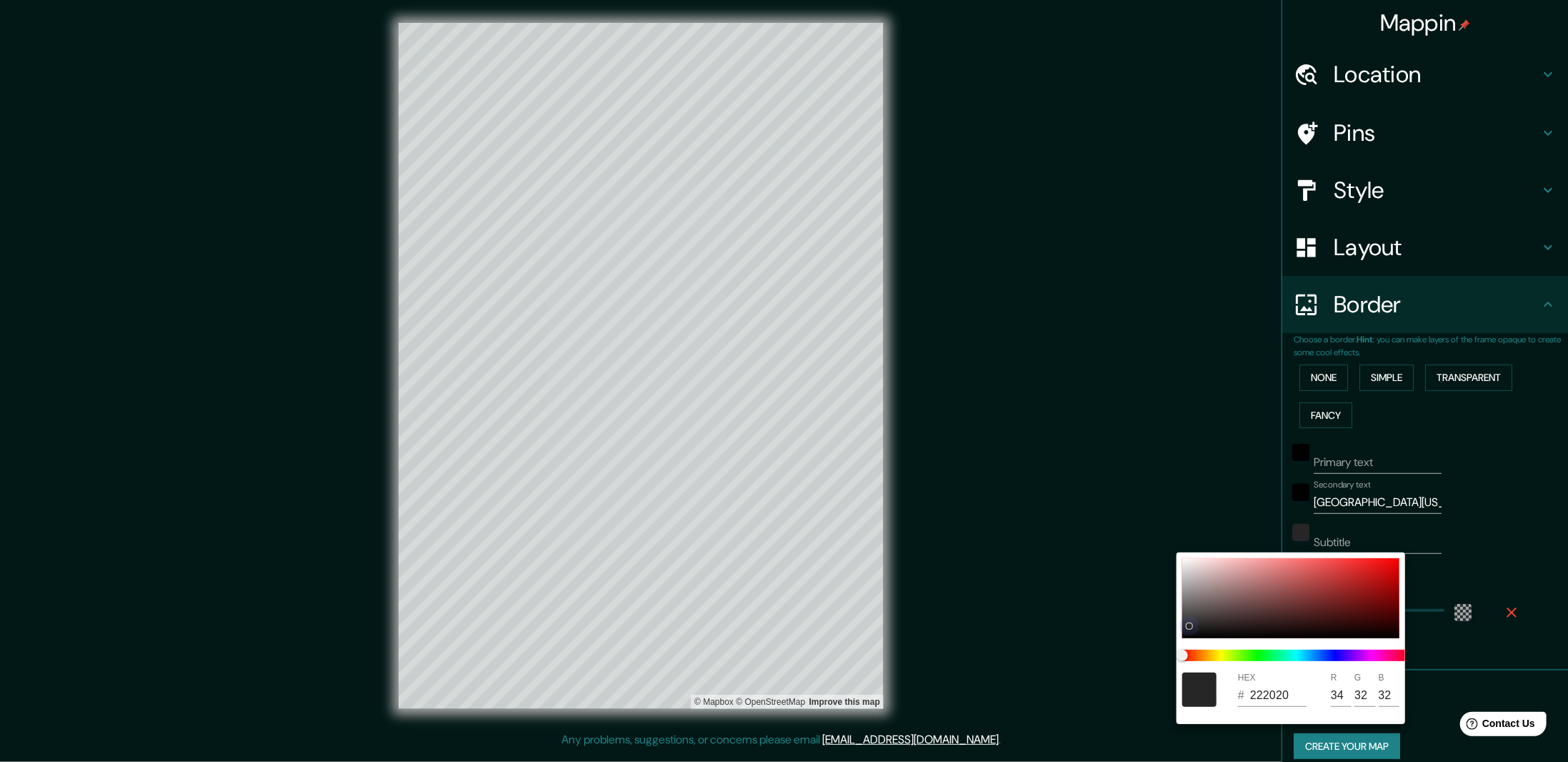
type input "191717"
type input "25"
type input "23"
type input "121111"
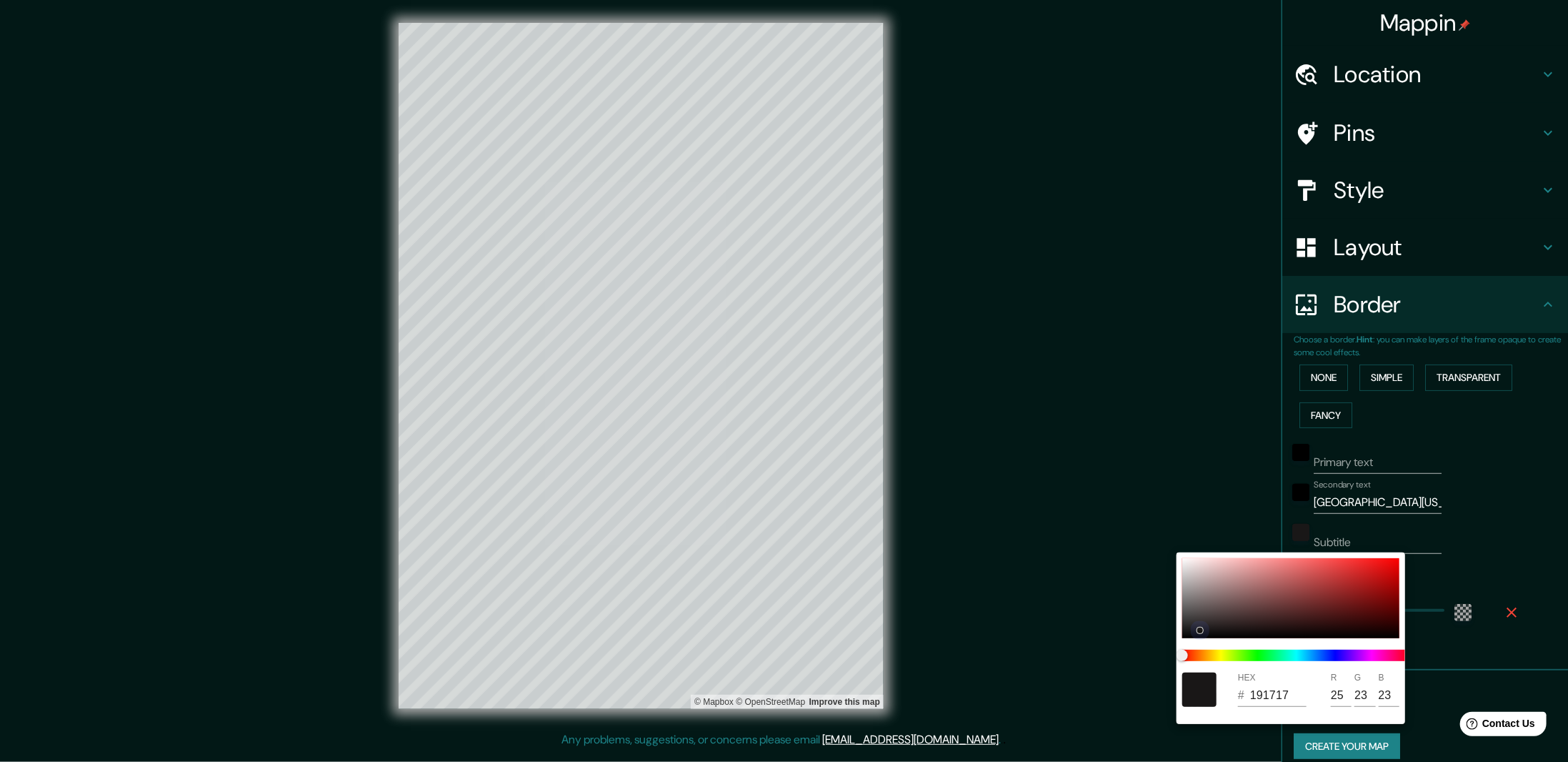
type input "18"
type input "17"
drag, startPoint x: 1194, startPoint y: 627, endPoint x: 1110, endPoint y: 673, distance: 95.8
click at [1110, 673] on div "HEX # 121111 R 18 G 17 B 17" at bounding box center [784, 381] width 1568 height 762
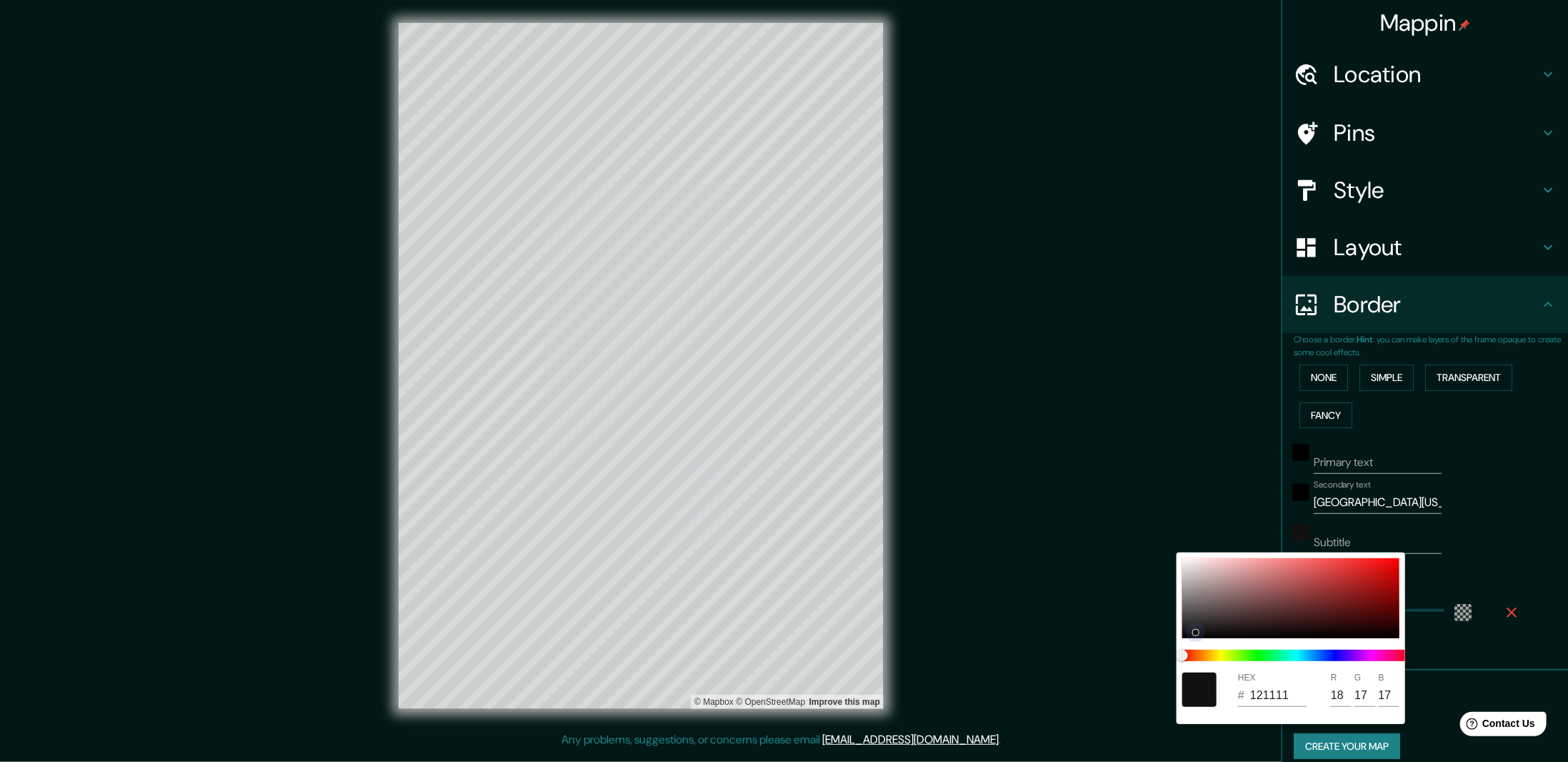
click at [1187, 561] on div at bounding box center [1291, 599] width 217 height 80
type input "F6F0F0"
type input "246"
type input "240"
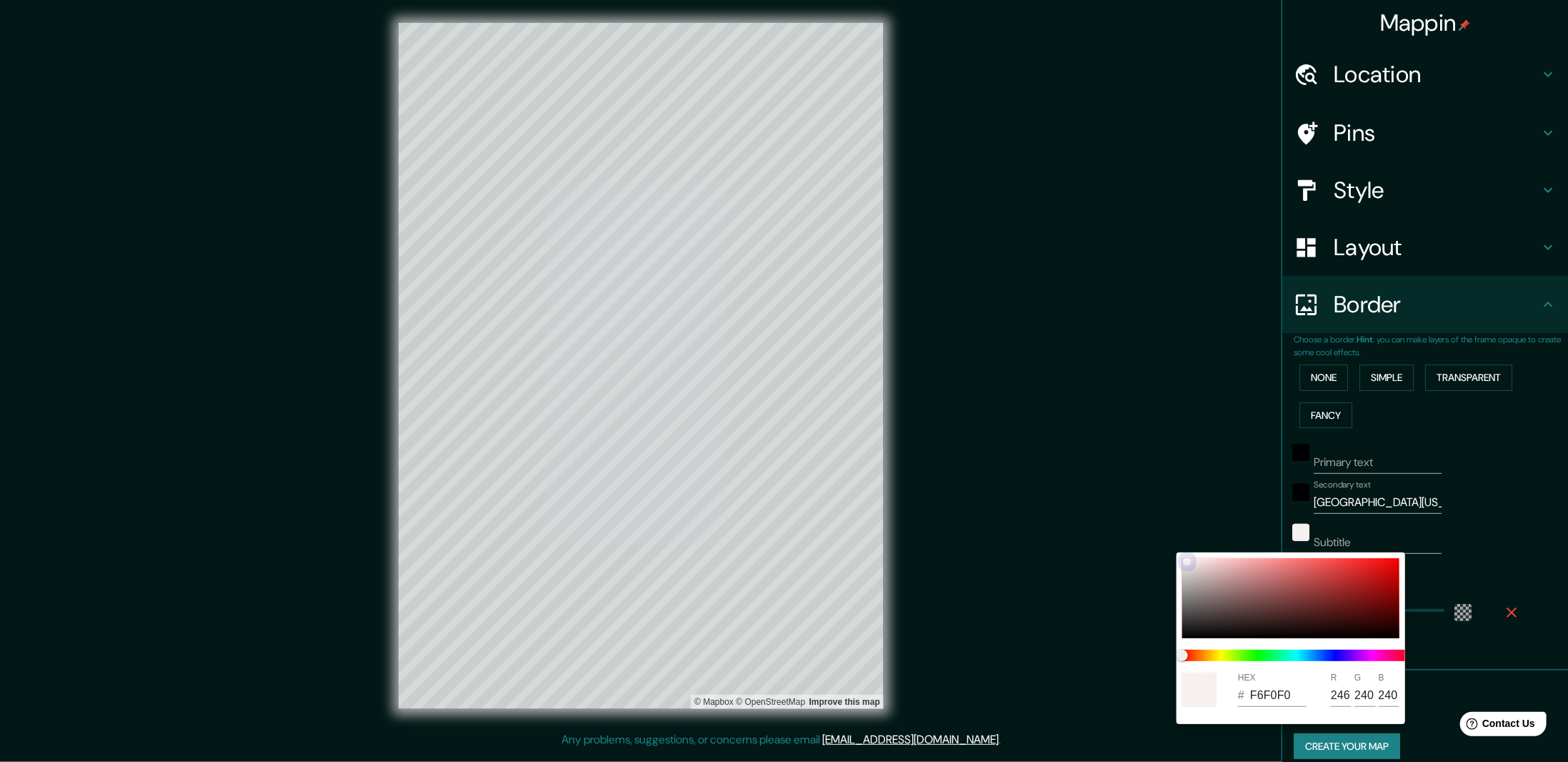
click at [1184, 631] on div at bounding box center [1291, 599] width 217 height 80
type input "151414"
type input "21"
type input "20"
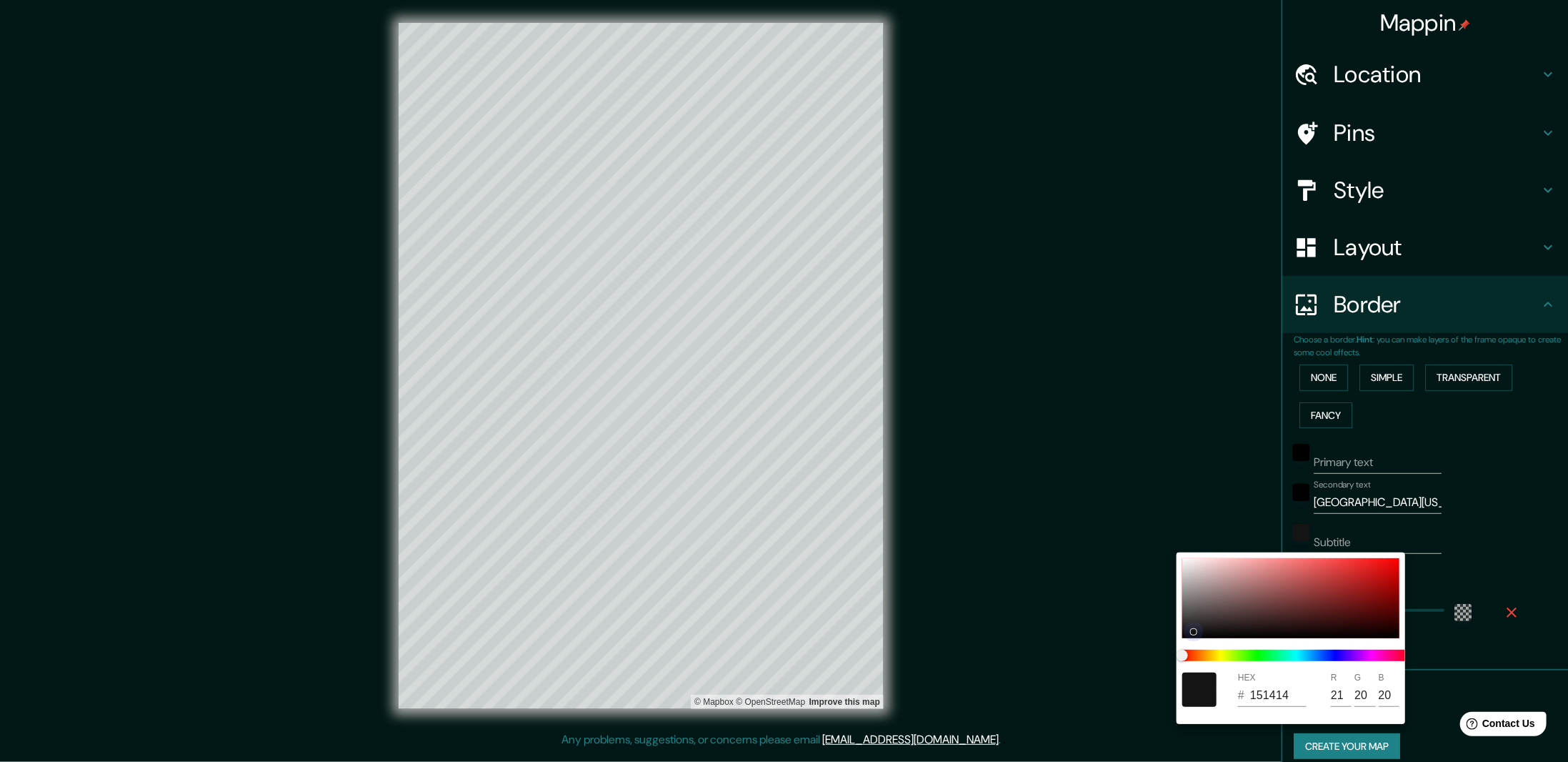
drag, startPoint x: 1189, startPoint y: 631, endPoint x: 1165, endPoint y: 635, distance: 24.3
click at [1165, 635] on div "HEX # 151414 R 21 G 20 B 20" at bounding box center [784, 381] width 1568 height 762
click at [1289, 506] on div at bounding box center [784, 381] width 1568 height 762
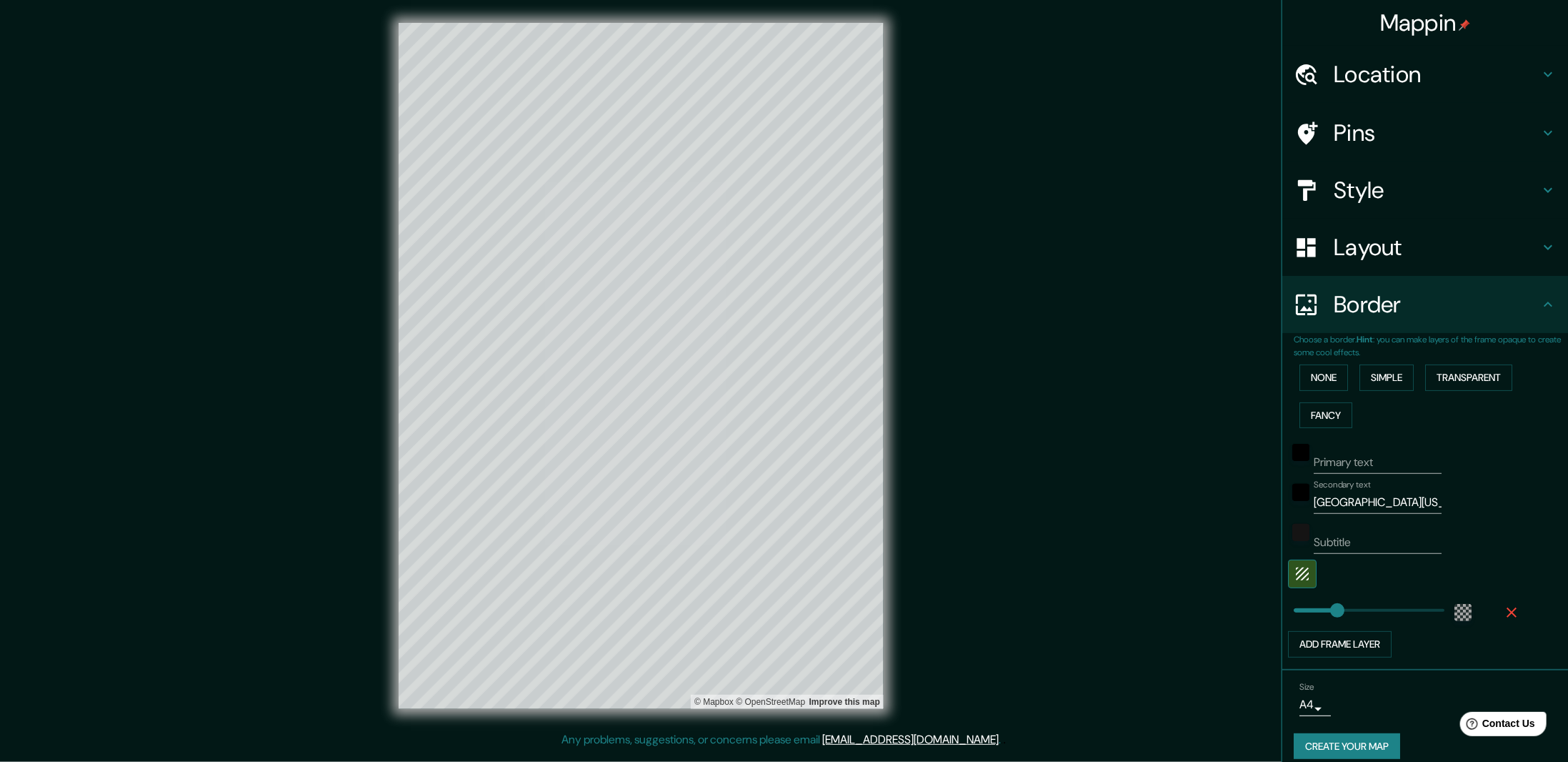
click at [1290, 501] on div at bounding box center [1301, 497] width 26 height 35
click at [1292, 492] on div "black" at bounding box center [1301, 492] width 17 height 17
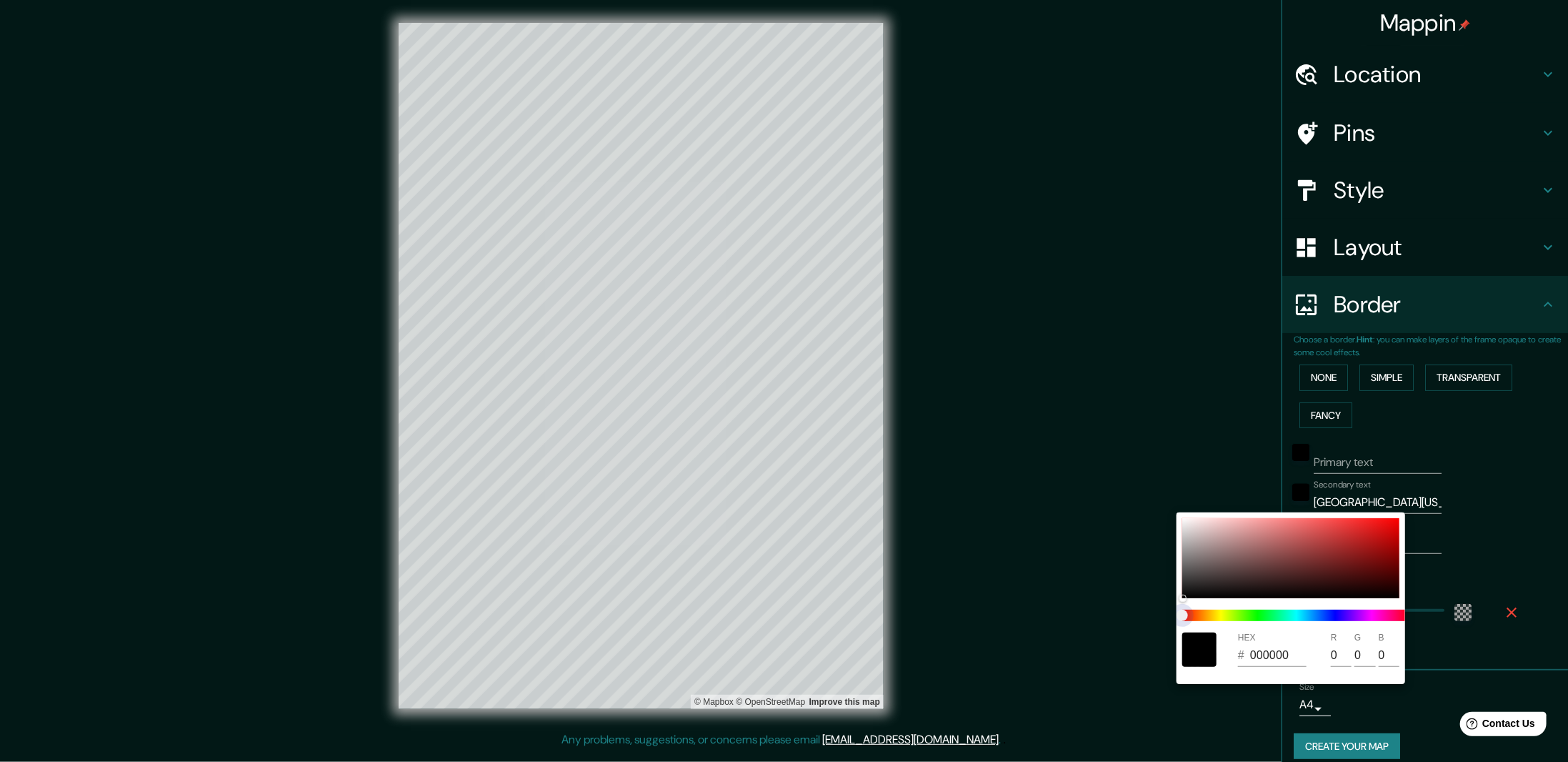
click at [1266, 615] on span at bounding box center [1296, 616] width 229 height 11
click at [1269, 616] on span at bounding box center [1296, 616] width 229 height 11
click at [1268, 616] on span at bounding box center [1296, 616] width 229 height 11
click at [1268, 616] on span at bounding box center [1296, 616] width 229 height 11
drag, startPoint x: 1184, startPoint y: 614, endPoint x: 1265, endPoint y: 616, distance: 81.0
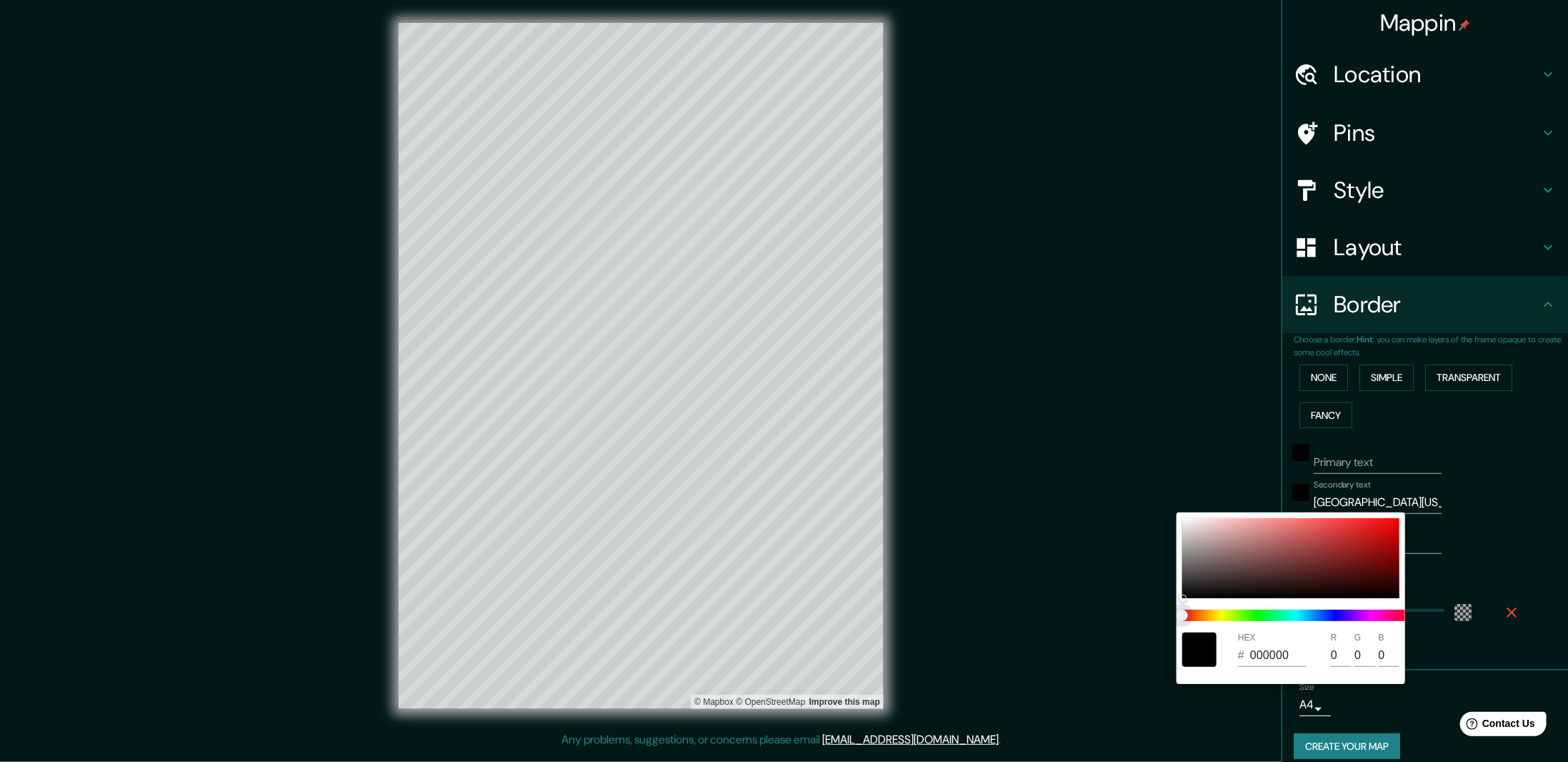
click at [1265, 616] on span at bounding box center [1296, 616] width 229 height 11
drag, startPoint x: 1265, startPoint y: 616, endPoint x: 1256, endPoint y: 617, distance: 9.1
click at [1315, 616] on span at bounding box center [1296, 616] width 229 height 11
click at [1256, 617] on span at bounding box center [1296, 616] width 229 height 11
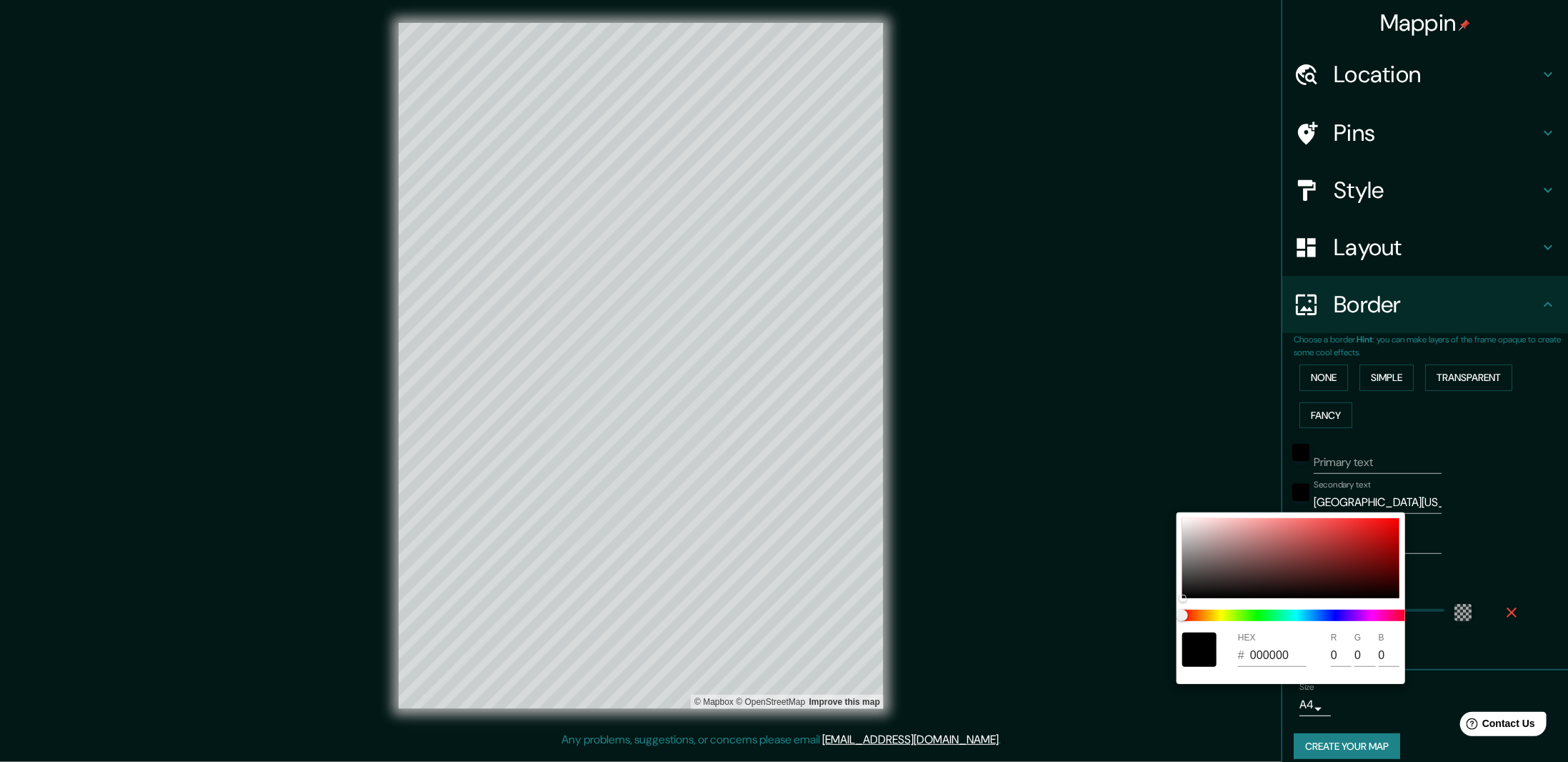
click at [1026, 494] on div at bounding box center [784, 381] width 1568 height 762
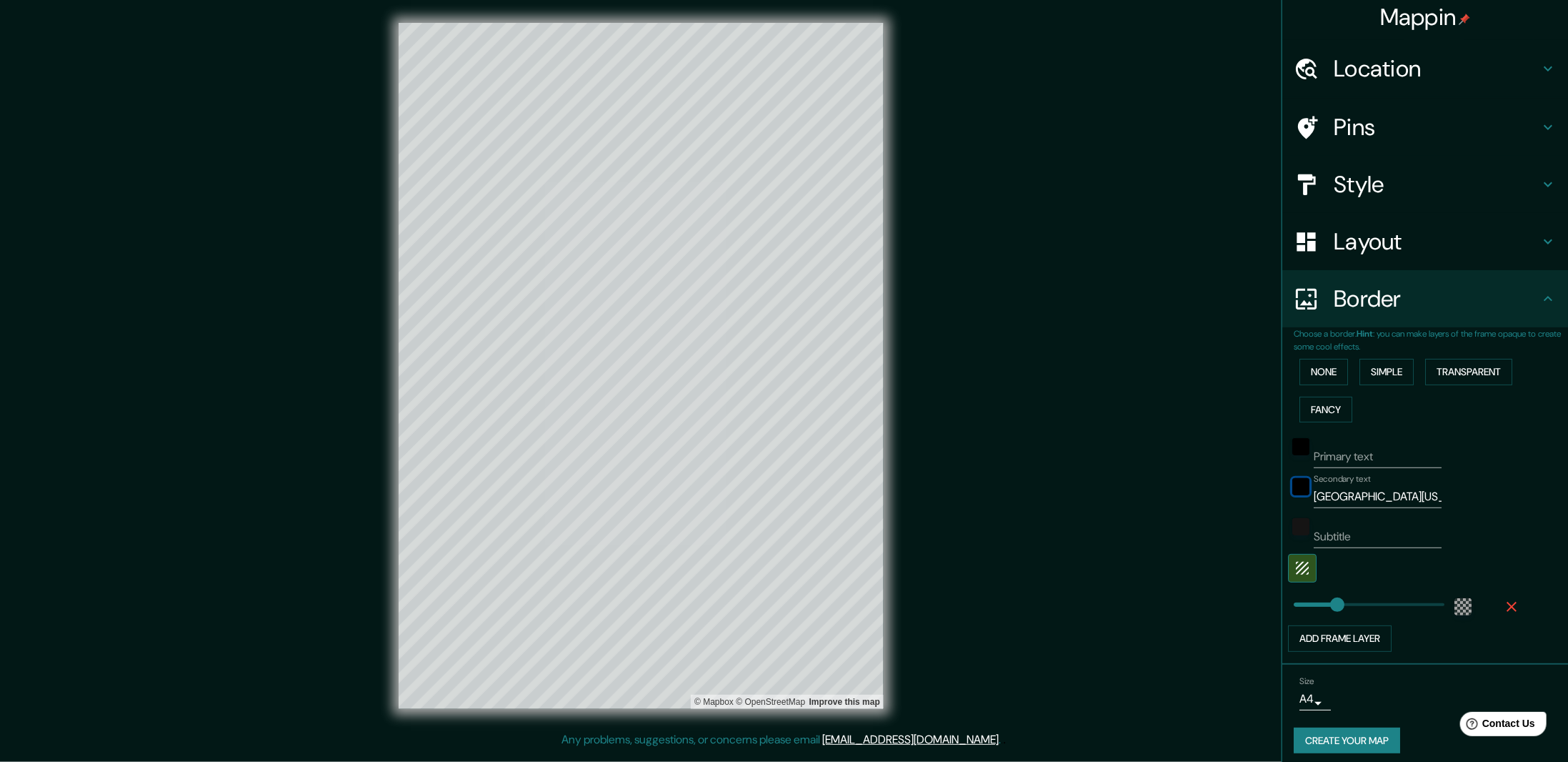
scroll to position [11, 0]
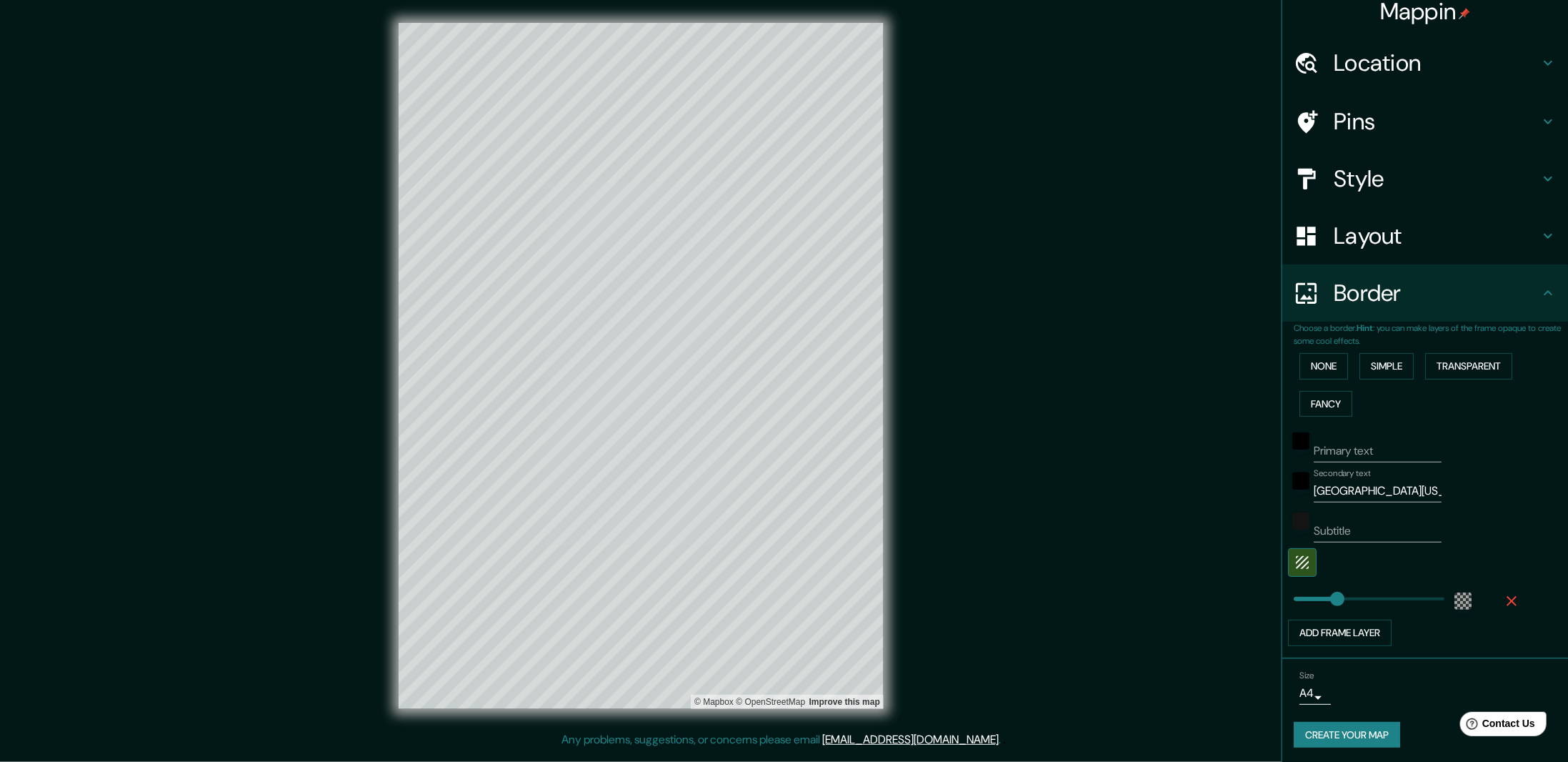
click at [1313, 690] on body "Mappin Location Bentonville, Arkansas, United States Pins Style Layout Border C…" at bounding box center [784, 381] width 1568 height 762
click at [1399, 684] on div at bounding box center [784, 381] width 1568 height 762
click at [1341, 733] on button "Create your map" at bounding box center [1347, 735] width 107 height 27
click at [1336, 727] on button "Create your map" at bounding box center [1347, 735] width 107 height 27
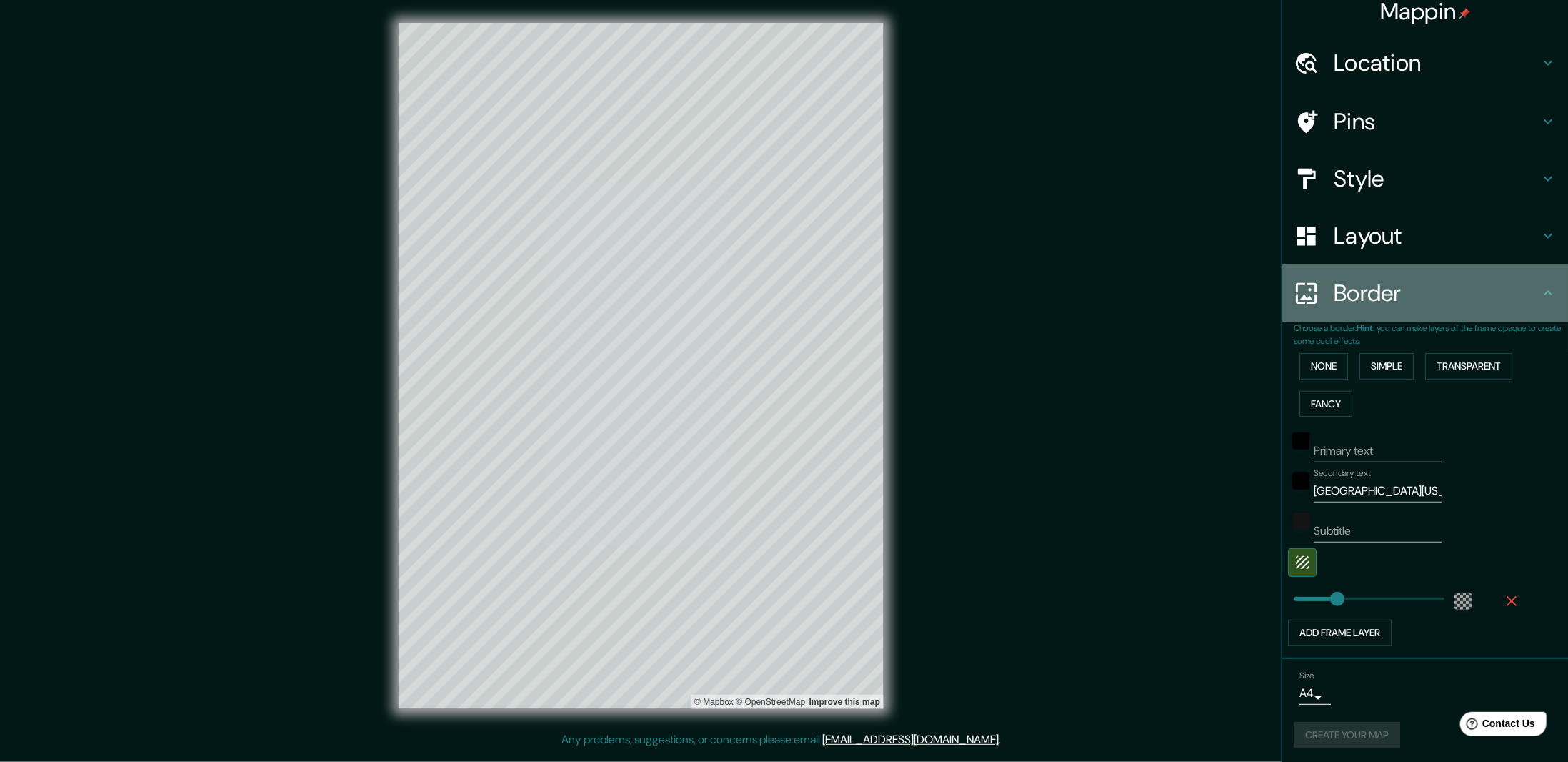
click at [1544, 293] on icon at bounding box center [1548, 293] width 9 height 5
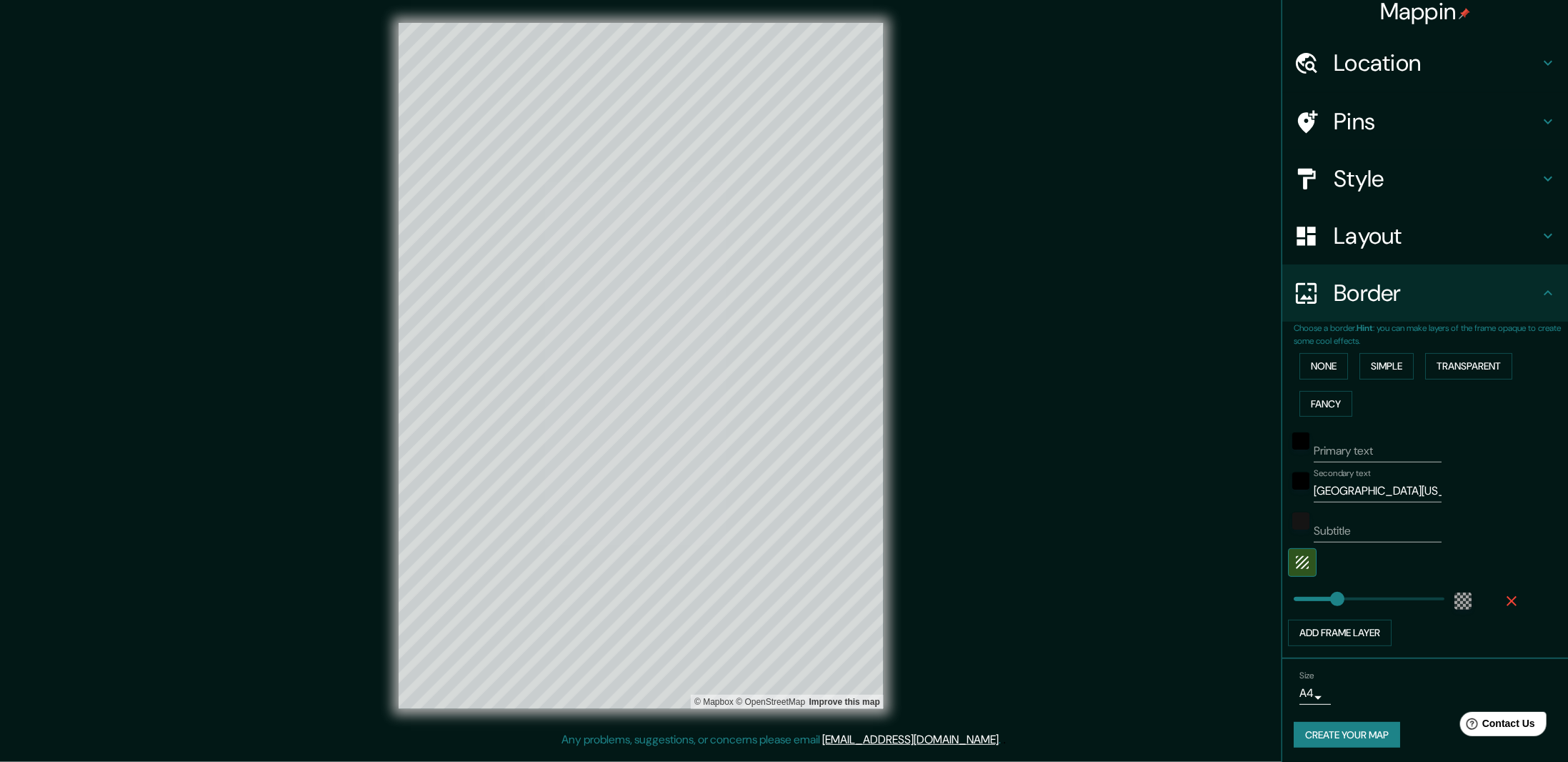
click at [120, 432] on div "Mappin Location Bentonville, Arkansas, United States Pins Style Layout Border C…" at bounding box center [784, 377] width 1568 height 754
click at [1513, 307] on div "Border" at bounding box center [1425, 293] width 286 height 57
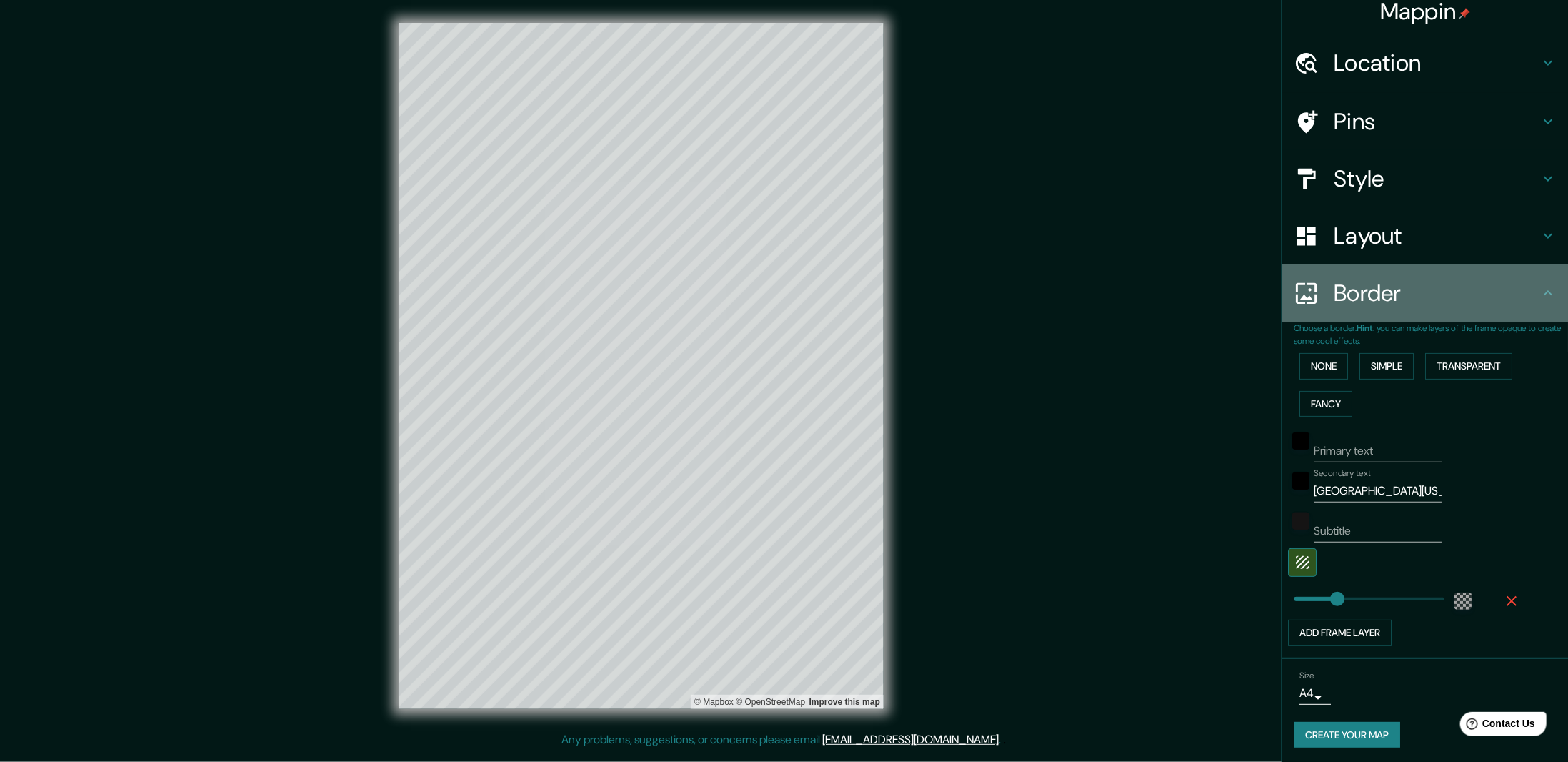
click at [1528, 300] on h4 "Border" at bounding box center [1436, 293] width 206 height 29
